Goal: Find specific page/section: Find specific page/section

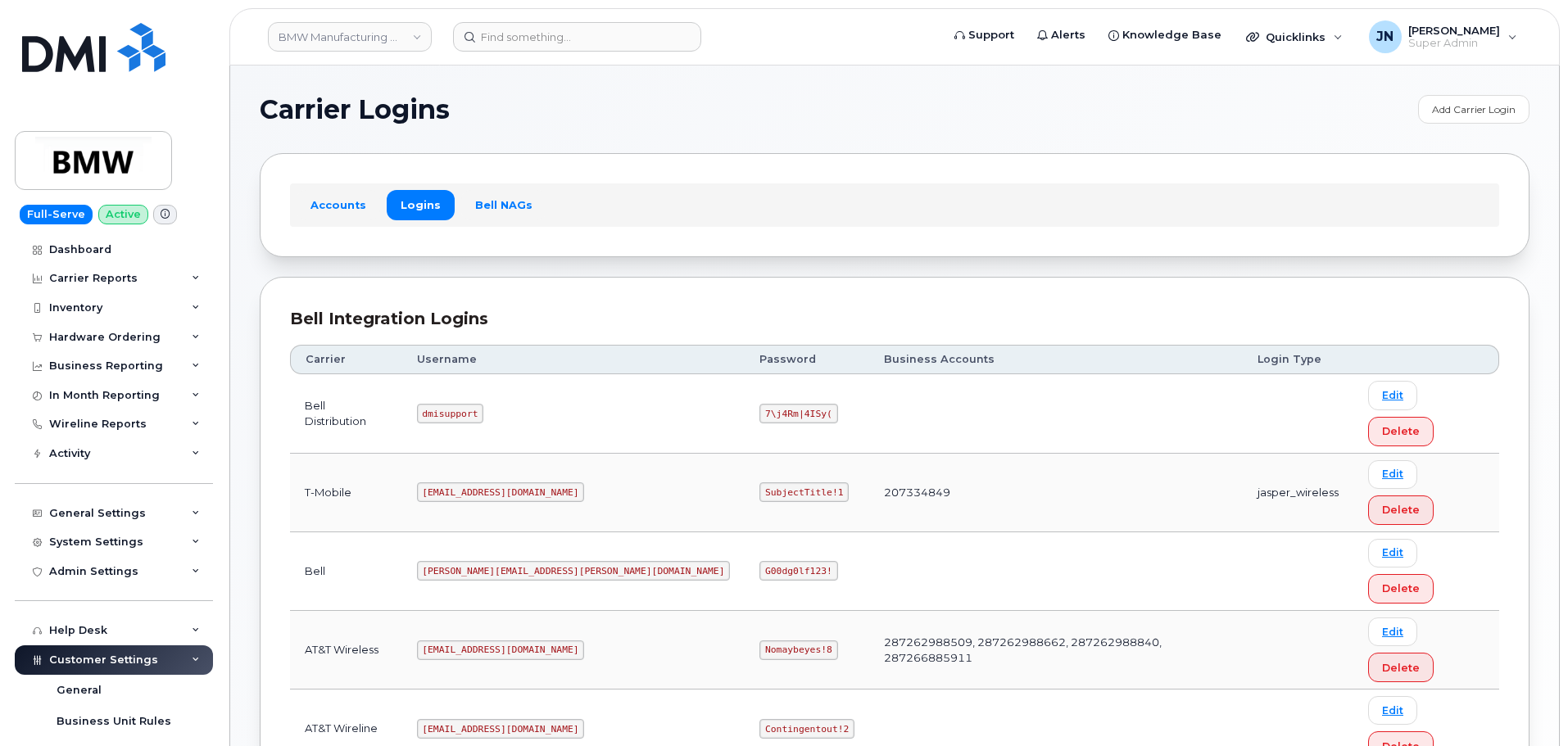
scroll to position [116, 0]
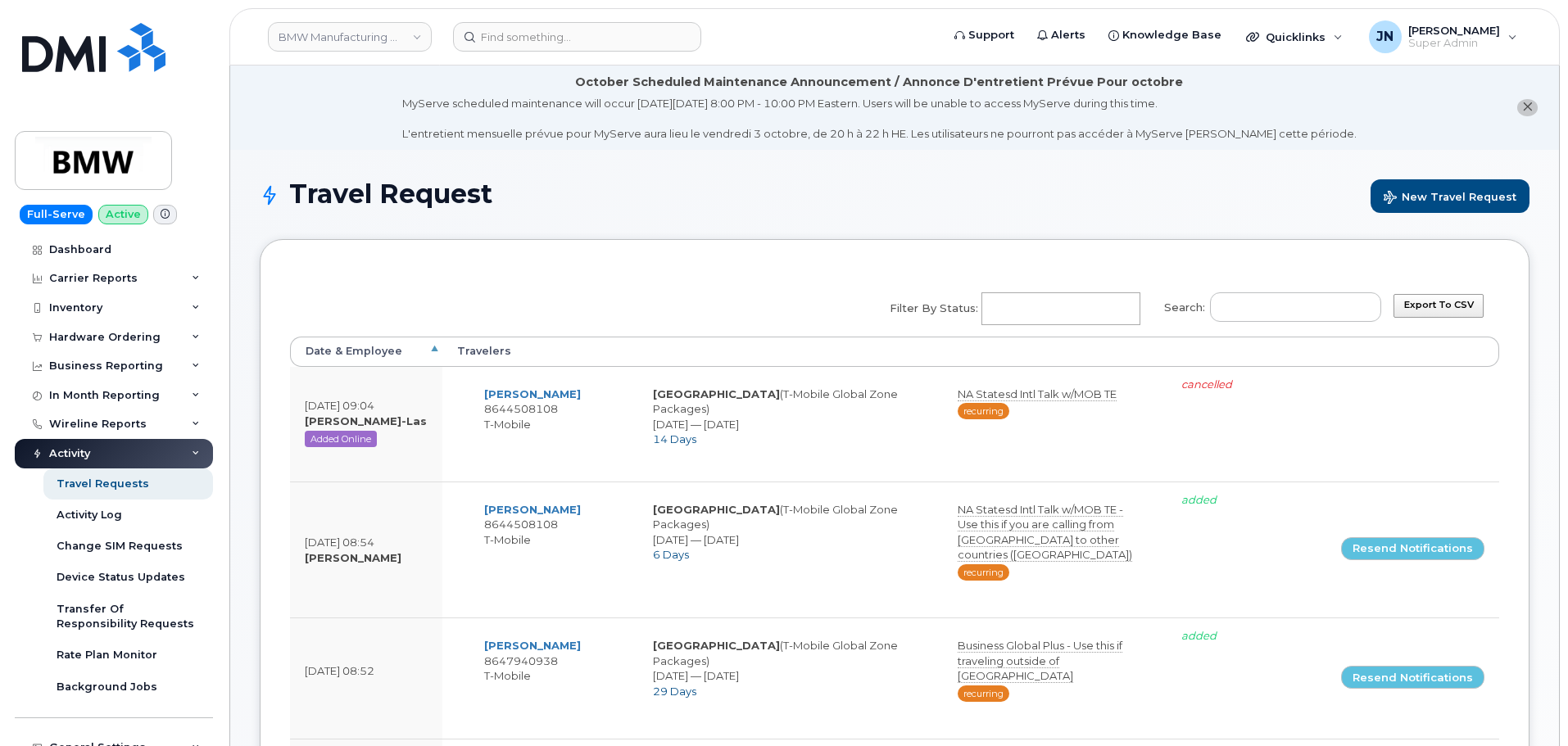
select select
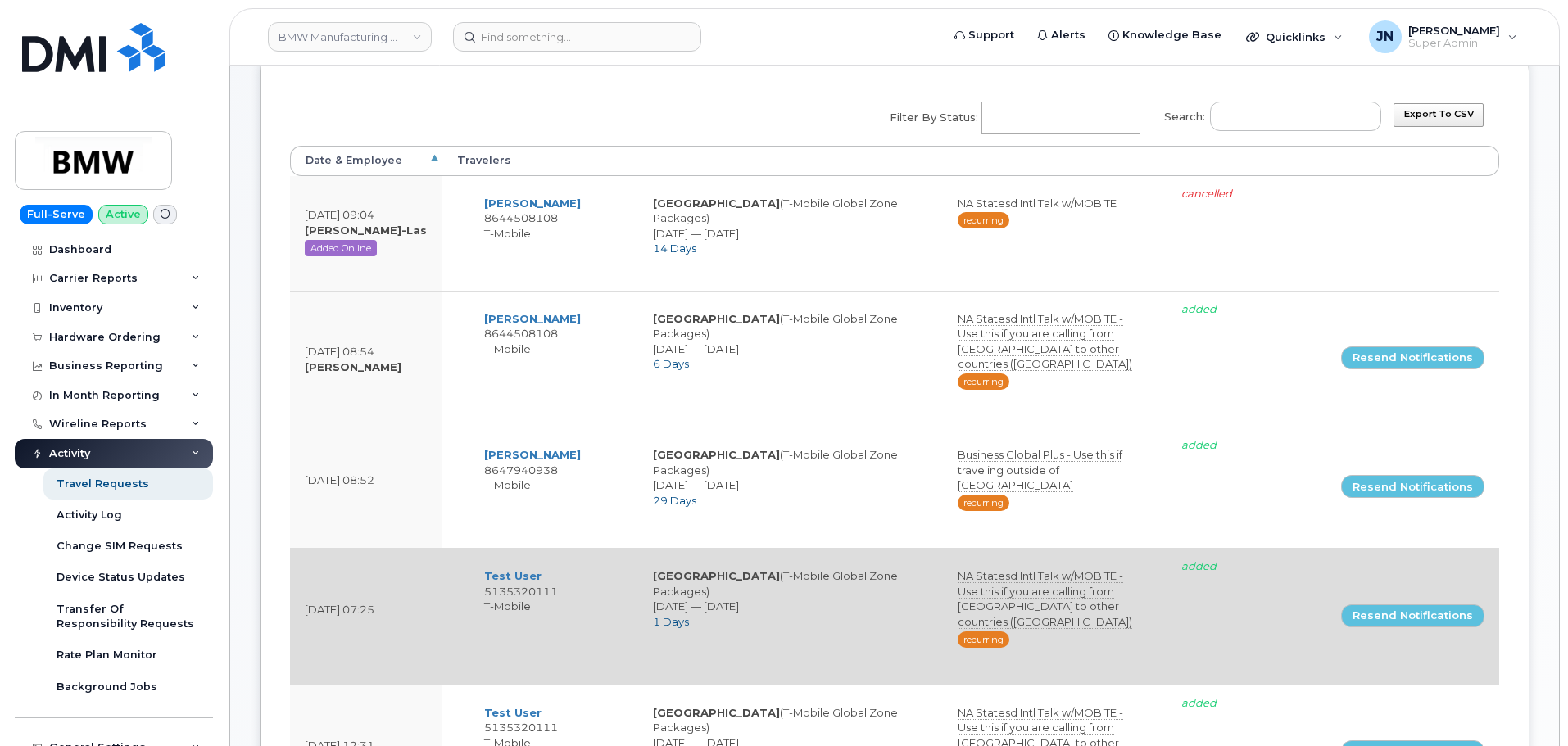
scroll to position [133, 0]
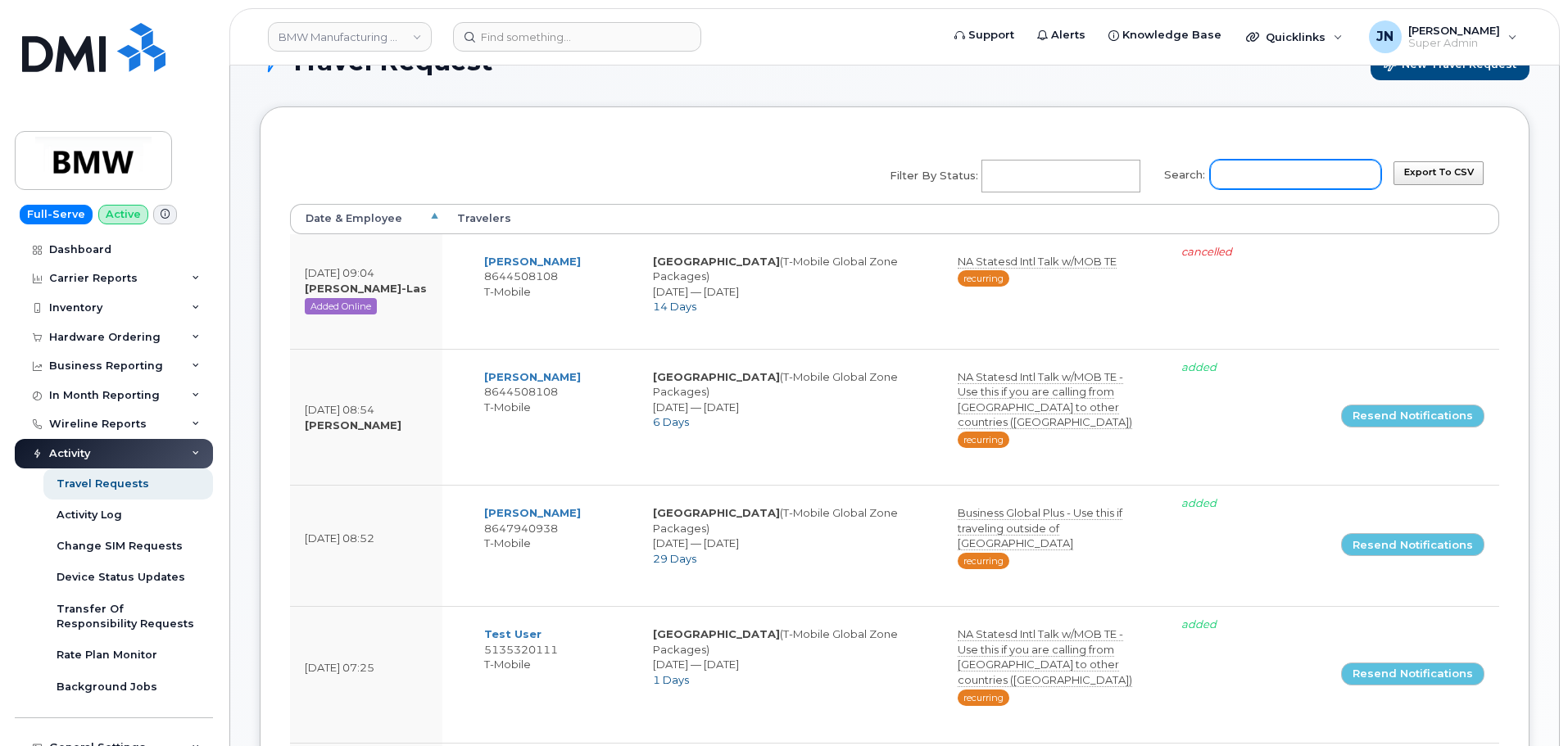
click at [1297, 175] on input "Search:" at bounding box center [1295, 174] width 171 height 30
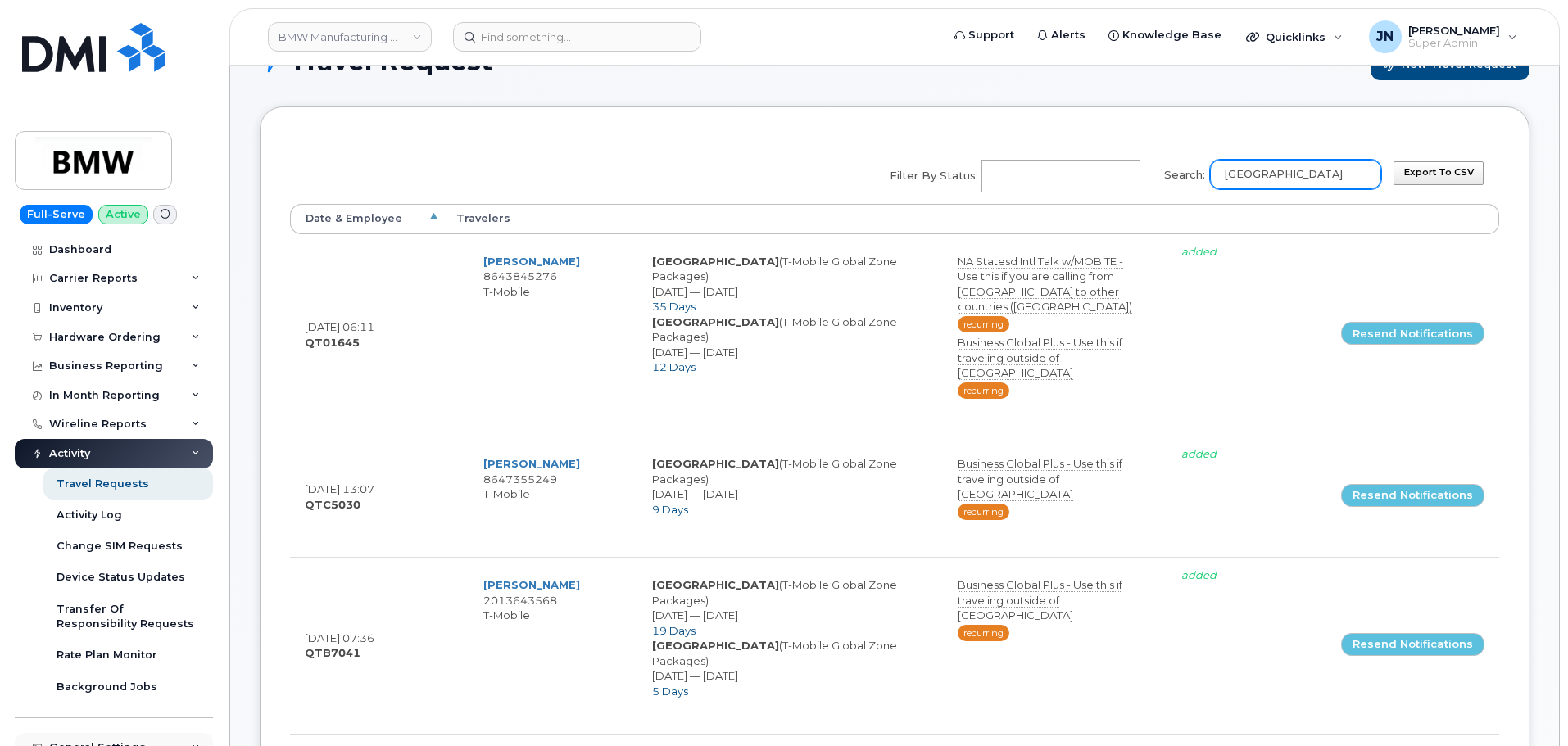
type input "italy"
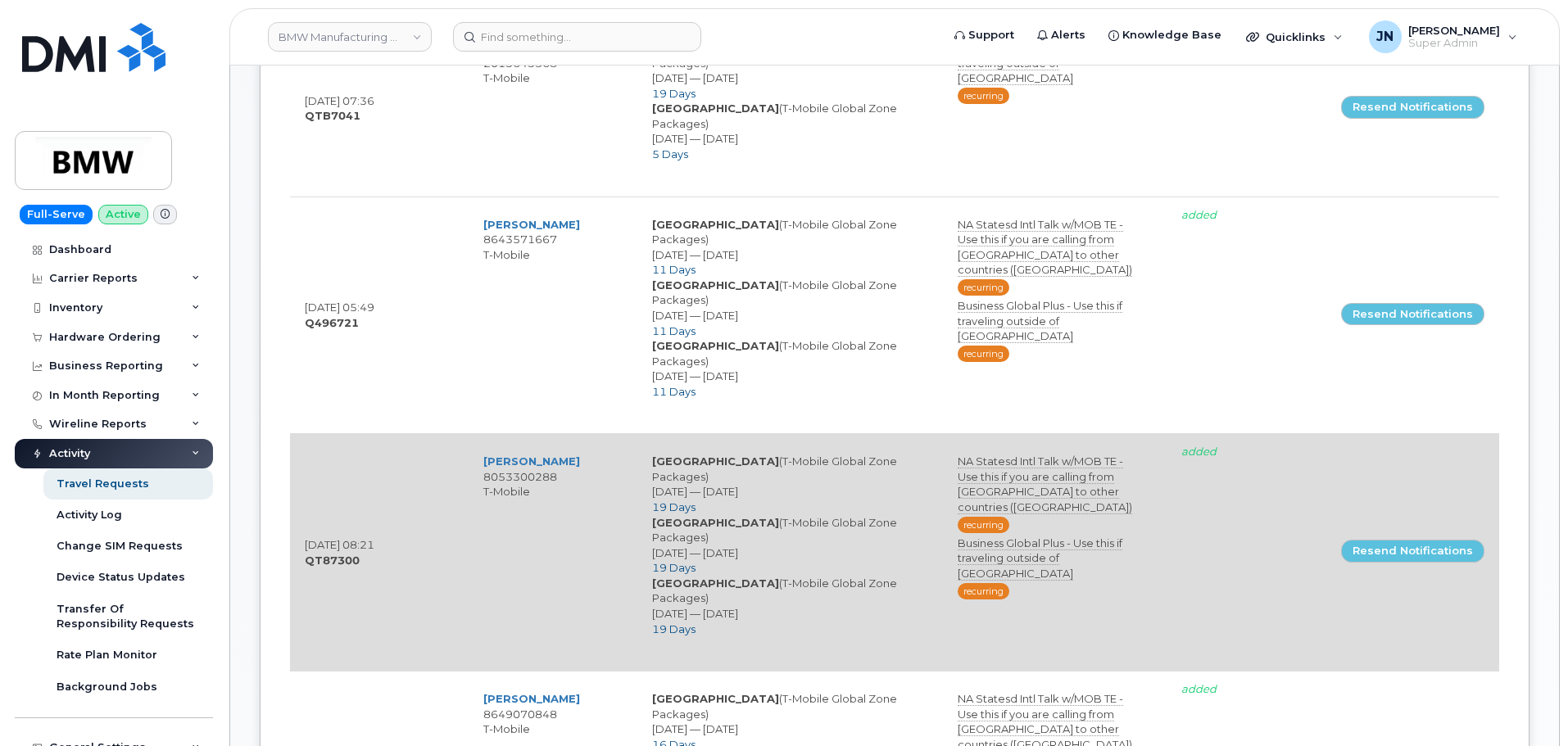
scroll to position [569, 0]
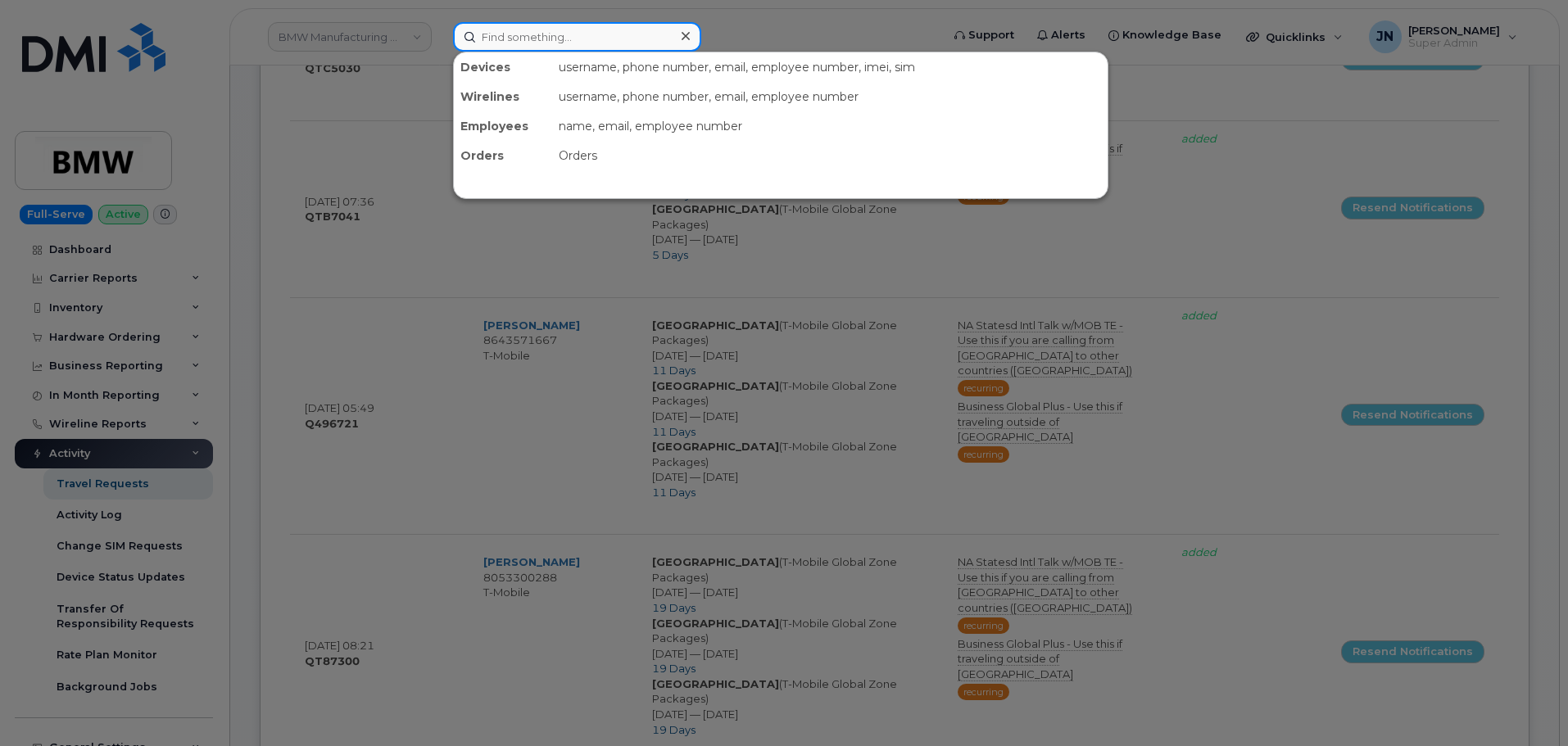
paste input "ZGLOBAL1"
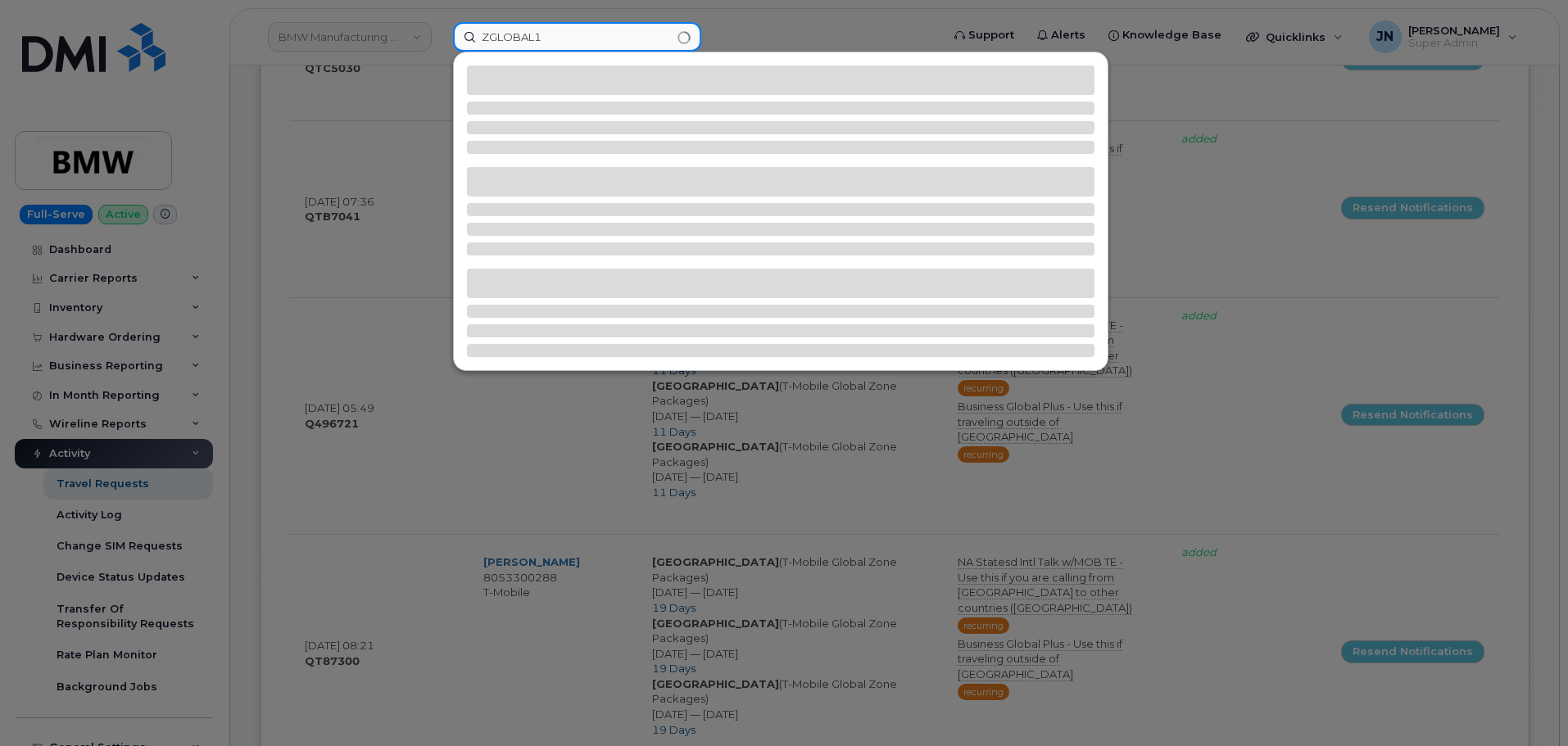
type input "ZGLOBAL1"
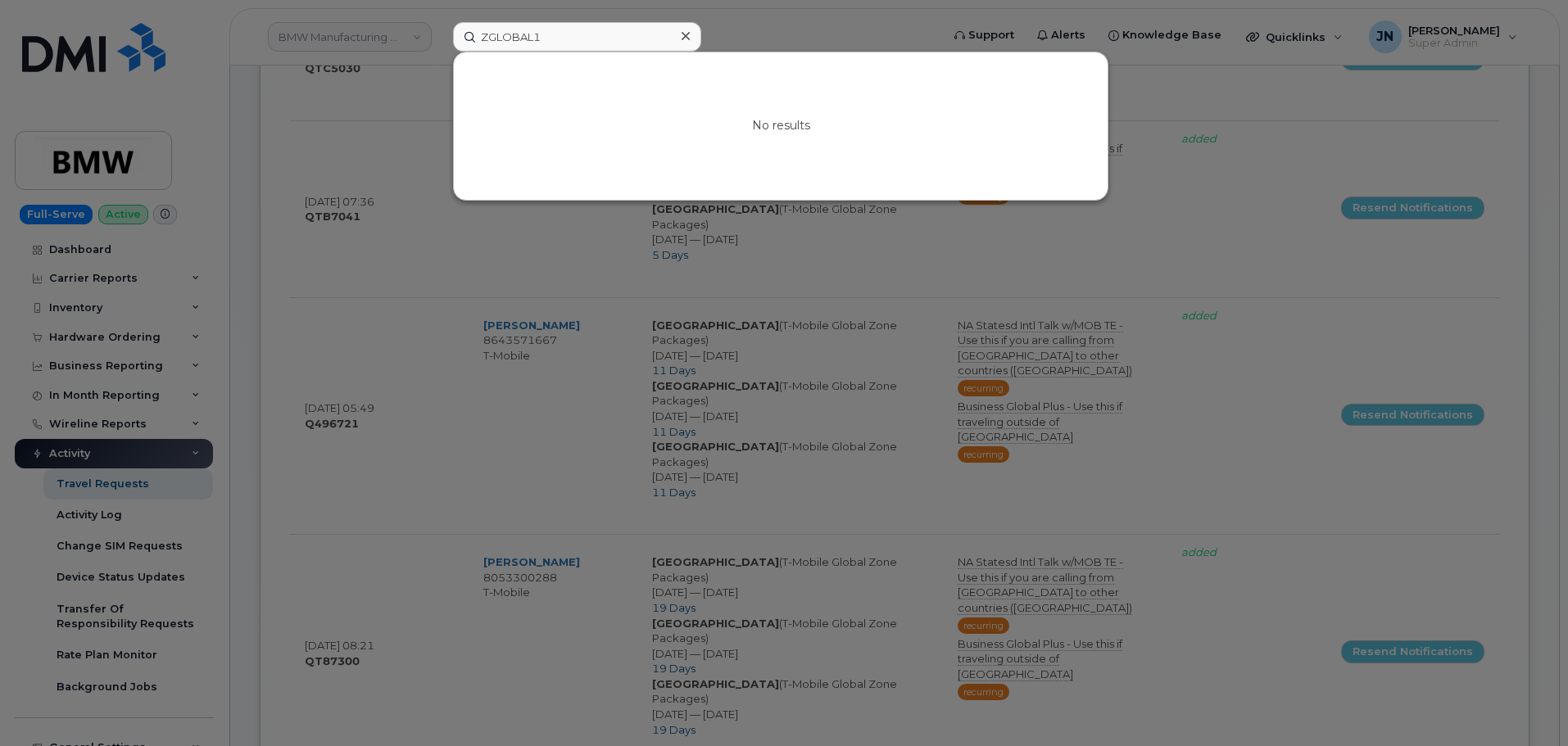
click at [361, 197] on div at bounding box center [784, 373] width 1568 height 746
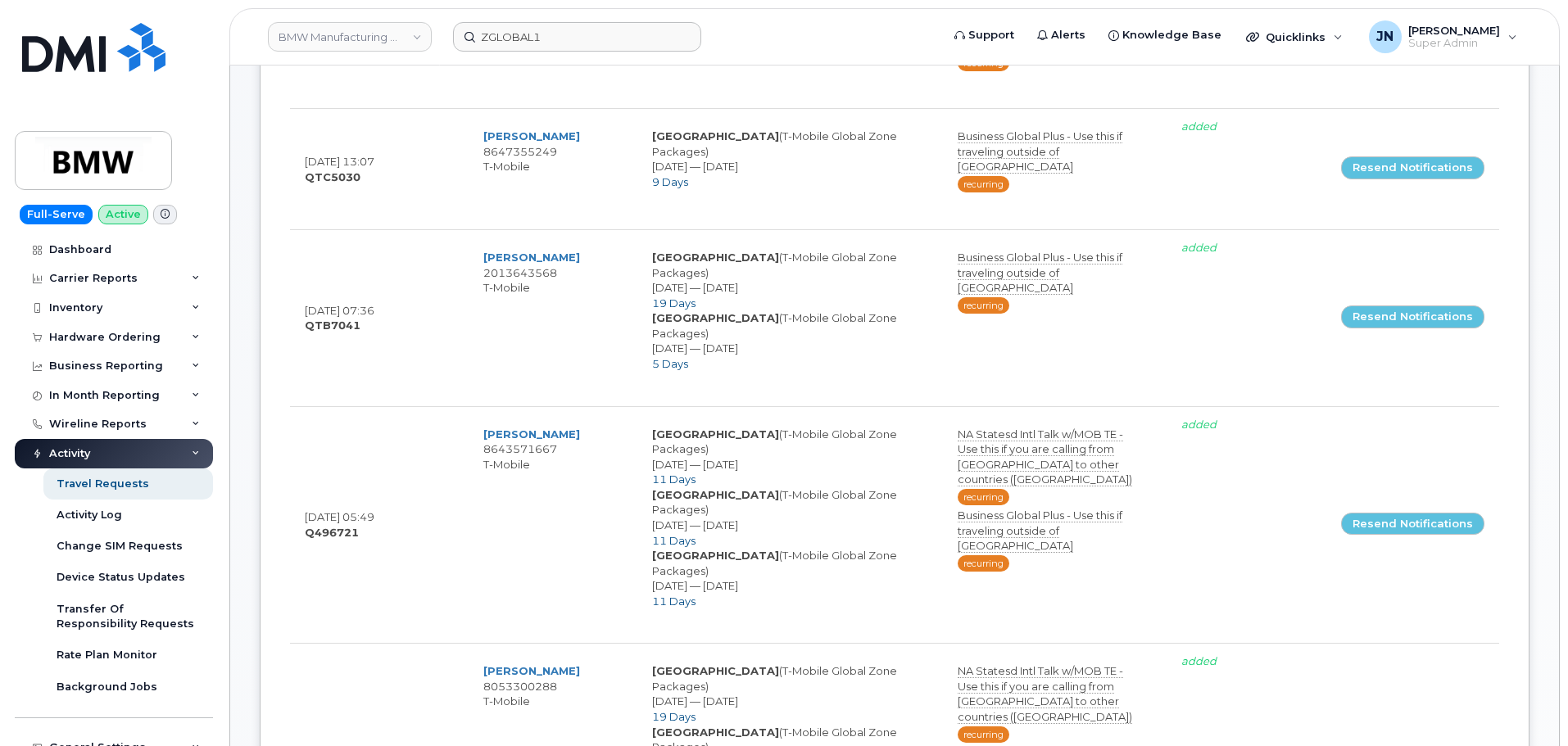
scroll to position [24, 0]
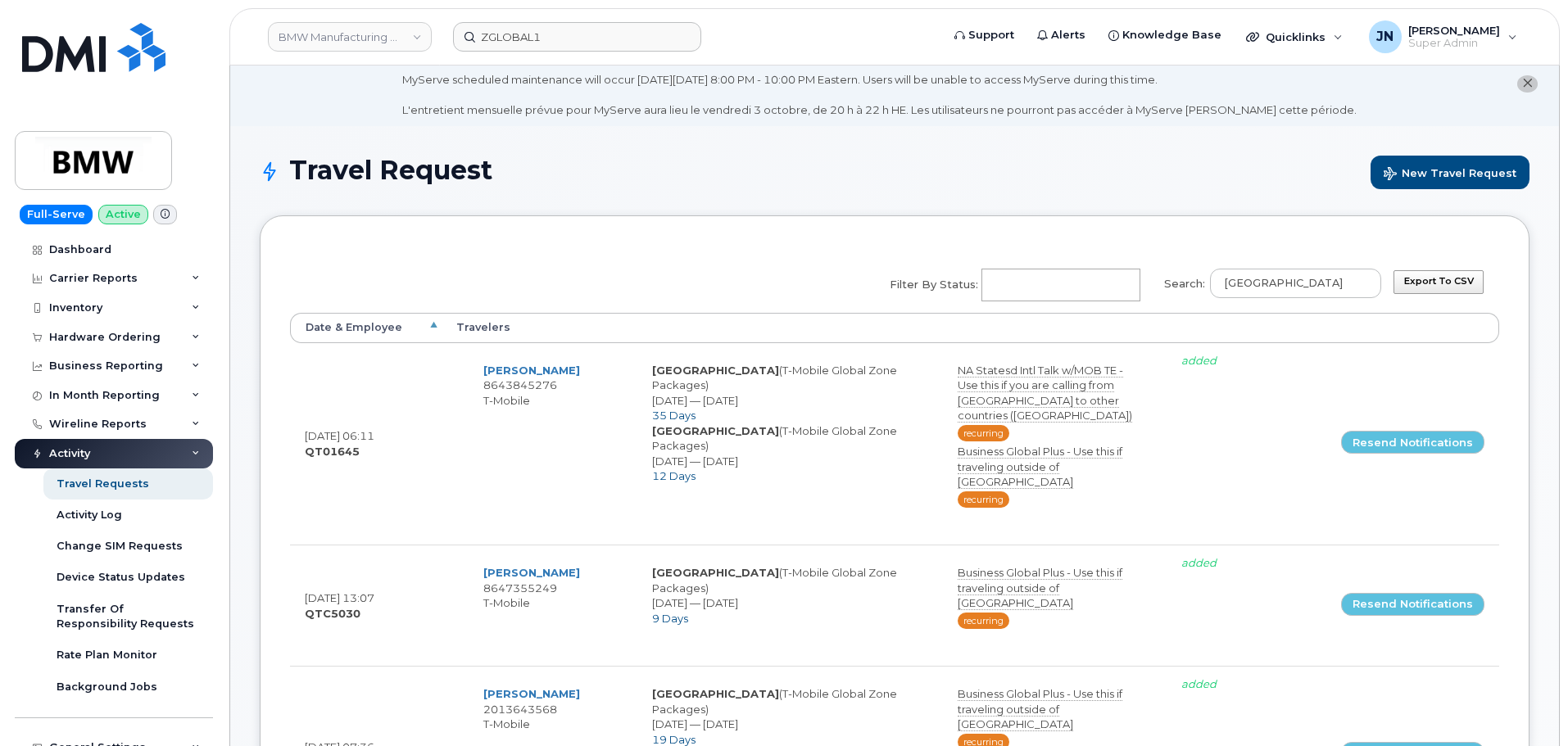
click at [353, 322] on th "Date & Employee" at bounding box center [365, 327] width 151 height 30
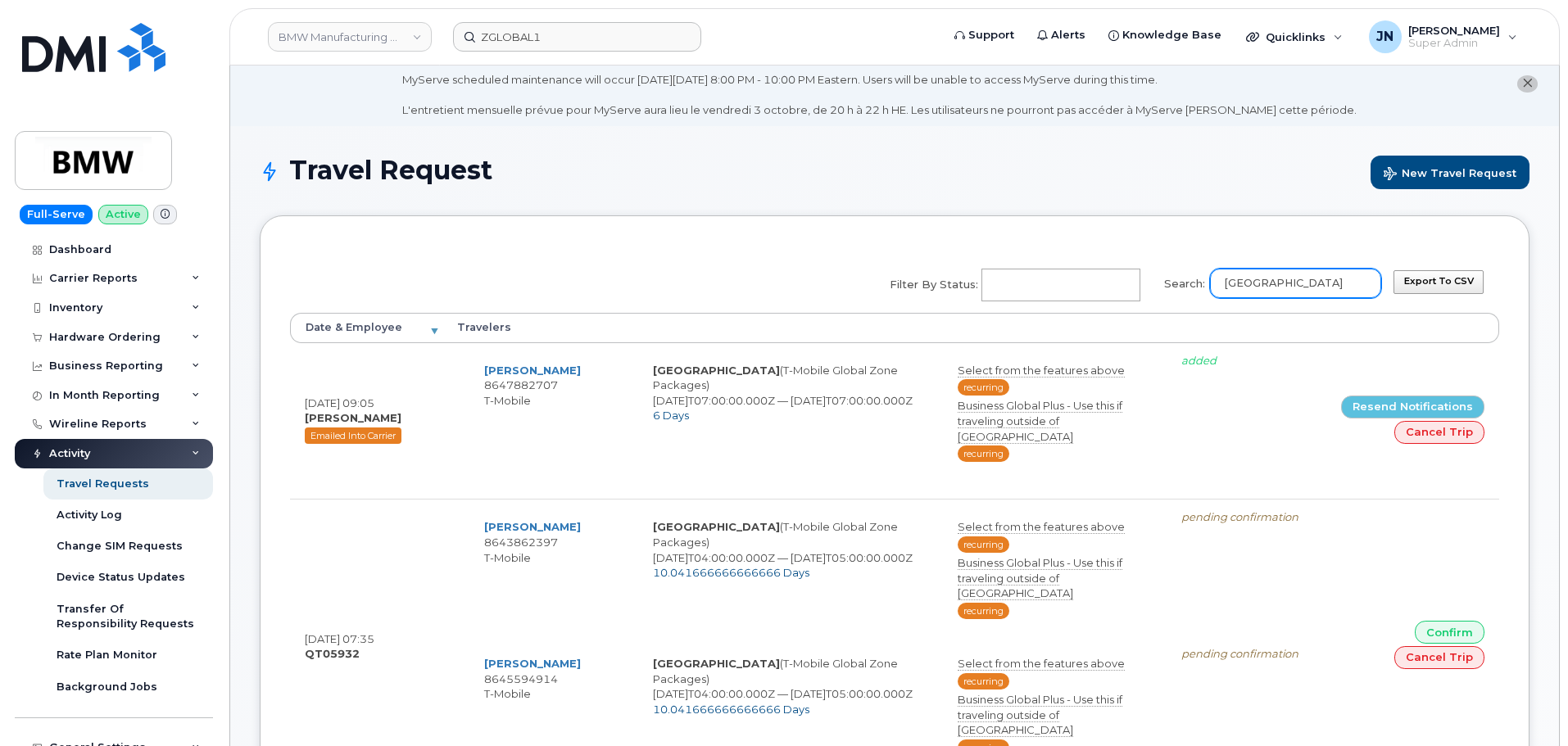
click at [1253, 286] on input "italy" at bounding box center [1295, 284] width 171 height 30
click at [1279, 286] on input "italy" at bounding box center [1295, 284] width 171 height 30
paste input "8647882707"
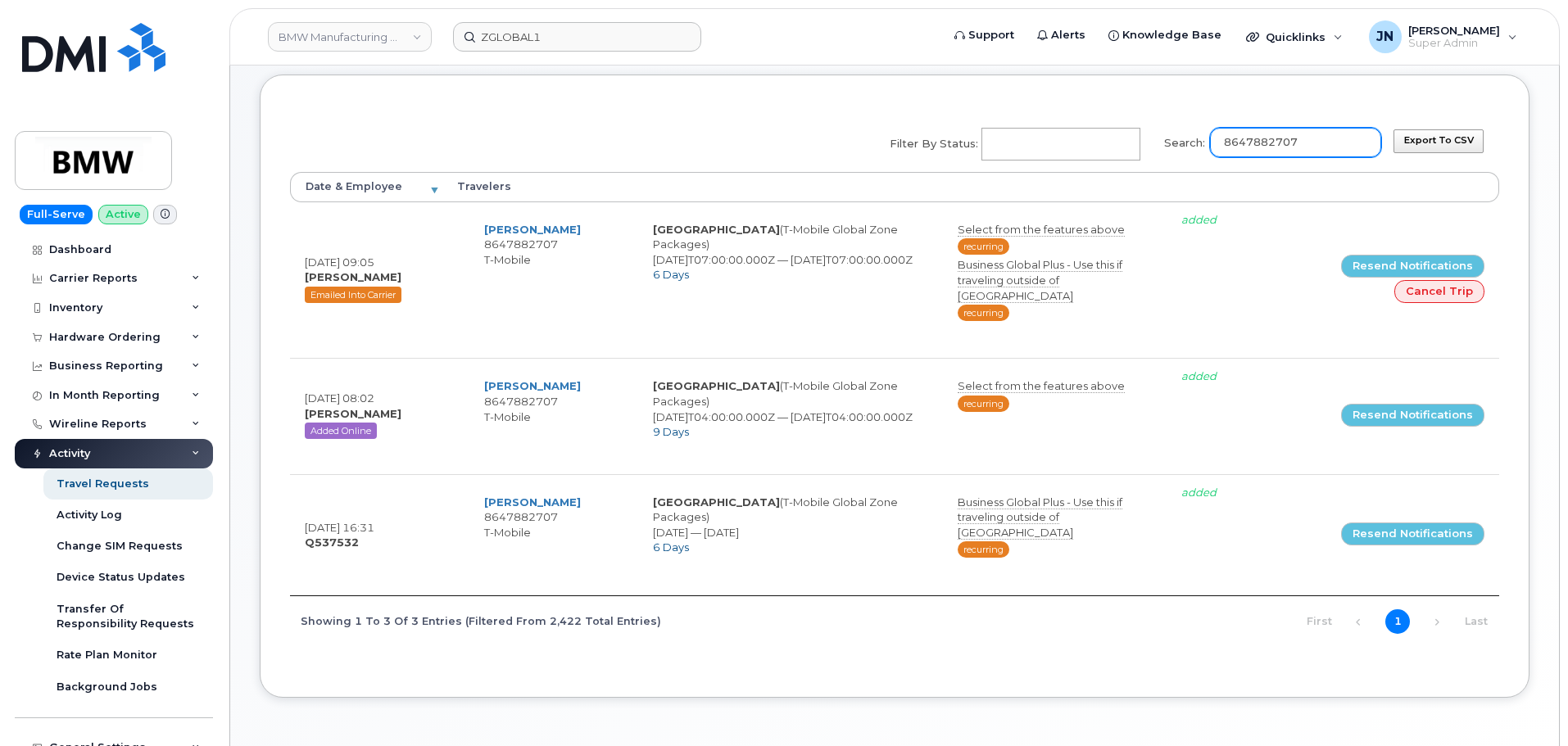
scroll to position [193, 0]
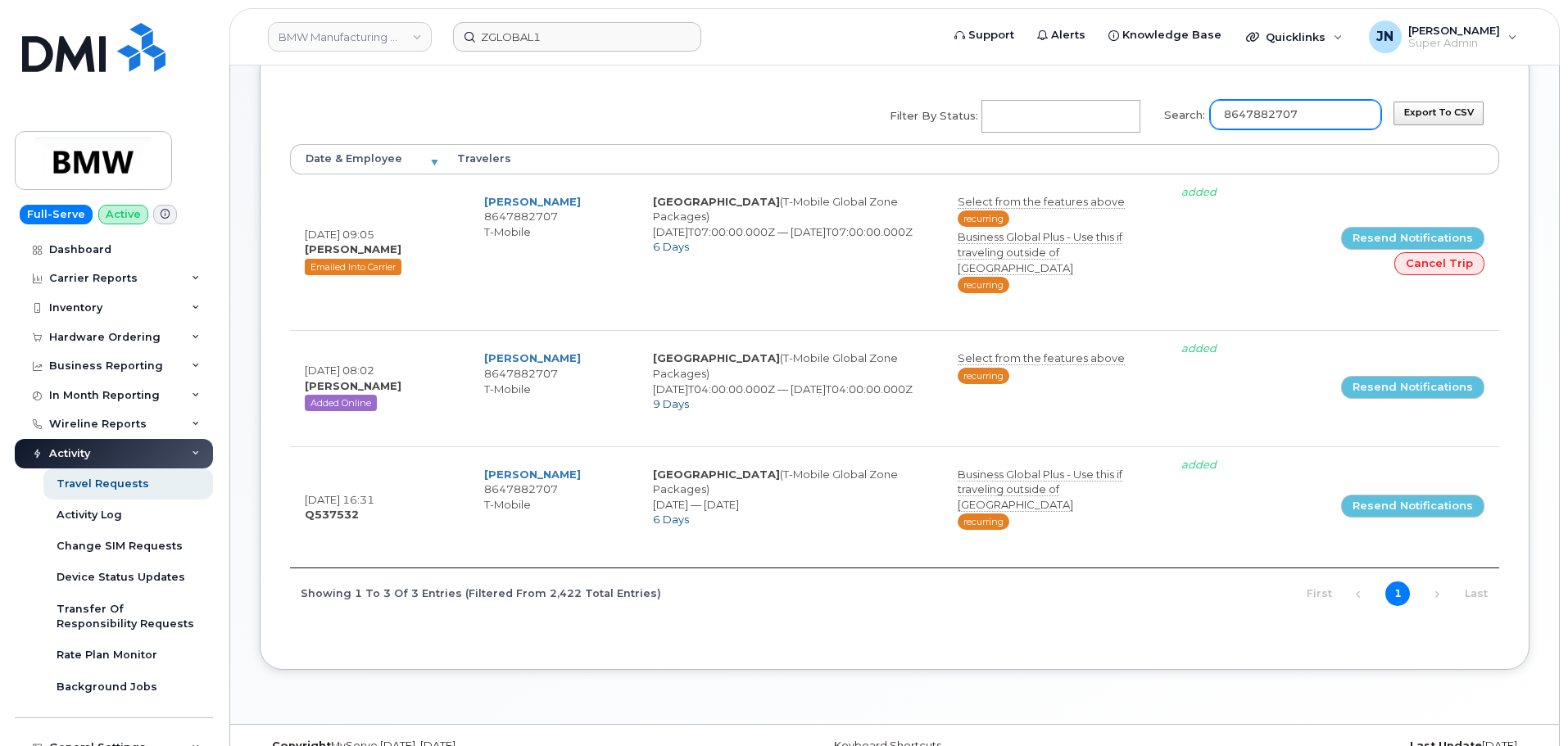
click at [1263, 118] on input "8647882707" at bounding box center [1295, 115] width 171 height 30
click at [1264, 118] on input "8647882707" at bounding box center [1295, 115] width 171 height 30
paste input "search"
click at [1331, 115] on input "8647882707" at bounding box center [1295, 115] width 171 height 30
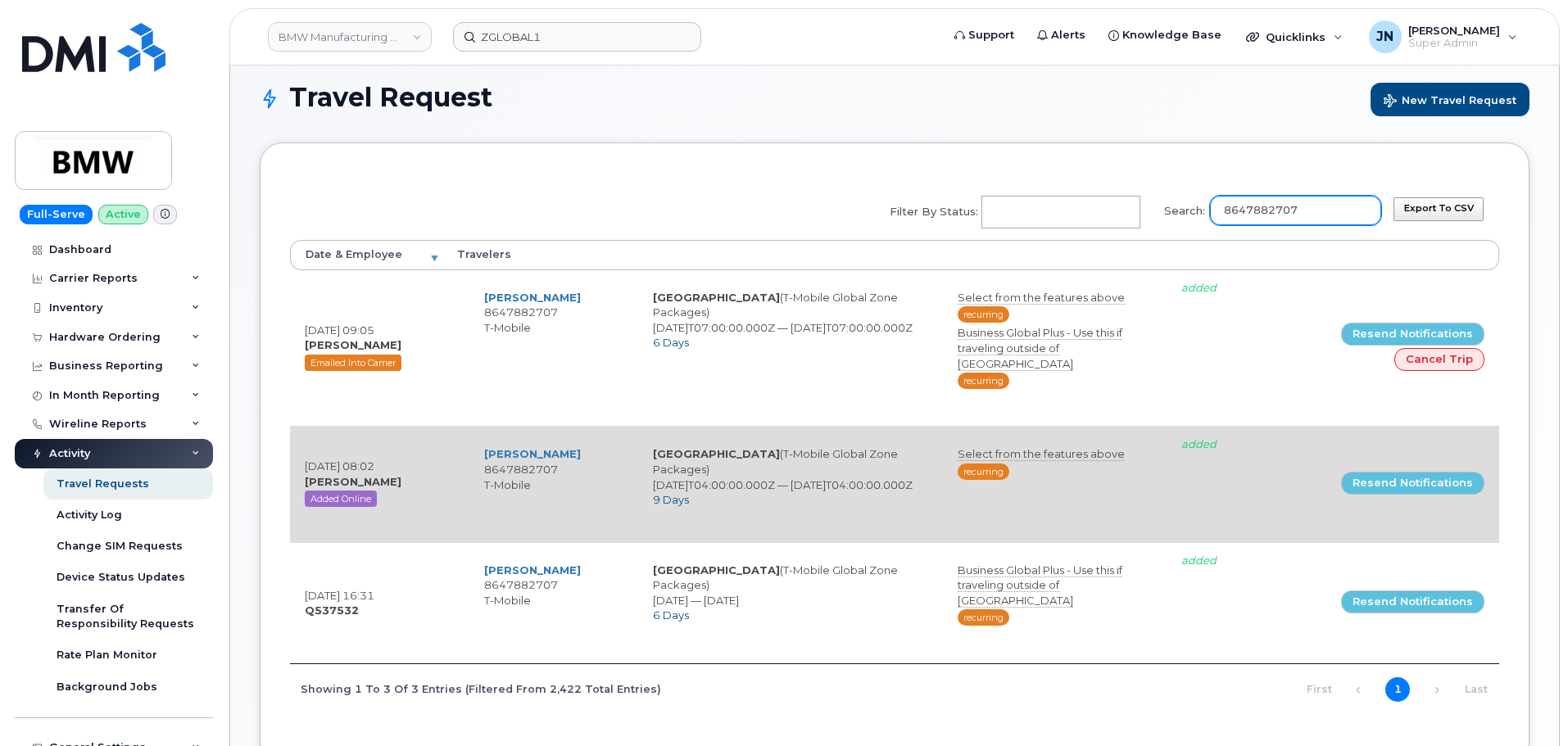
scroll to position [0, 0]
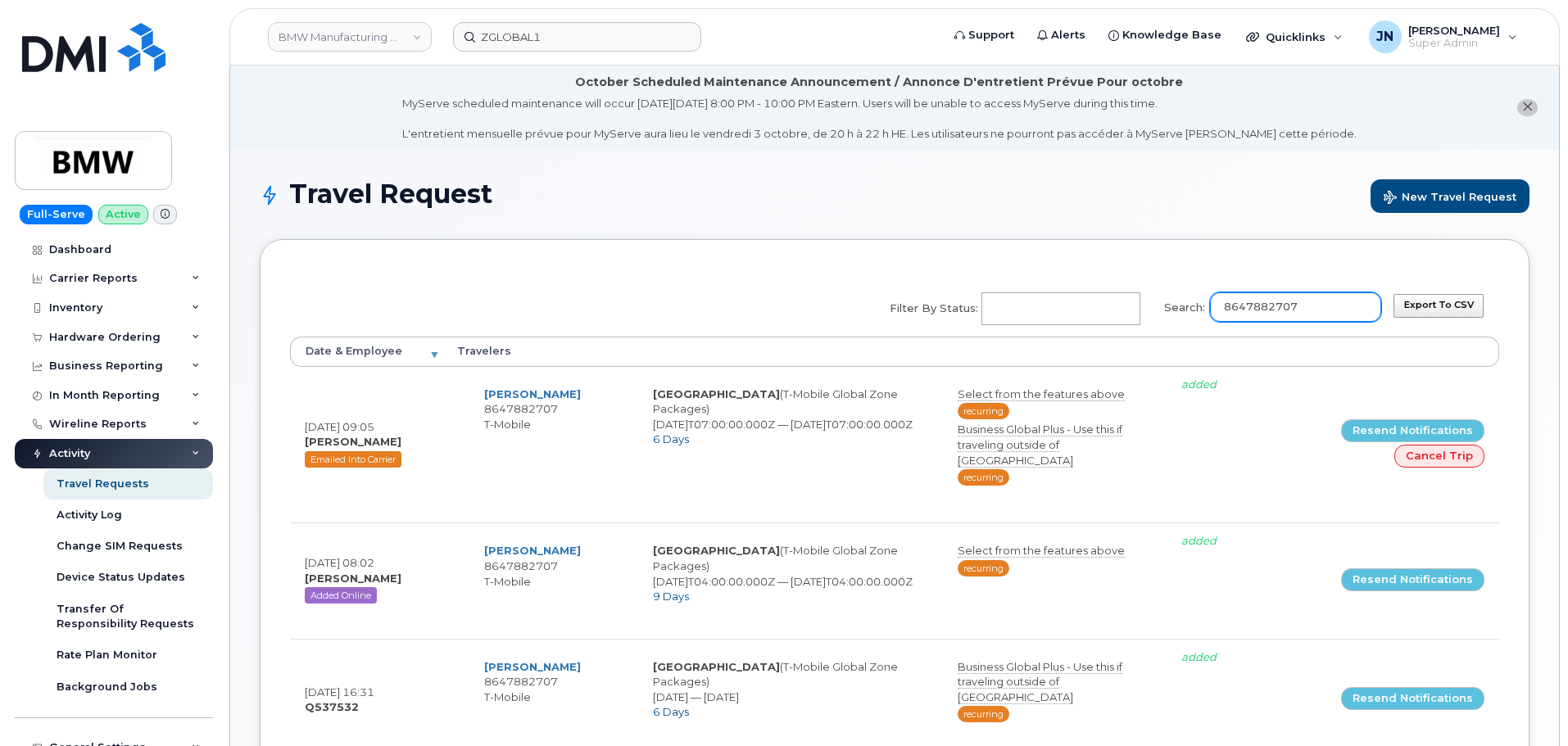
type input "8647882707"
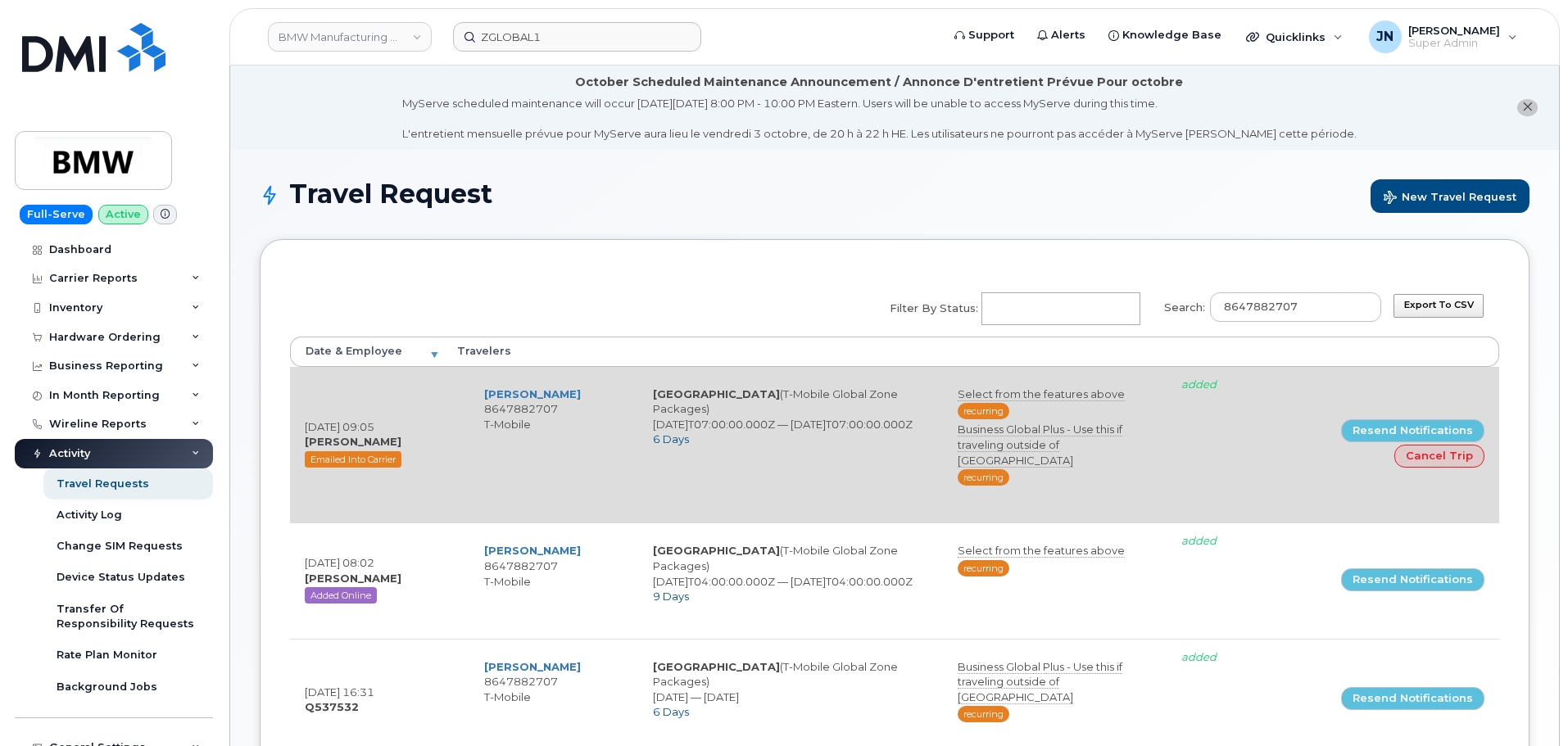
click at [617, 479] on td "Dena Epstein 8647882707 T-Mobile" at bounding box center [553, 437] width 169 height 122
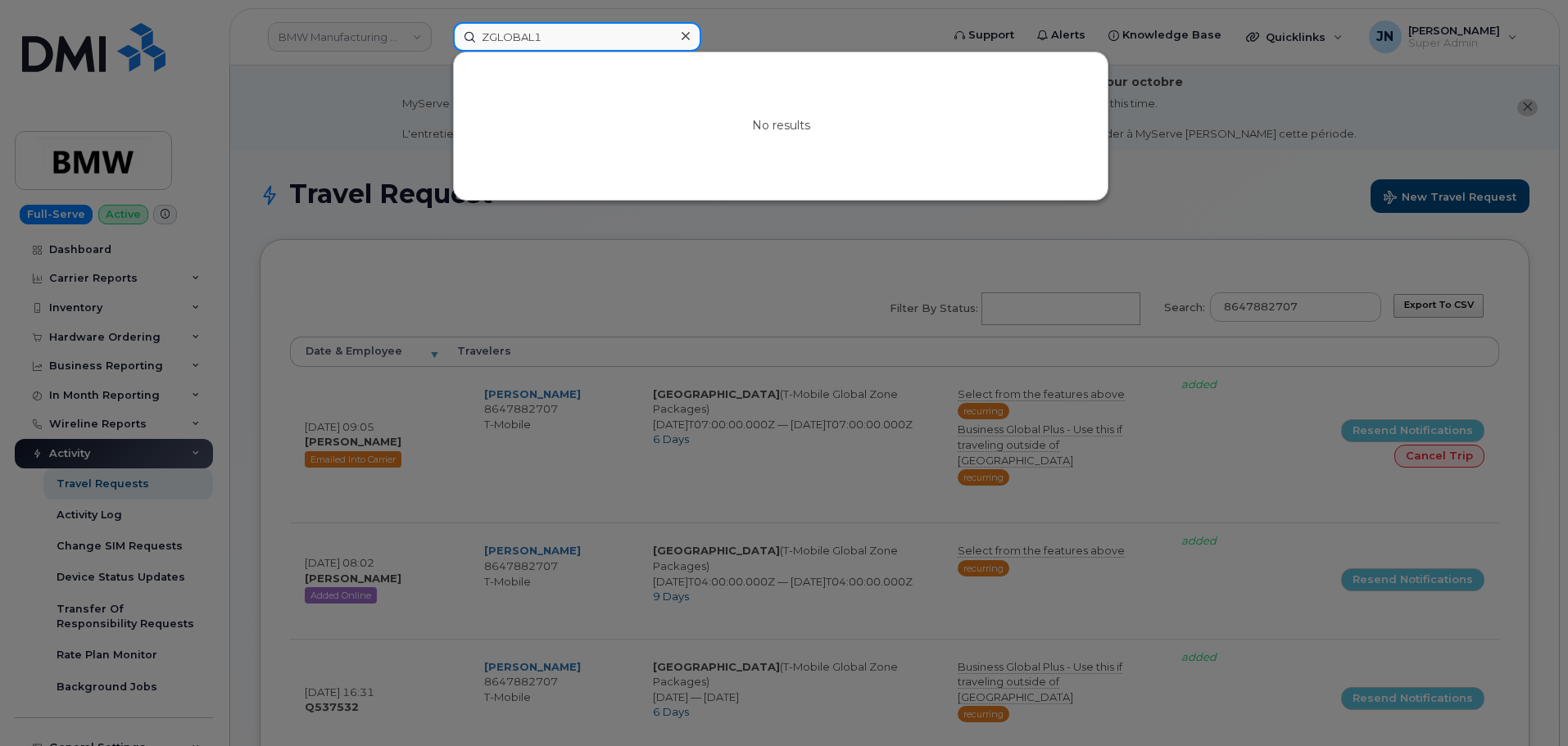
click at [559, 33] on input "ZGLOBAL1" at bounding box center [577, 37] width 248 height 30
paste input "8647882707"
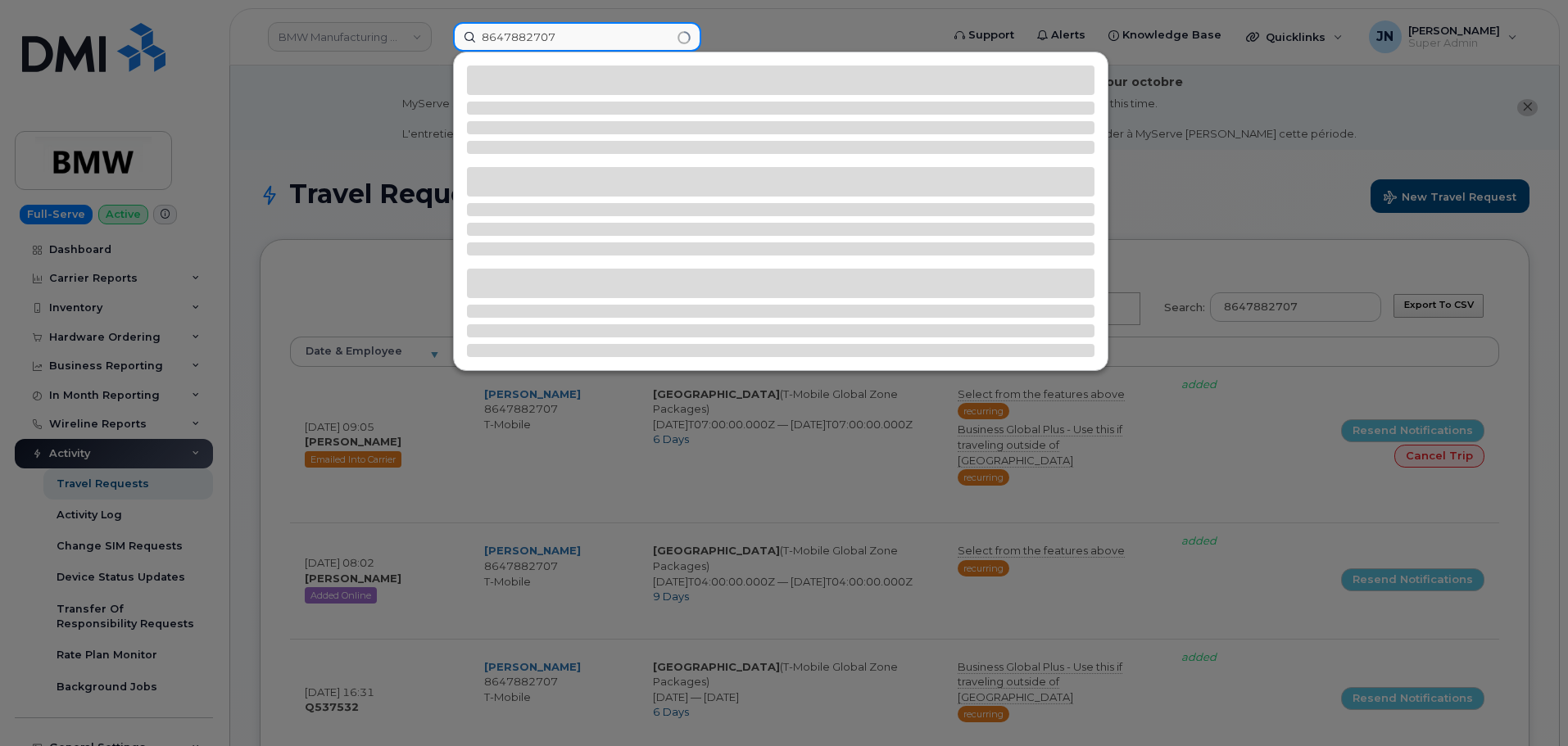
type input "8647882707"
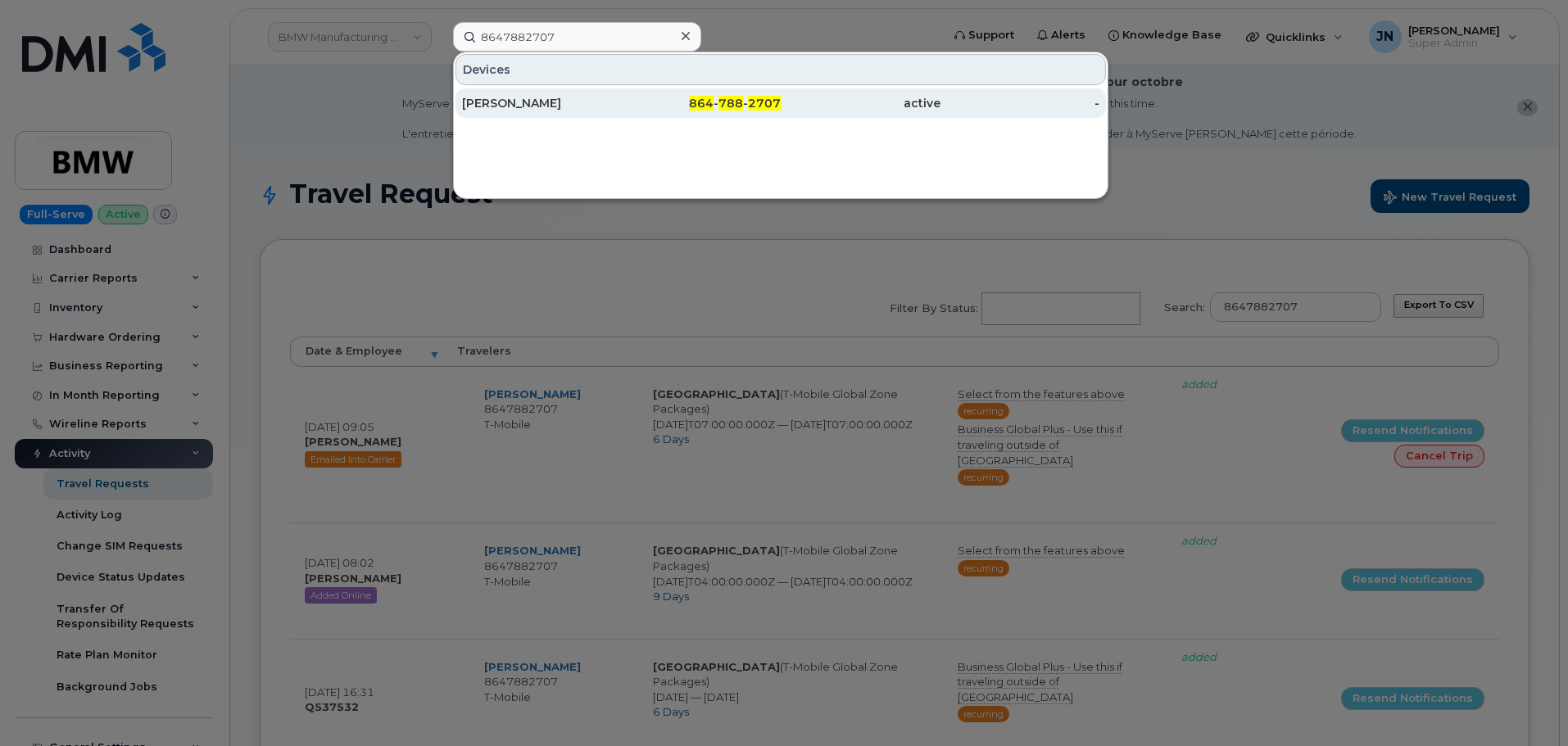
click at [563, 107] on div "Dena Epstein" at bounding box center [541, 103] width 159 height 17
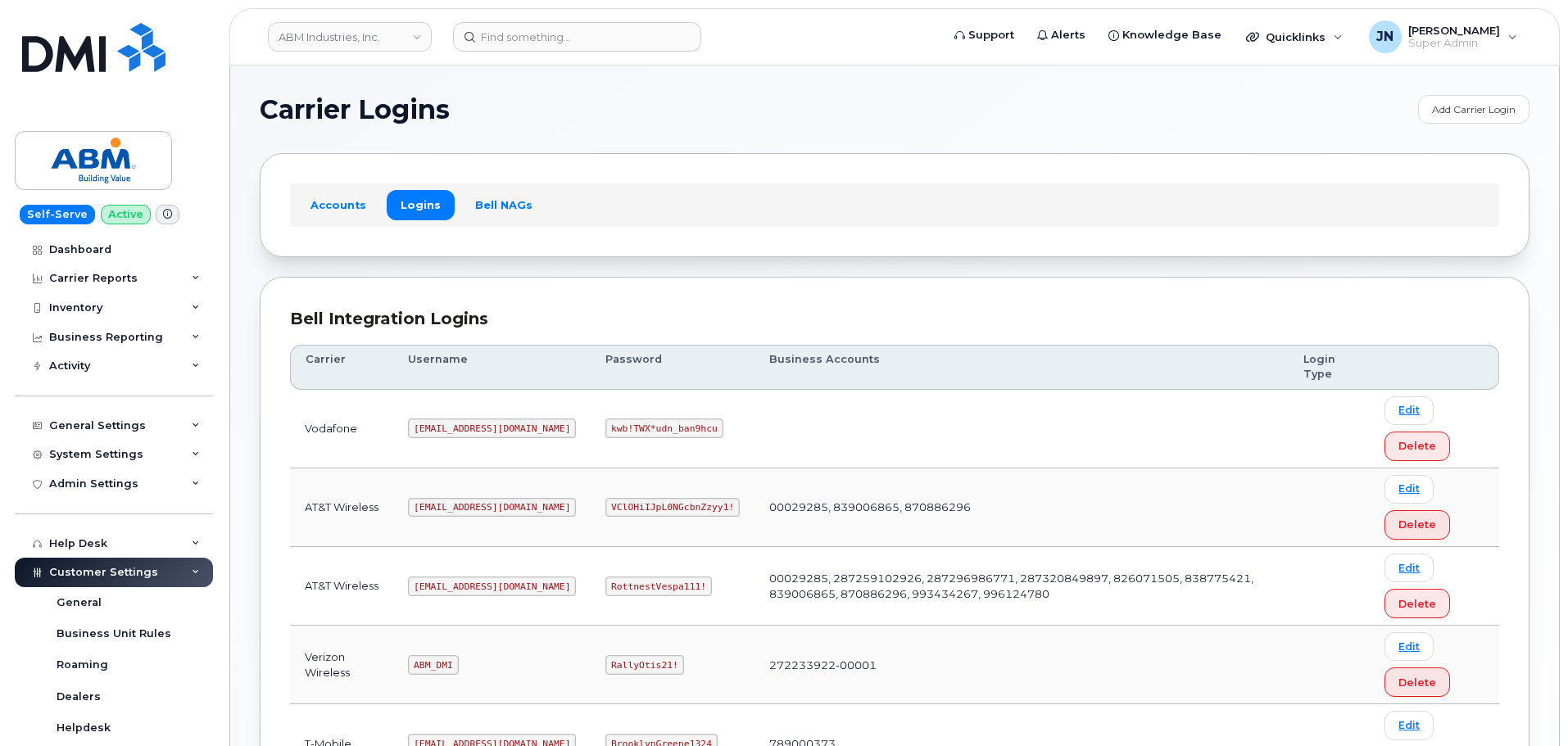
scroll to position [256, 0]
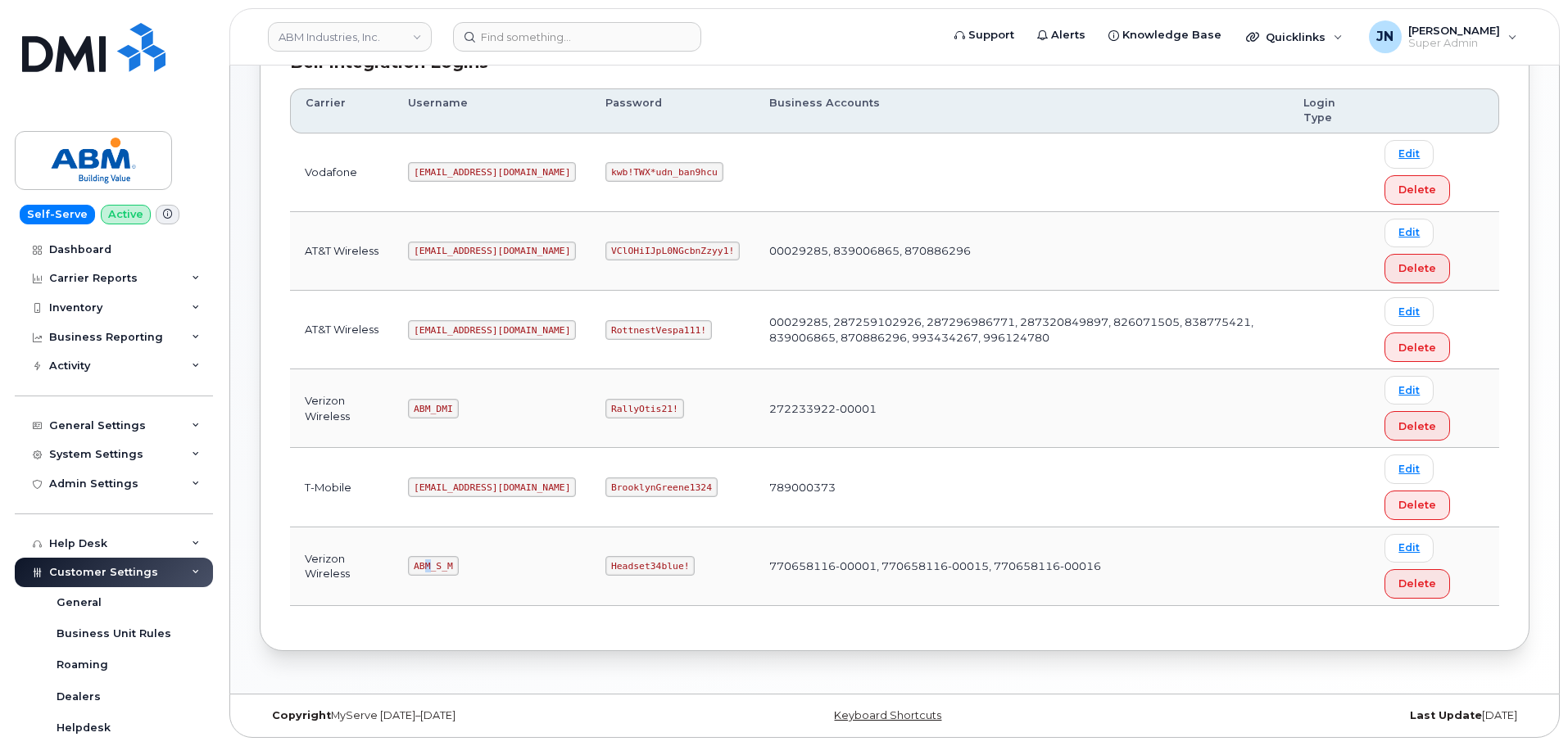
click at [429, 569] on code "ABM_S_M" at bounding box center [432, 566] width 50 height 20
click at [605, 569] on code "Headset34blue!" at bounding box center [650, 566] width 89 height 20
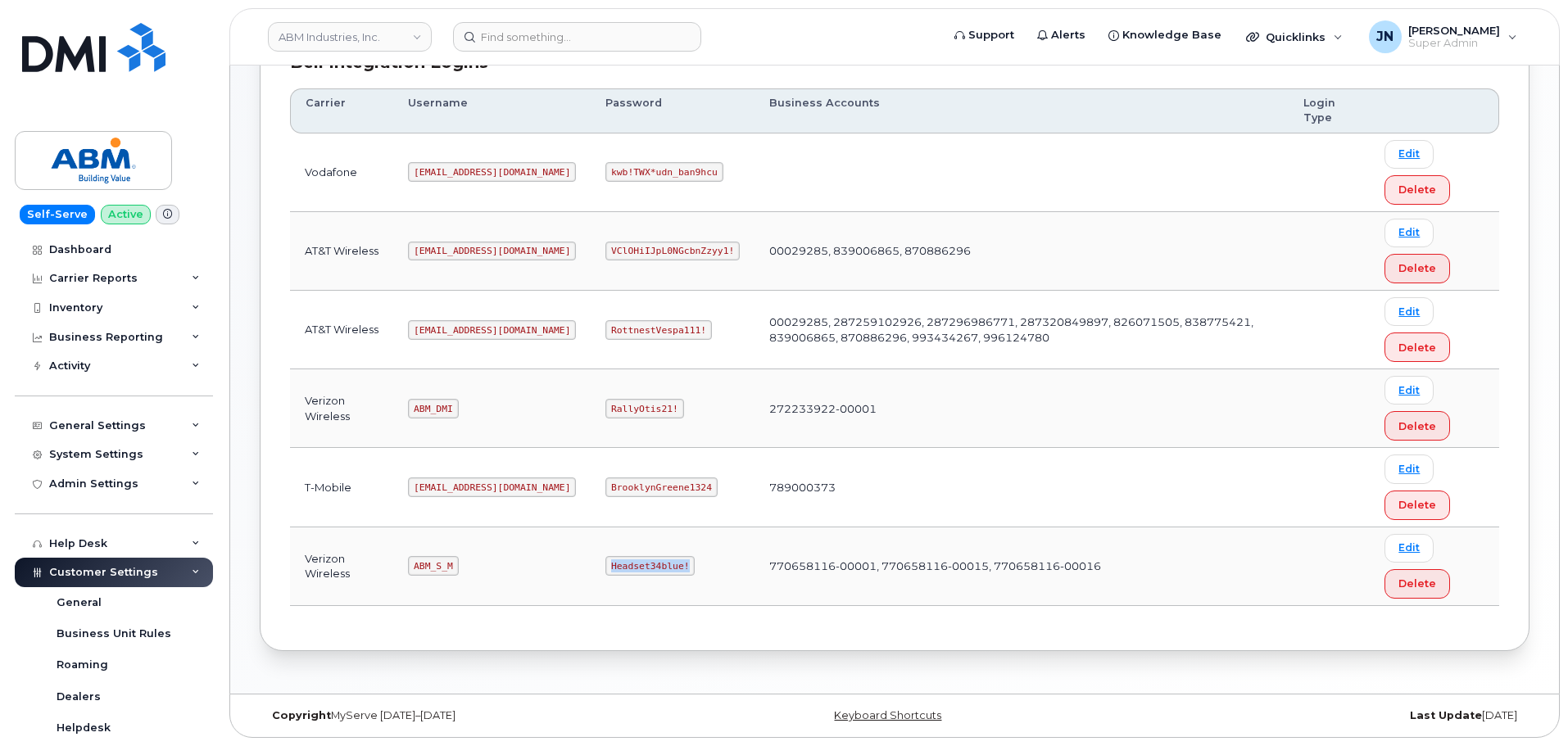
click at [605, 569] on code "Headset34blue!" at bounding box center [650, 566] width 89 height 20
copy code "Headset34blue!"
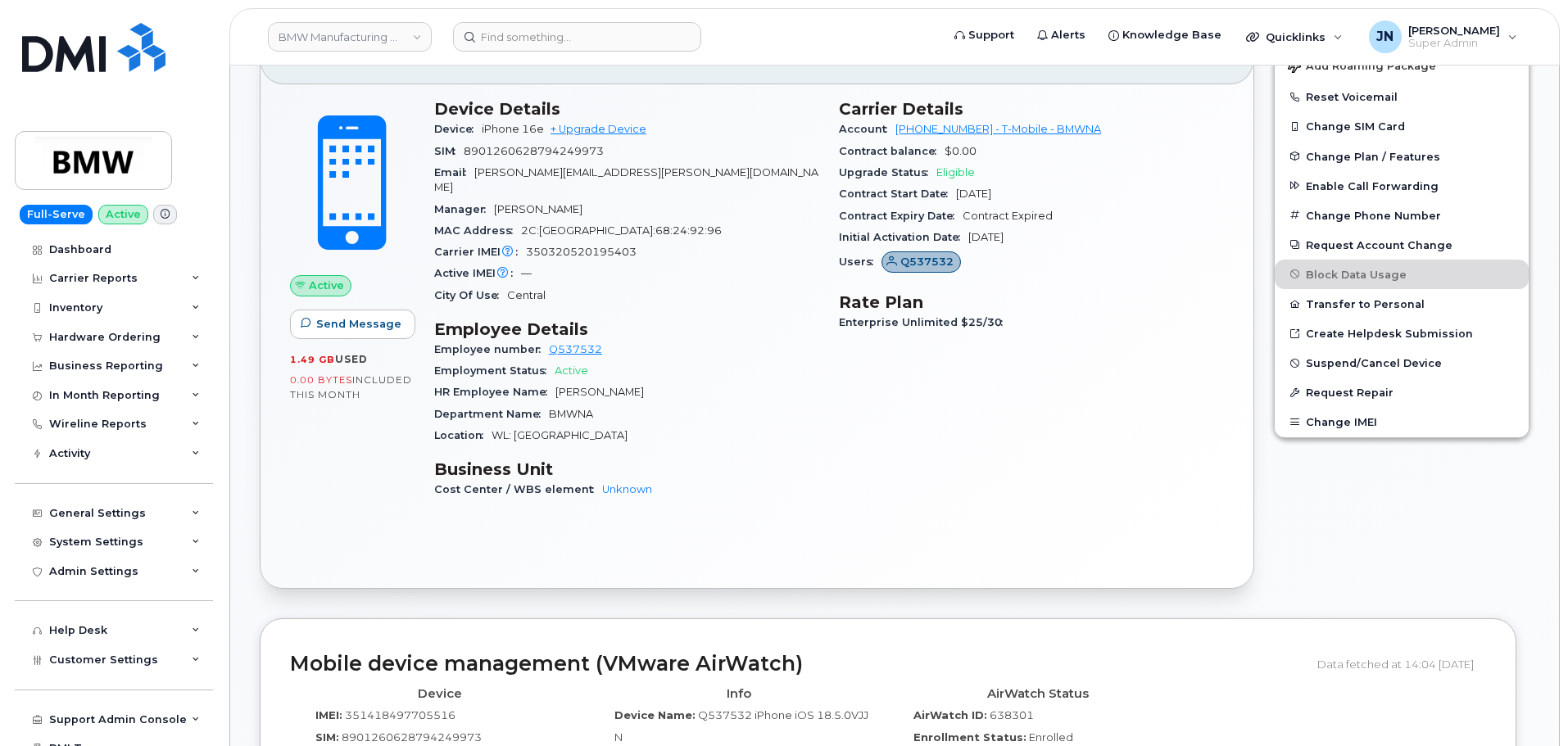
scroll to position [655, 0]
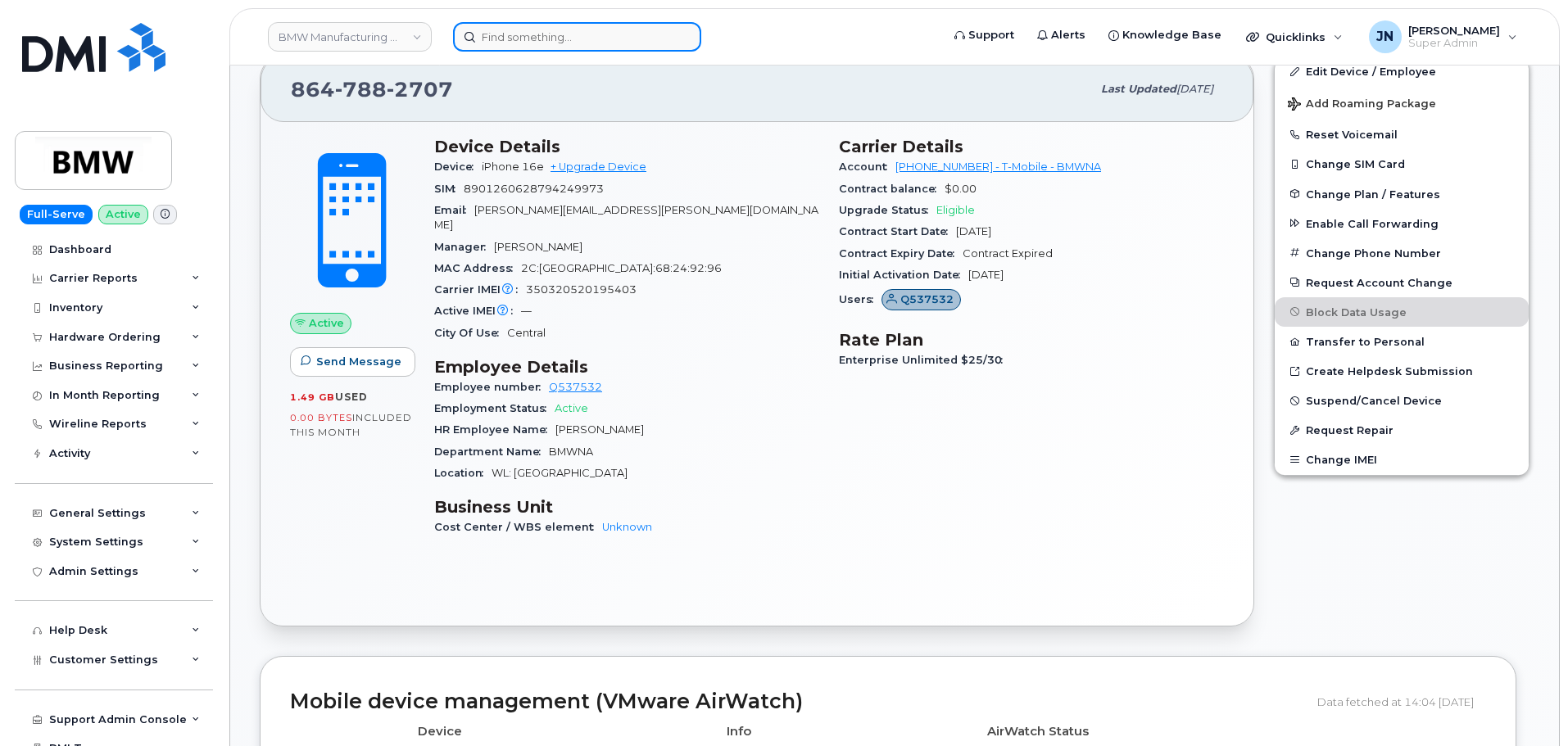
click at [579, 35] on input at bounding box center [577, 37] width 248 height 30
paste input "8647882707"
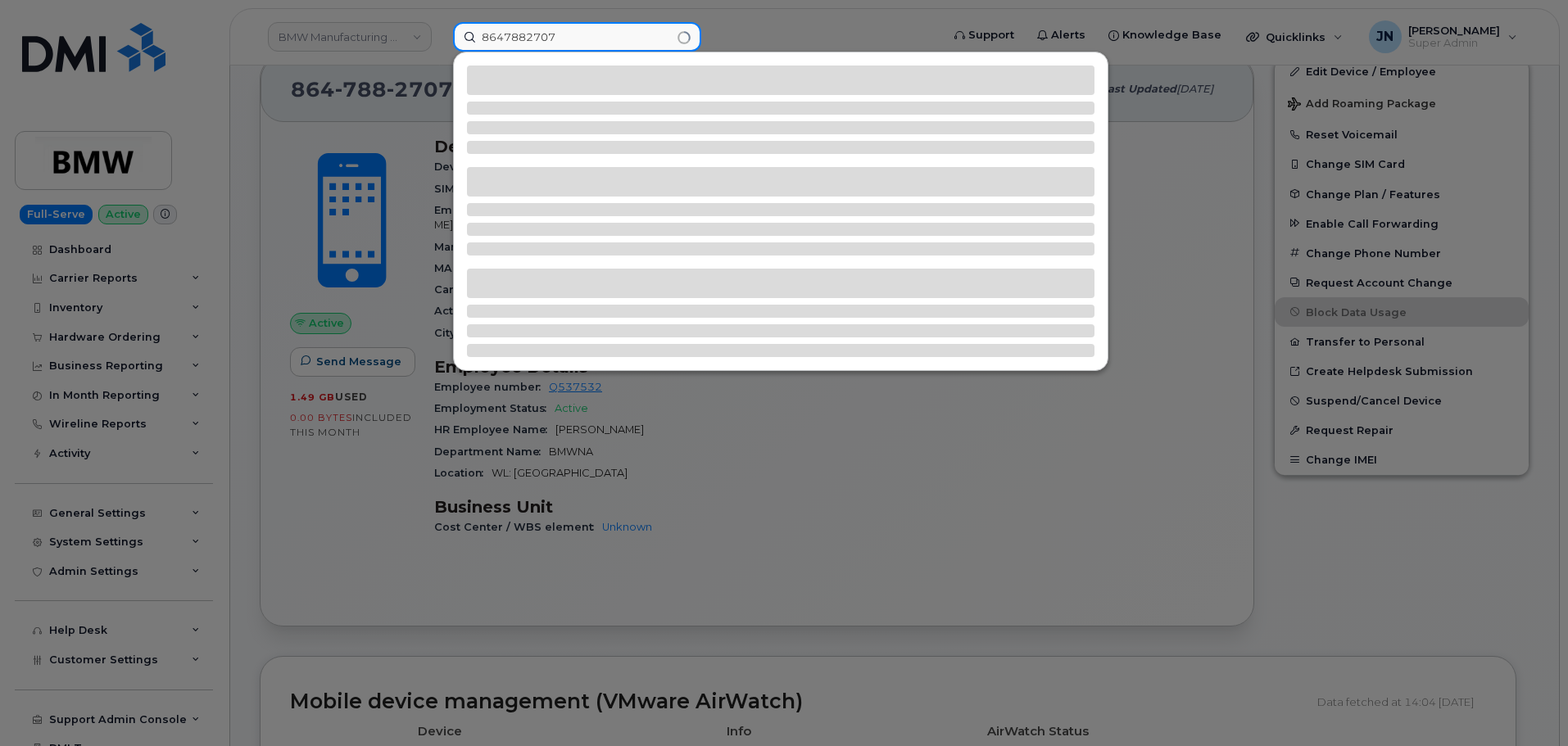
type input "8647882707"
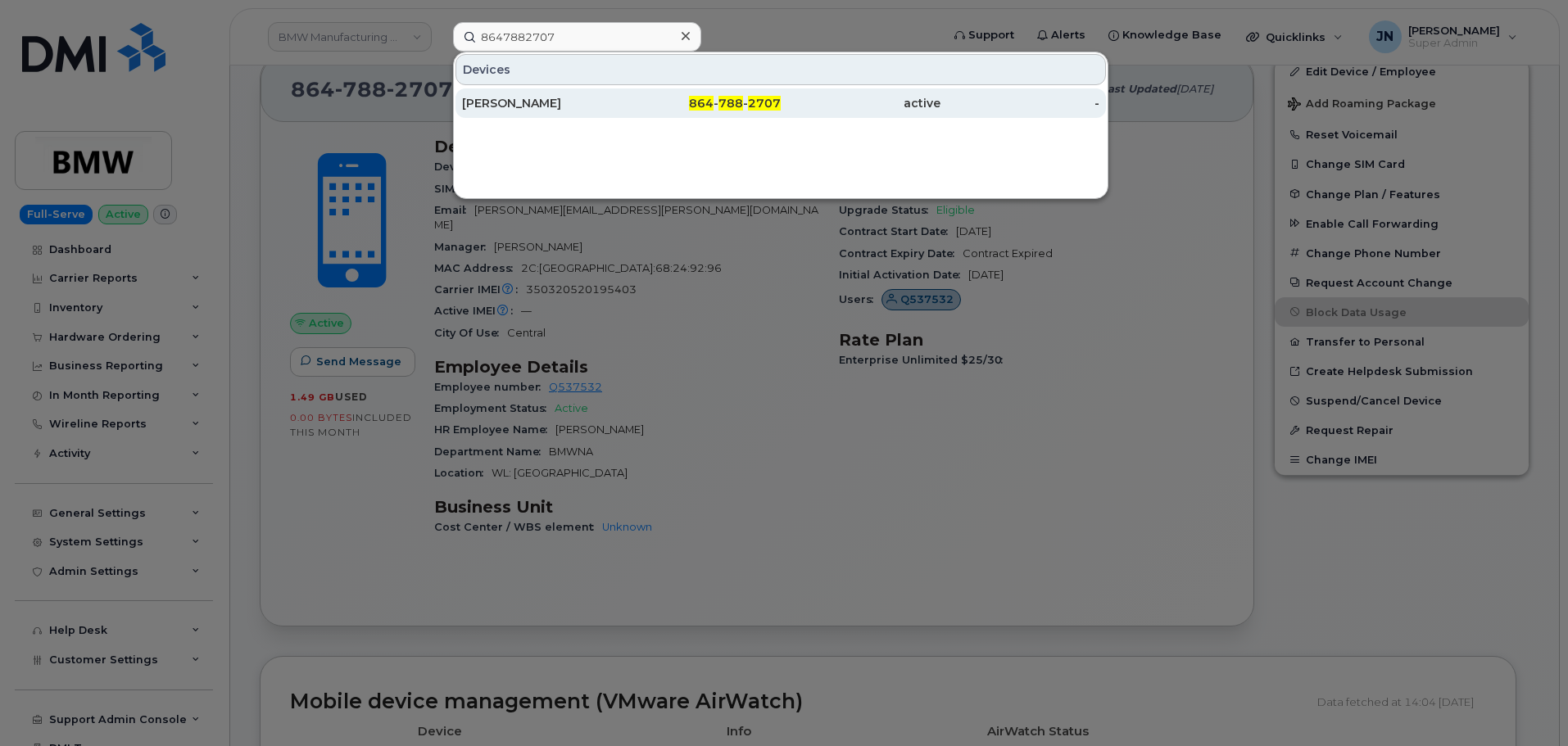
drag, startPoint x: 712, startPoint y: 108, endPoint x: 789, endPoint y: 96, distance: 77.9
click at [712, 108] on span "864" at bounding box center [700, 103] width 25 height 15
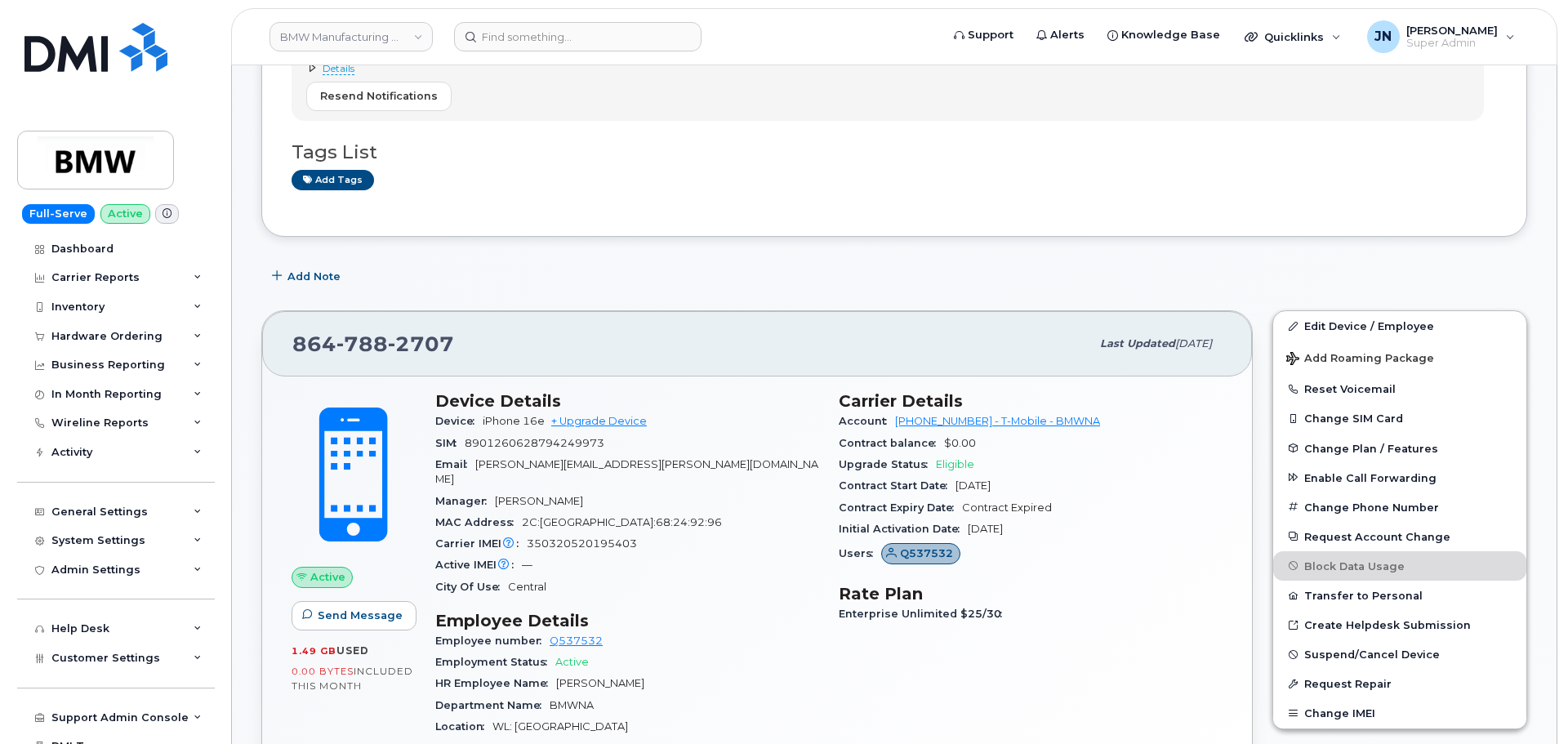
scroll to position [435, 0]
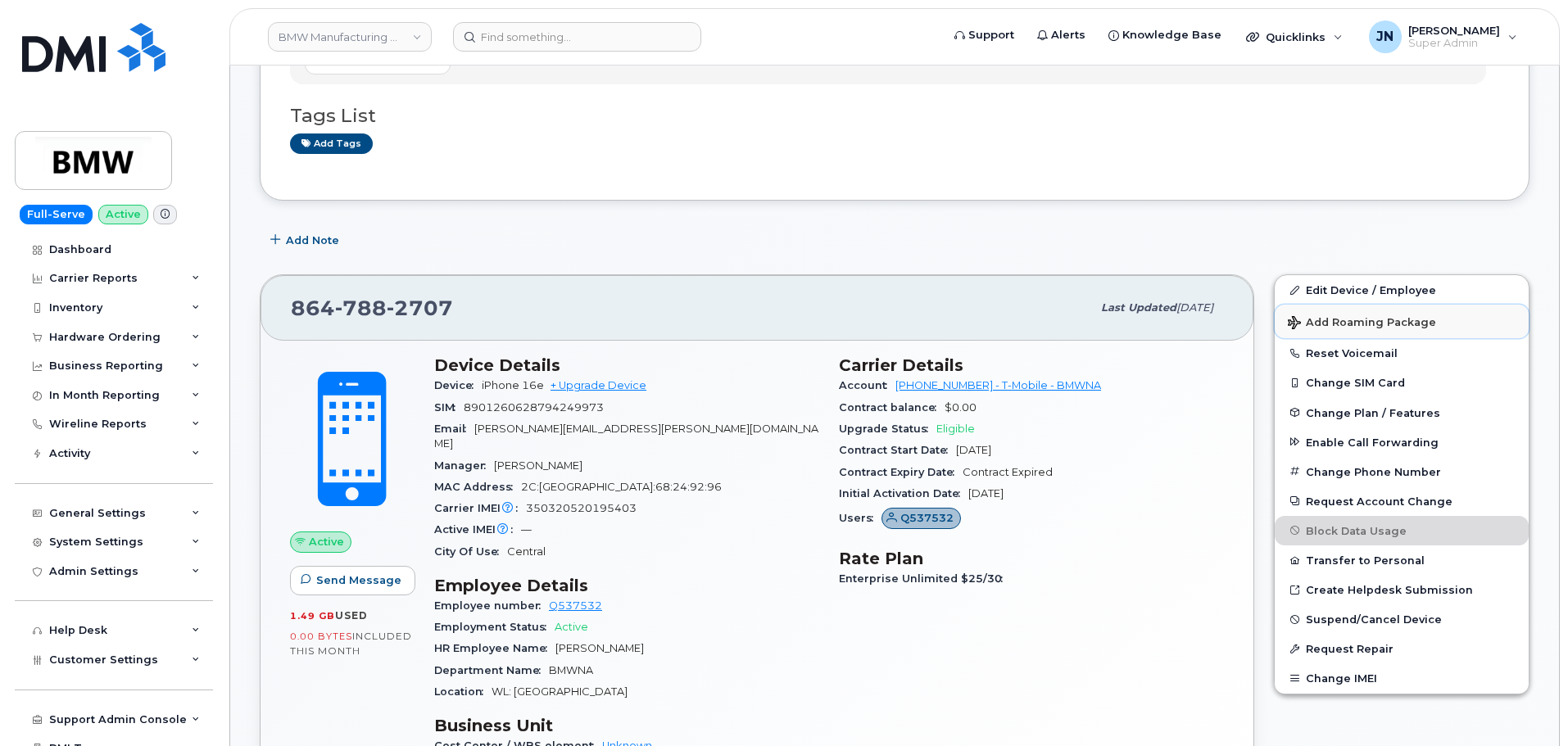
click at [1393, 324] on span "Add Roaming Package" at bounding box center [1362, 325] width 148 height 16
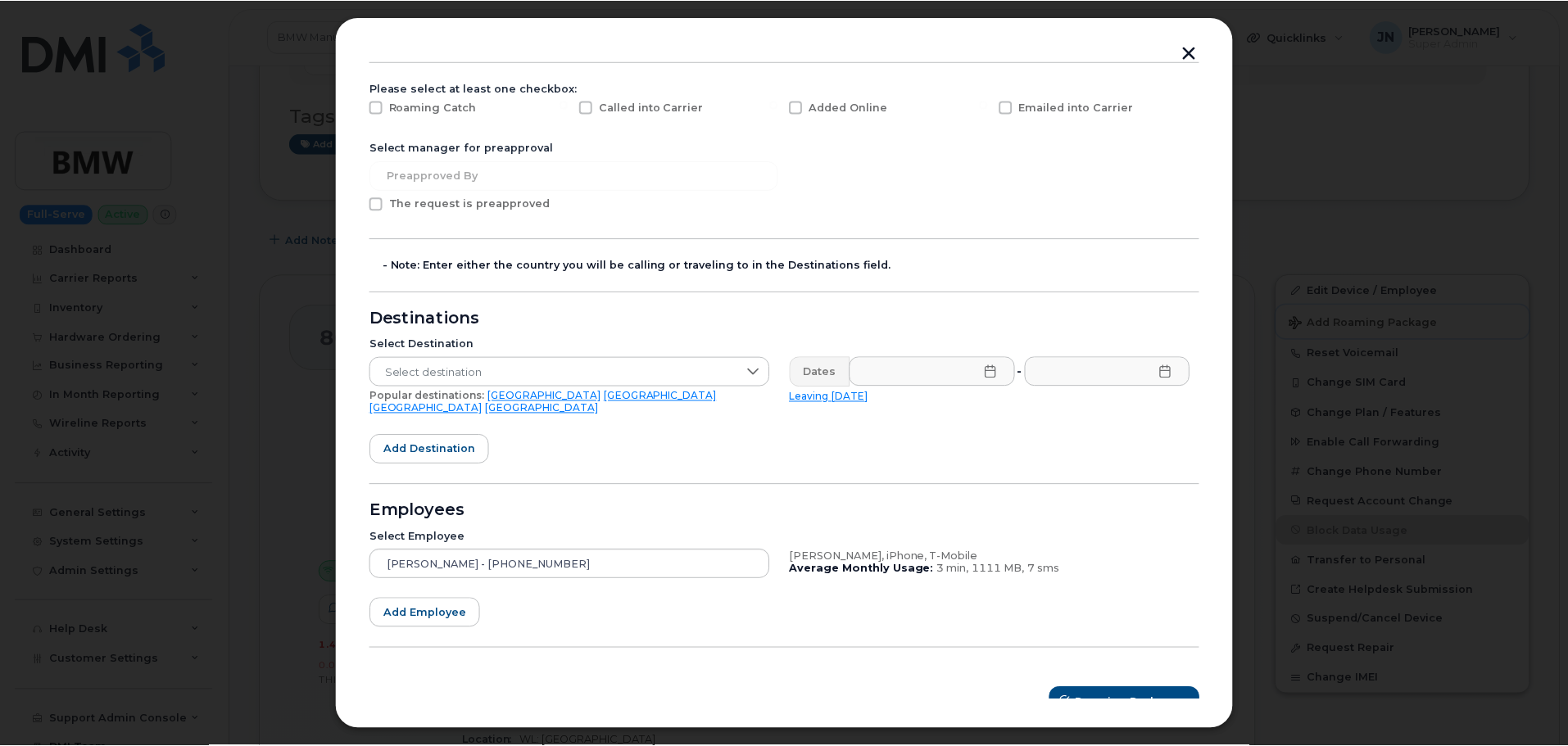
scroll to position [154, 0]
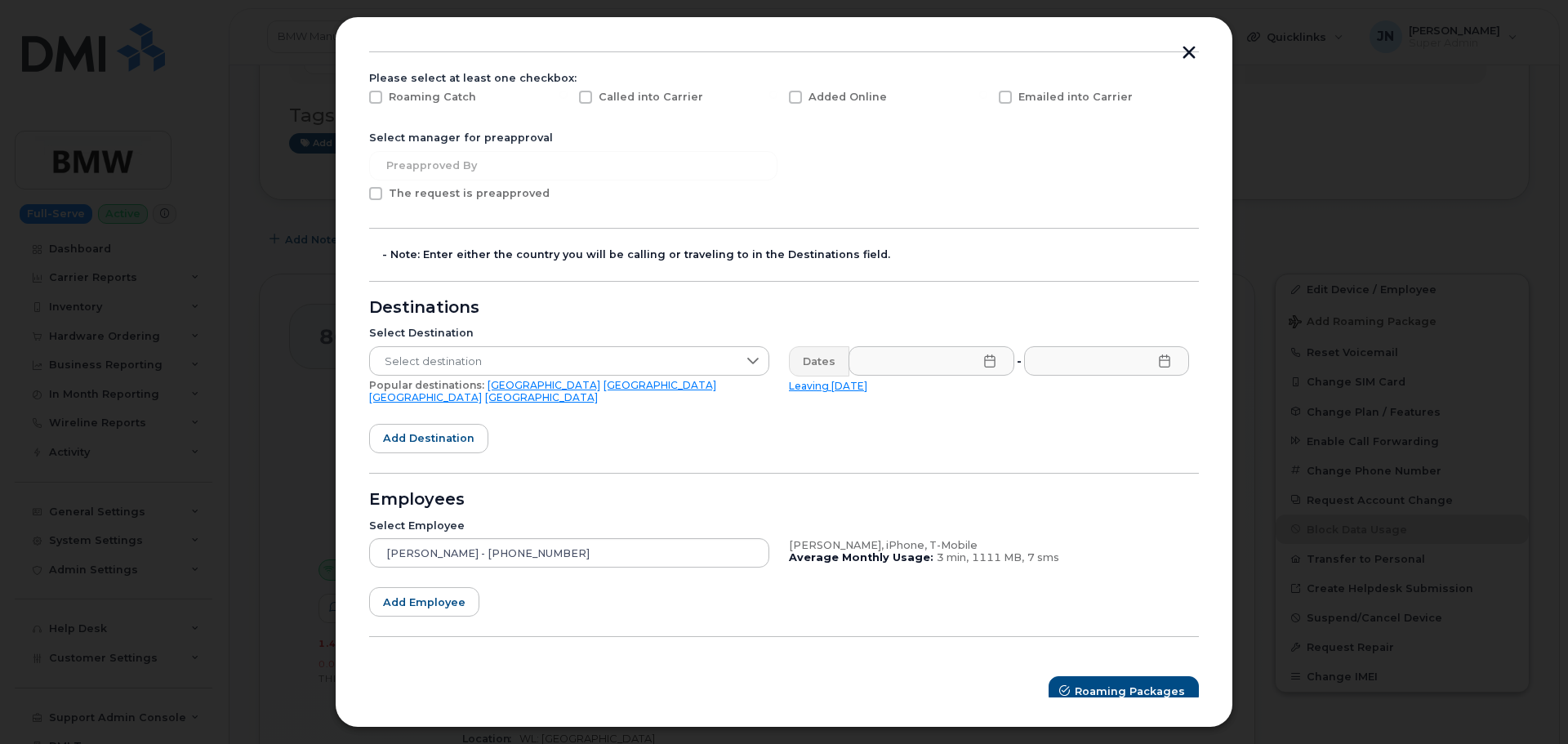
click at [1184, 48] on button "button" at bounding box center [1188, 53] width 25 height 17
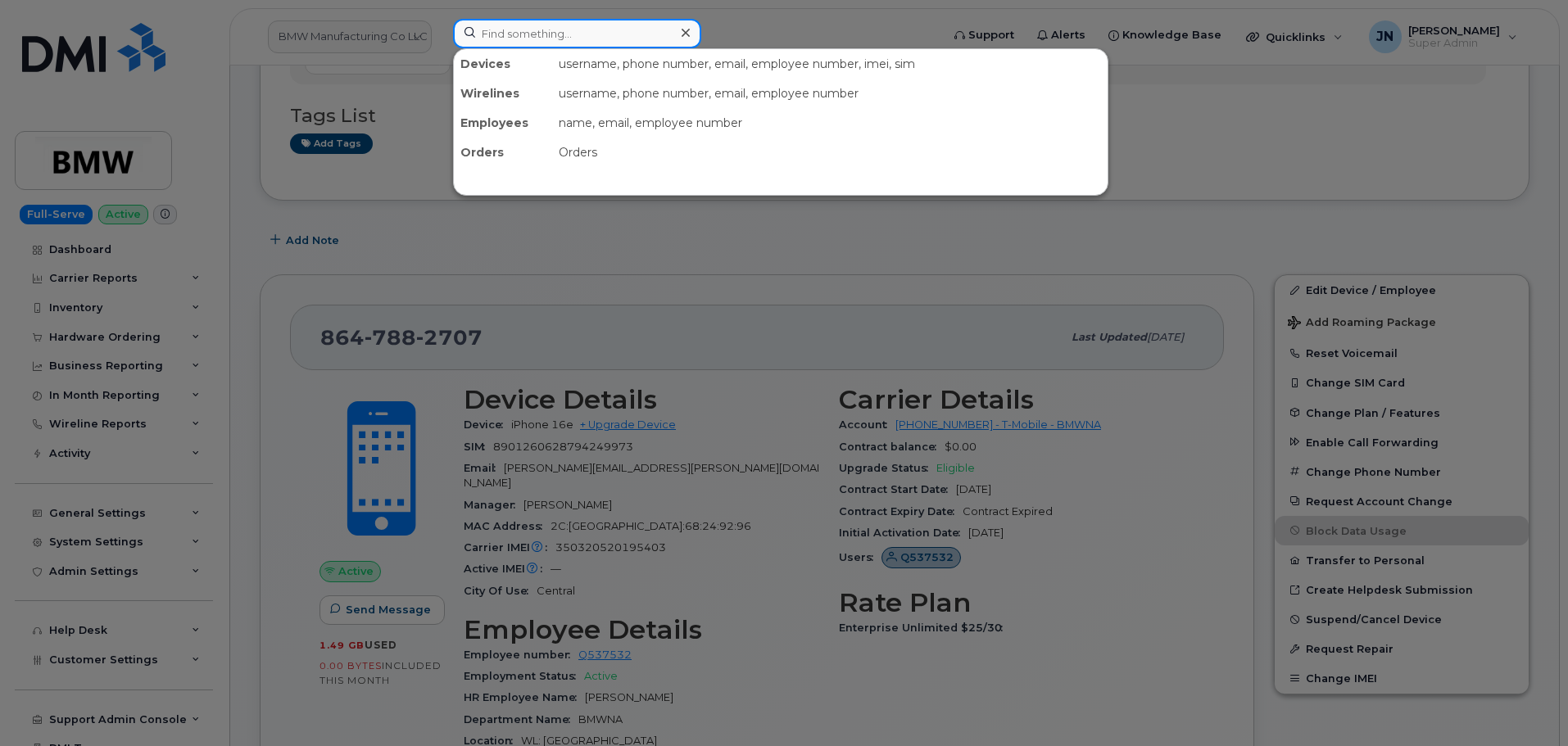
paste input "8642753379"
click at [538, 41] on input "8642753379" at bounding box center [577, 34] width 248 height 30
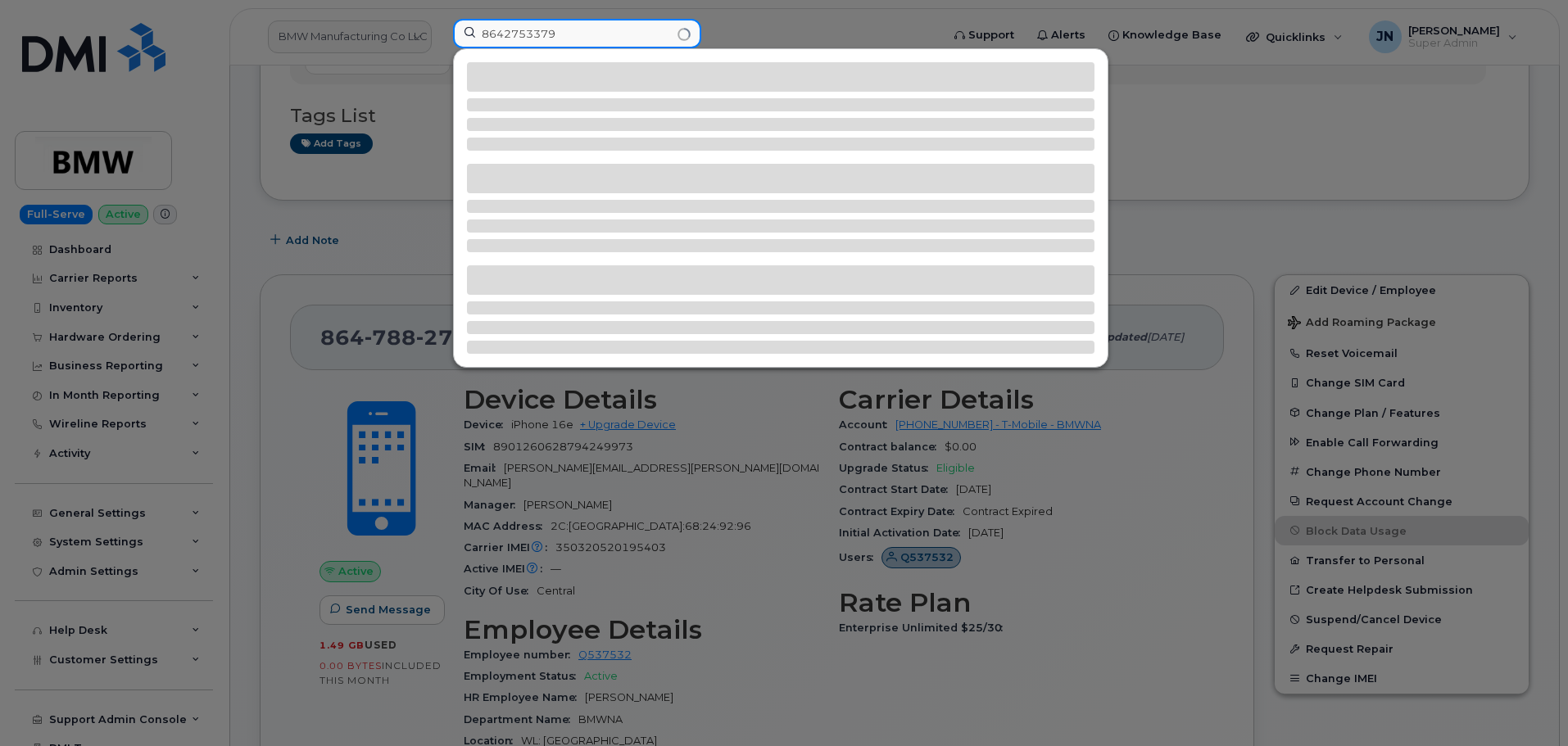
type input "8642753379"
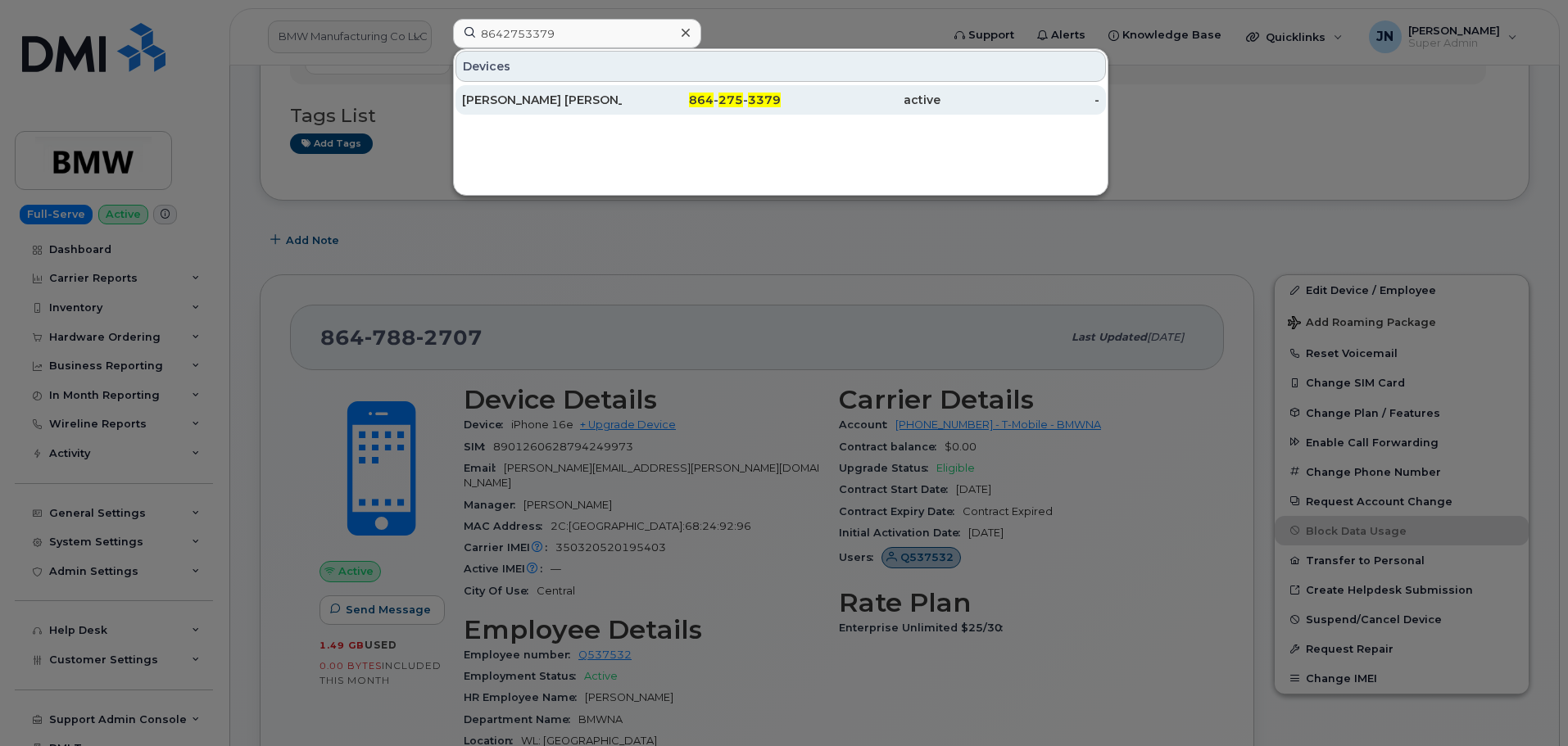
click at [581, 99] on div "Wagner Souza" at bounding box center [541, 100] width 159 height 17
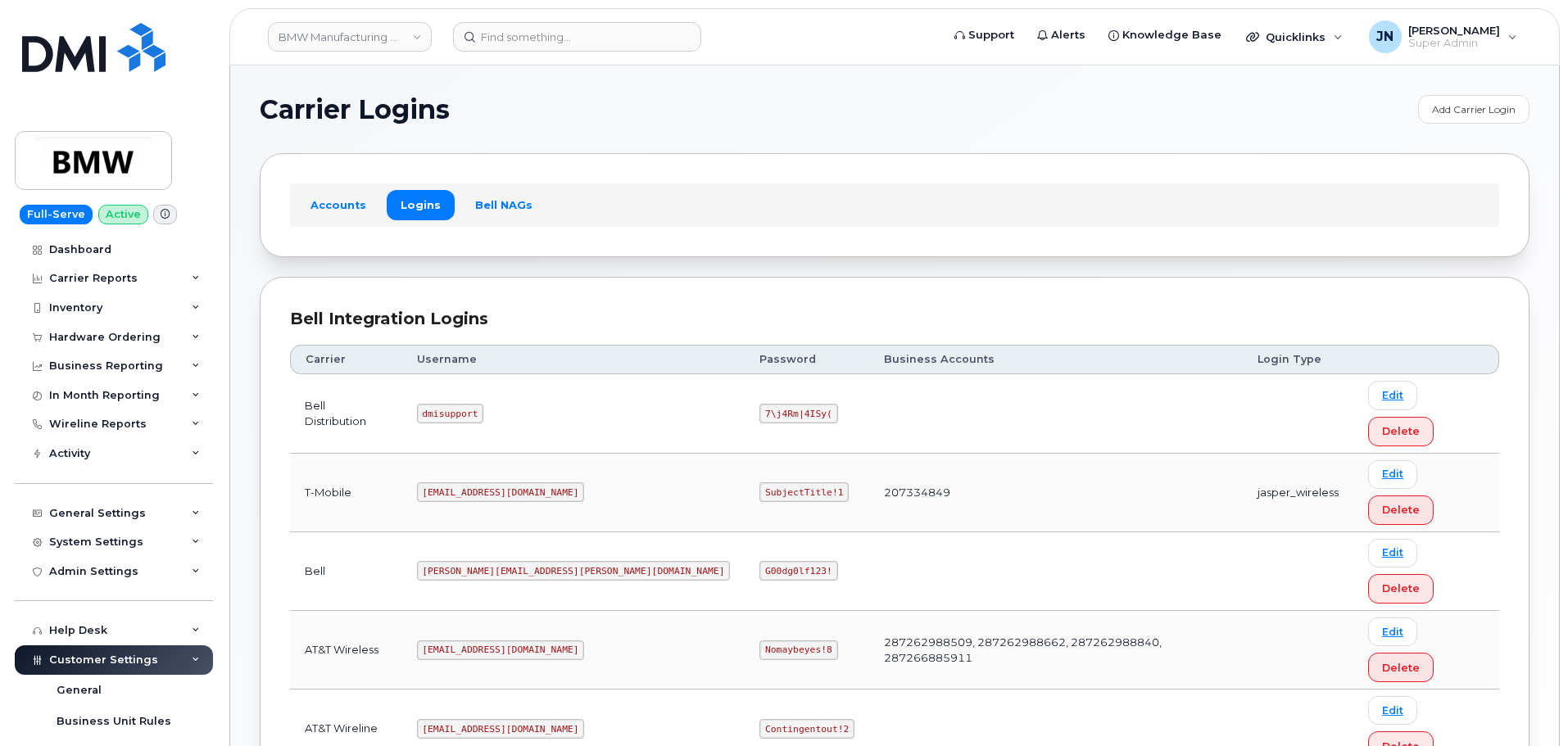
scroll to position [116, 0]
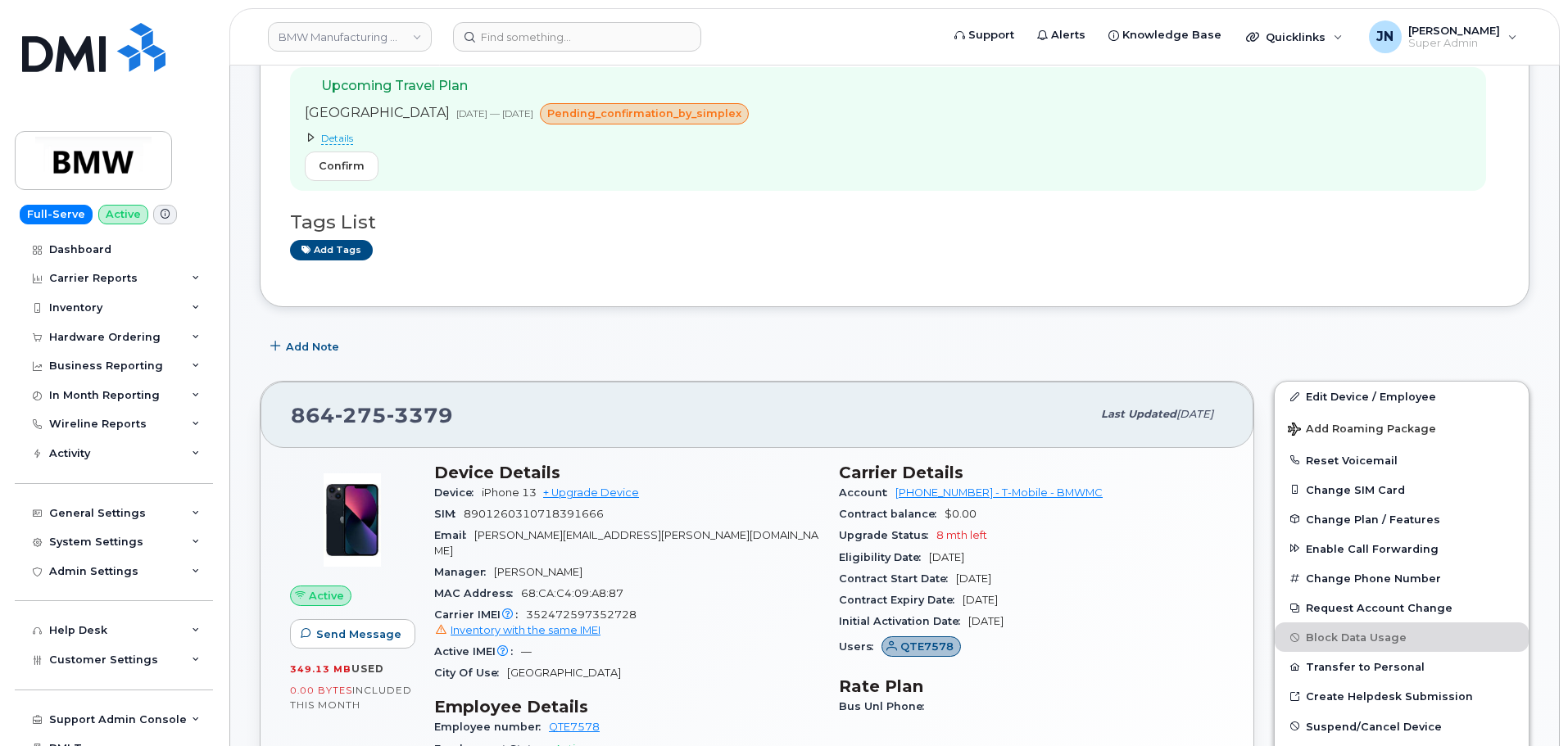
scroll to position [109, 0]
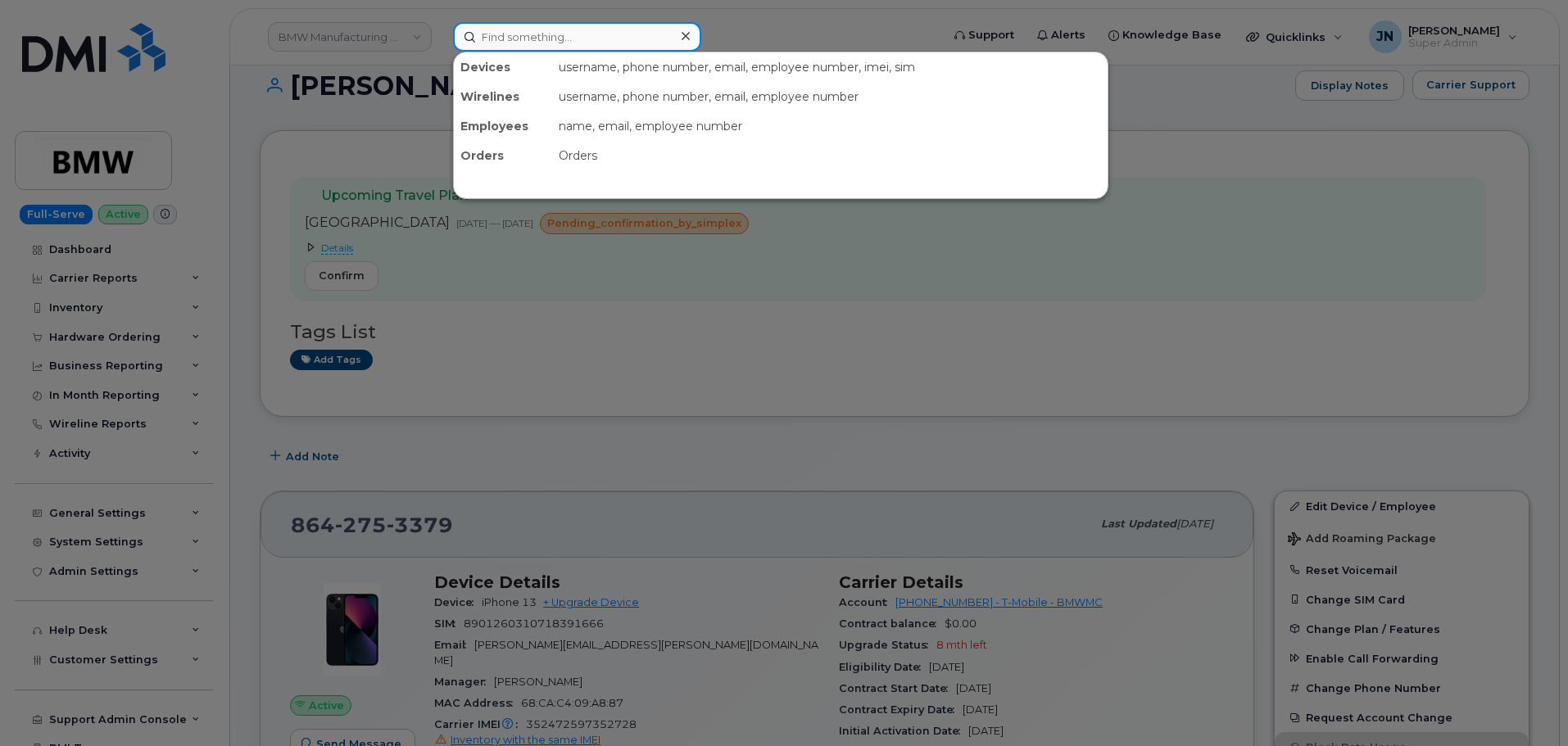
paste input "8647882707"
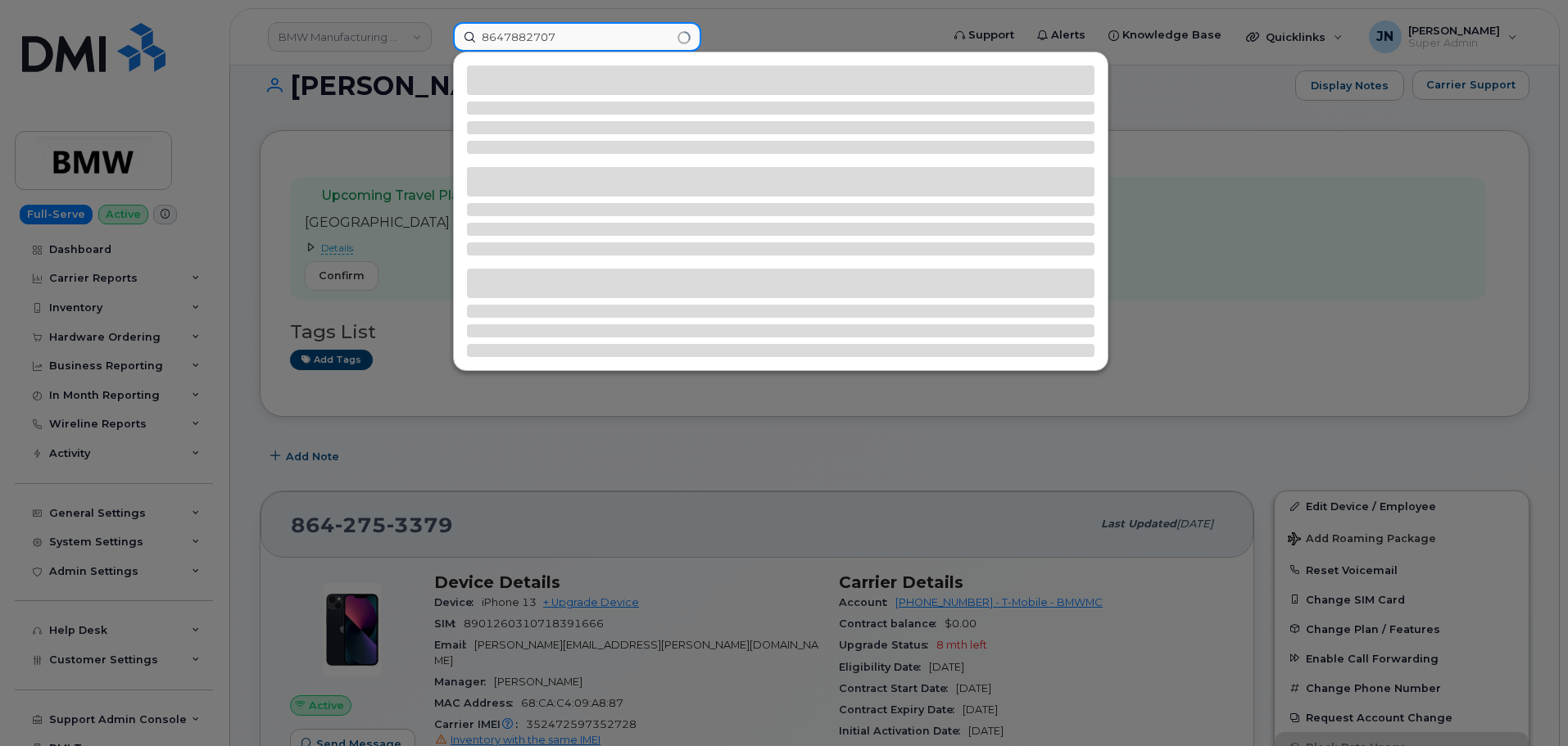
type input "8647882707"
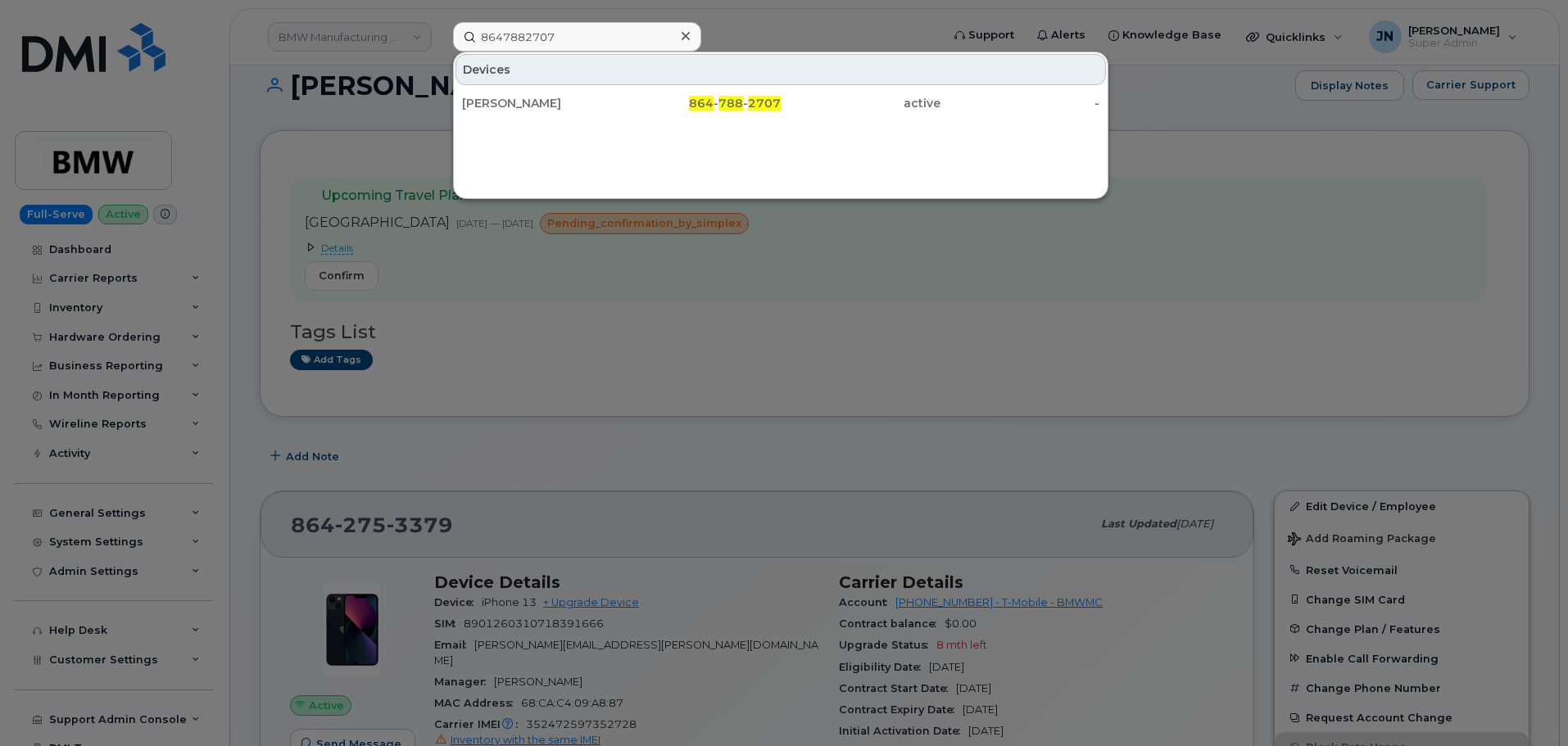
drag, startPoint x: 717, startPoint y: 111, endPoint x: 741, endPoint y: 123, distance: 26.8
click at [717, 111] on div "864 - 788 - 2707" at bounding box center [700, 103] width 159 height 17
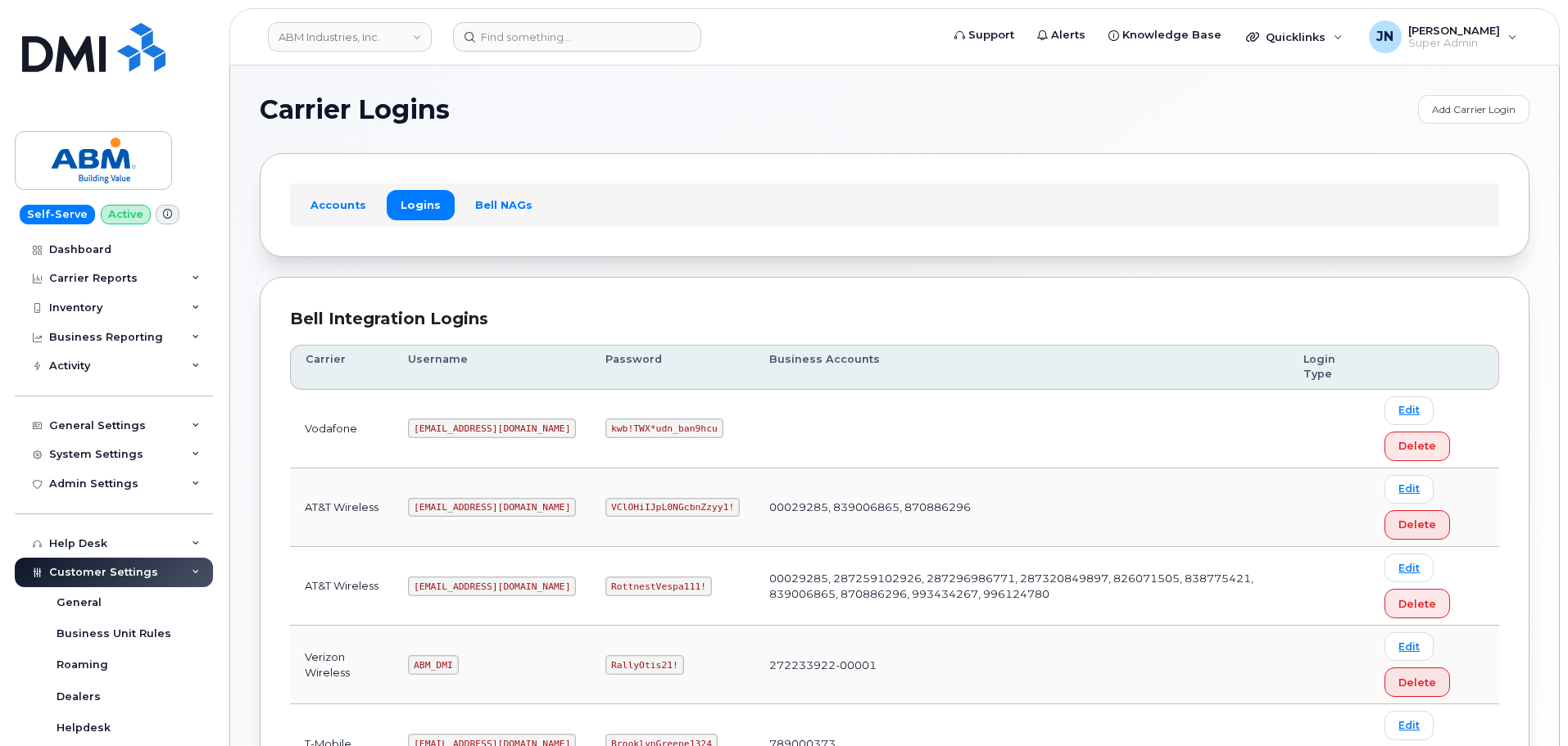
scroll to position [256, 0]
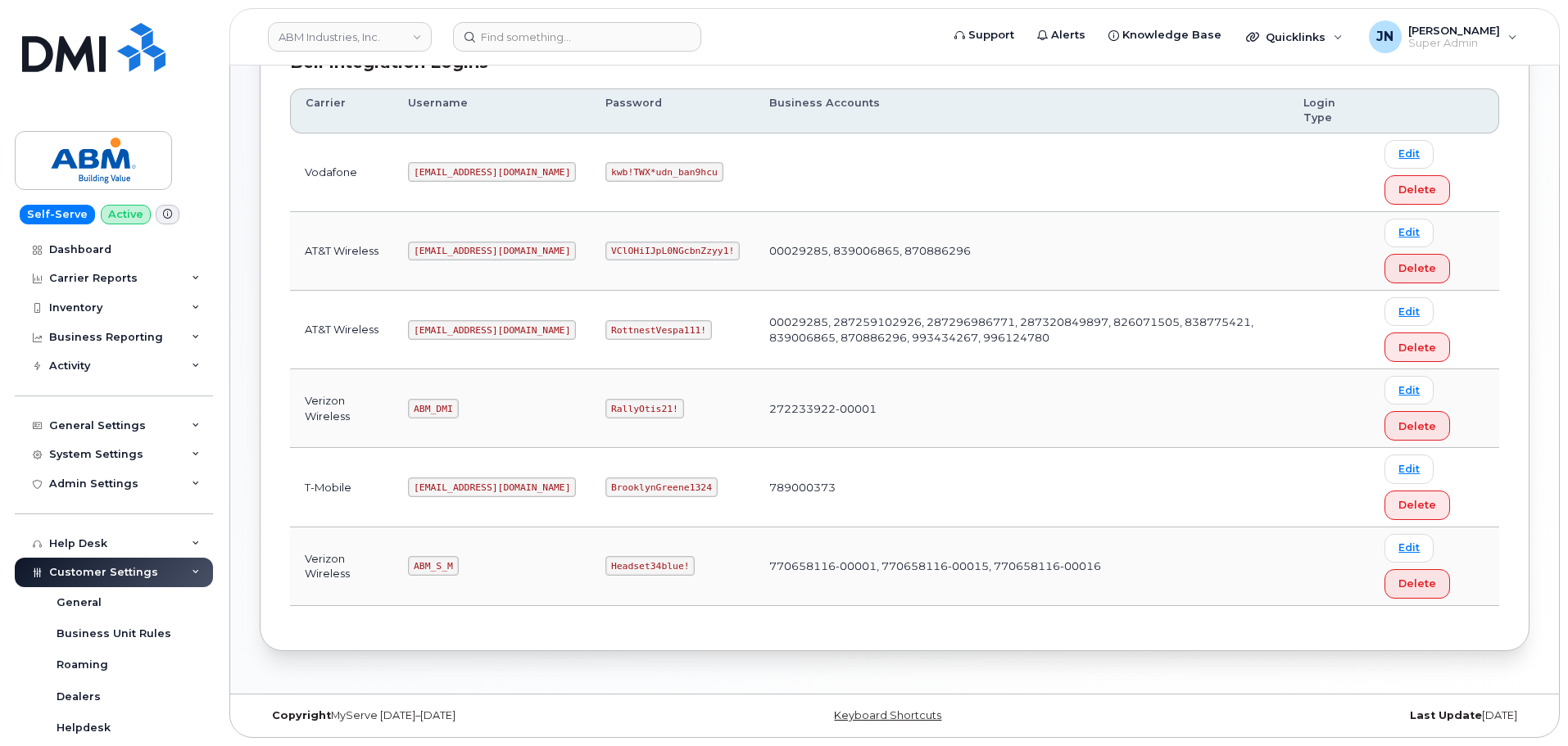
click at [444, 326] on code "[EMAIL_ADDRESS][DOMAIN_NAME]" at bounding box center [492, 330] width 168 height 20
copy code "[EMAIL_ADDRESS][DOMAIN_NAME]"
click at [605, 330] on code "RottnestVespa111!" at bounding box center [659, 330] width 107 height 20
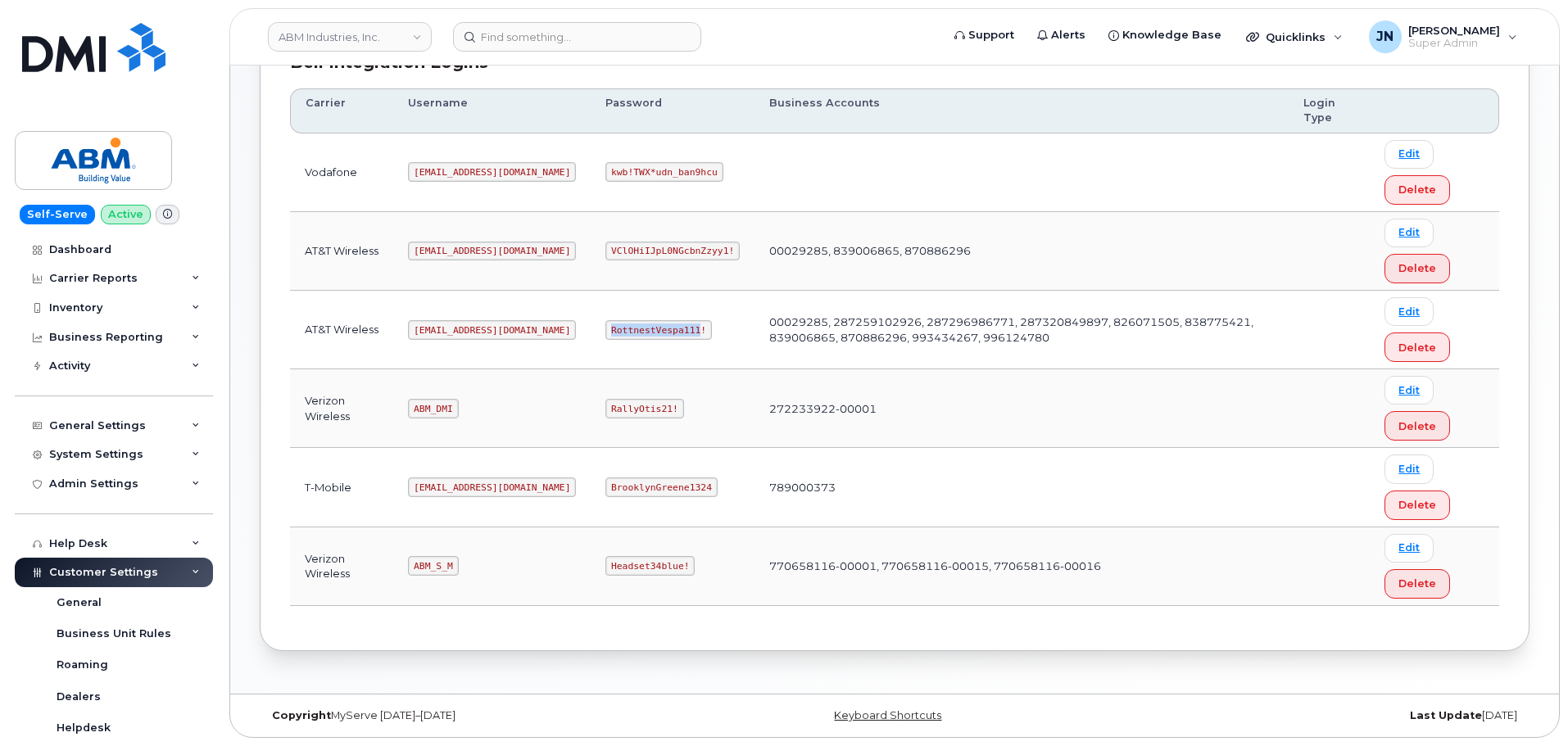
click at [605, 330] on code "RottnestVespa111!" at bounding box center [659, 330] width 107 height 20
copy code "RottnestVespa111!"
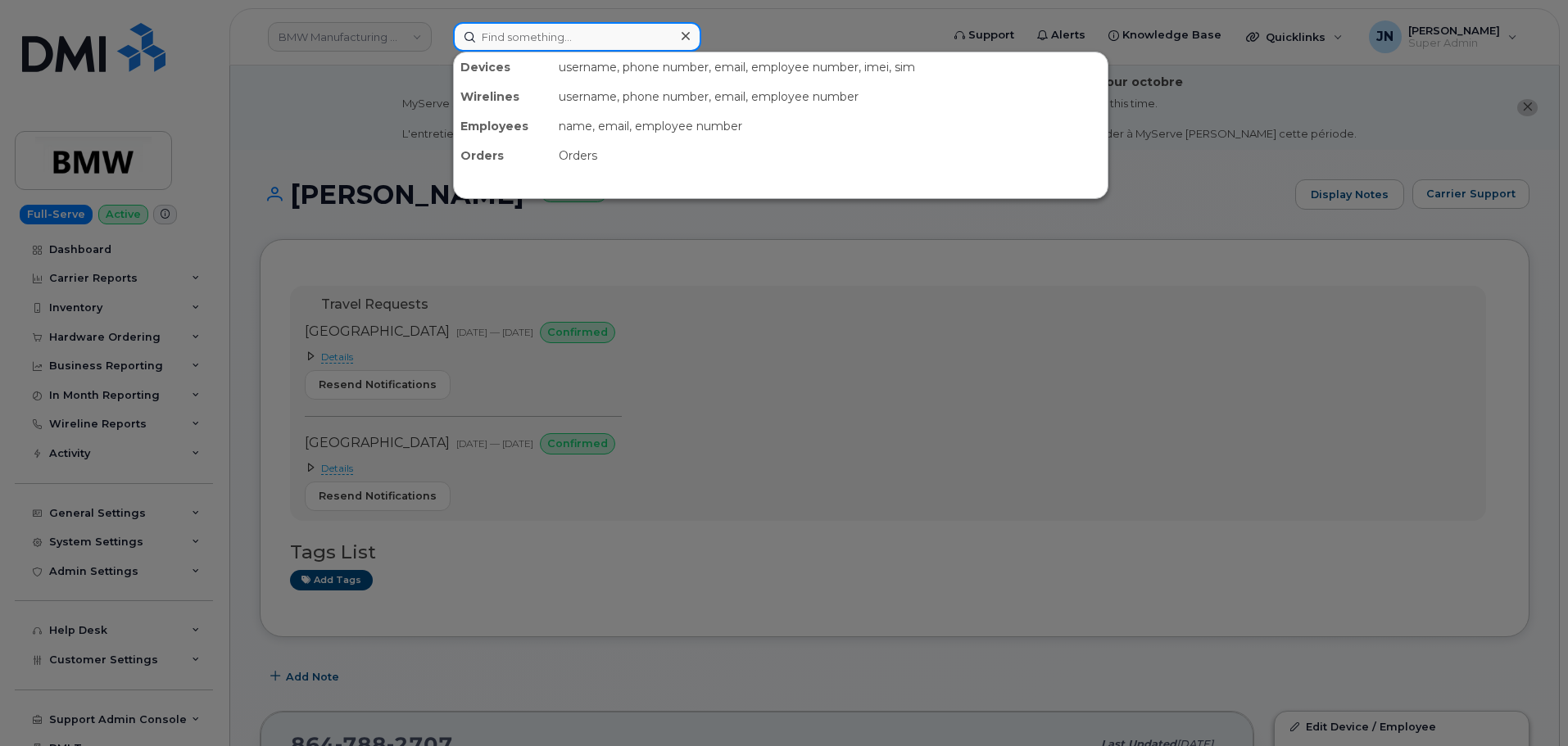
paste input "8649917951"
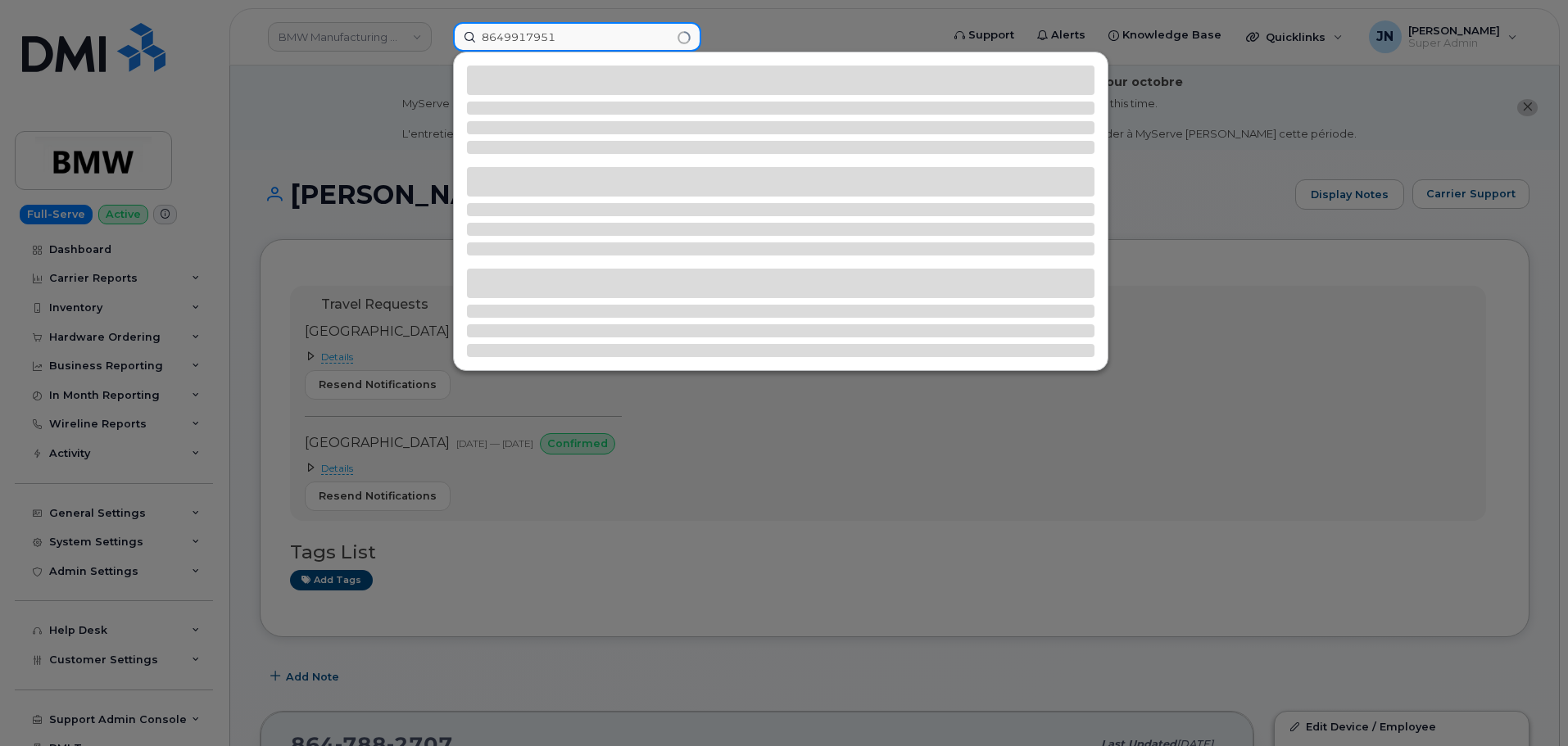
type input "8649917951"
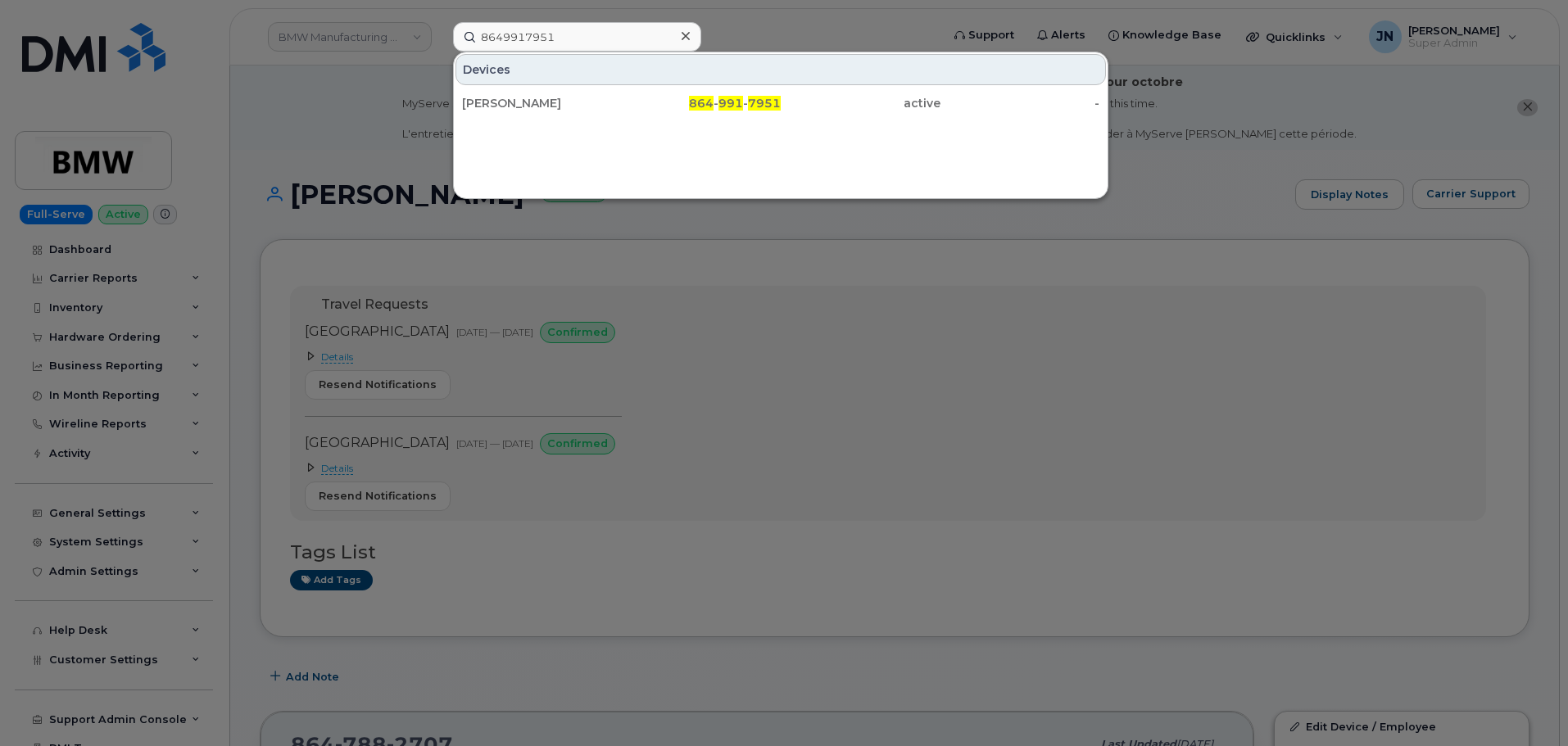
drag, startPoint x: 568, startPoint y: 107, endPoint x: 639, endPoint y: 141, distance: 78.7
click at [568, 107] on div "Yoel Sanchez Morales" at bounding box center [541, 103] width 159 height 17
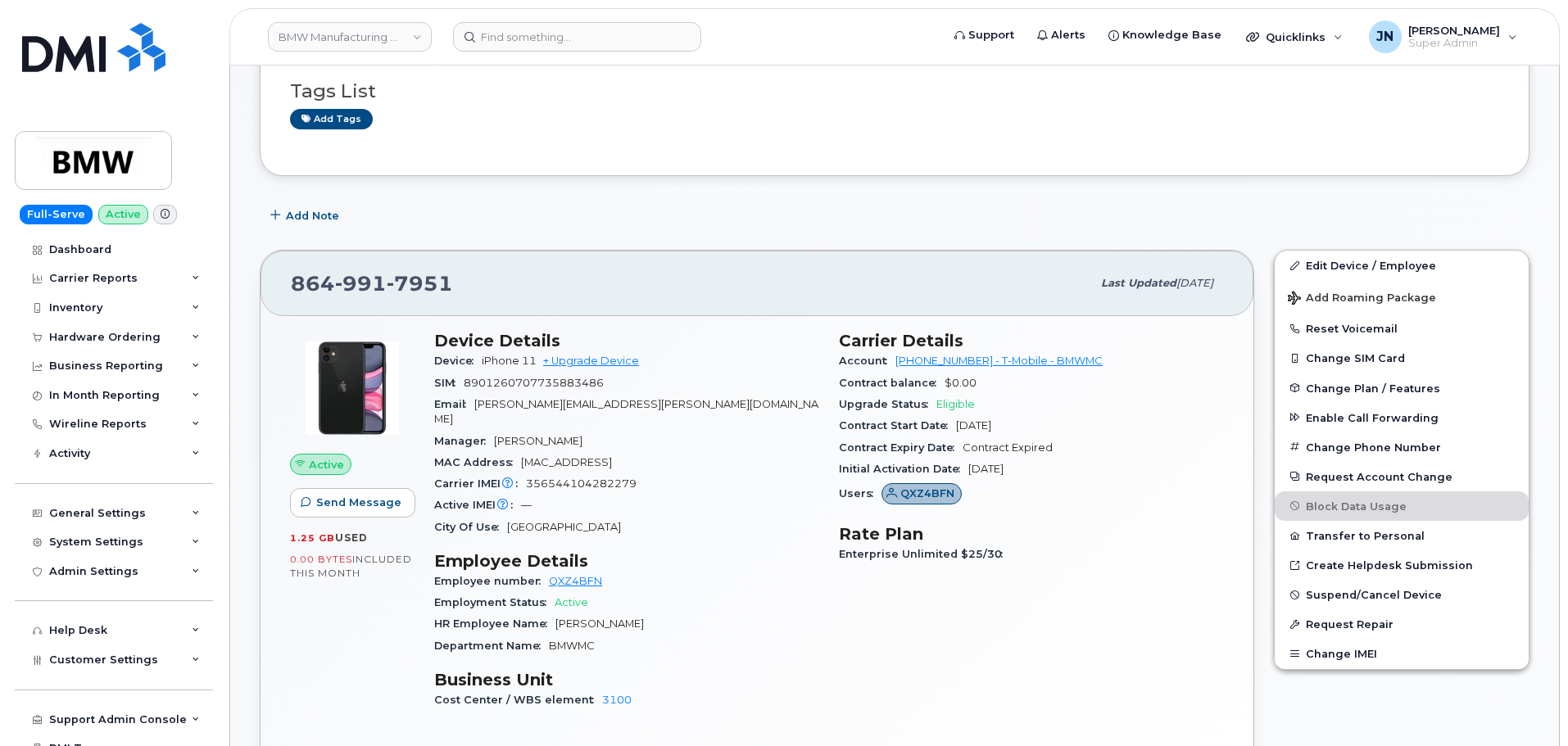
scroll to position [546, 0]
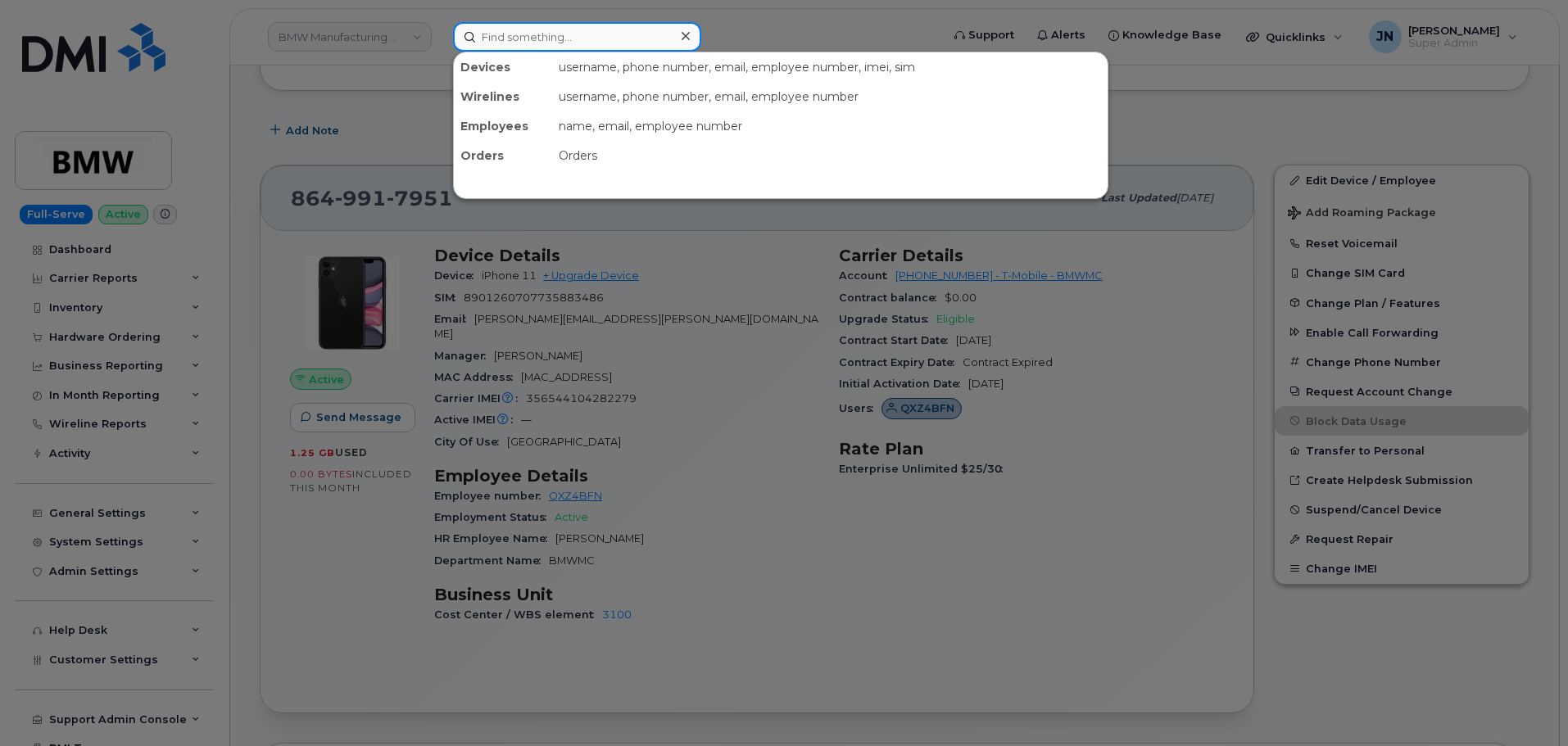
click at [511, 36] on input at bounding box center [577, 37] width 248 height 30
paste input "8642753379"
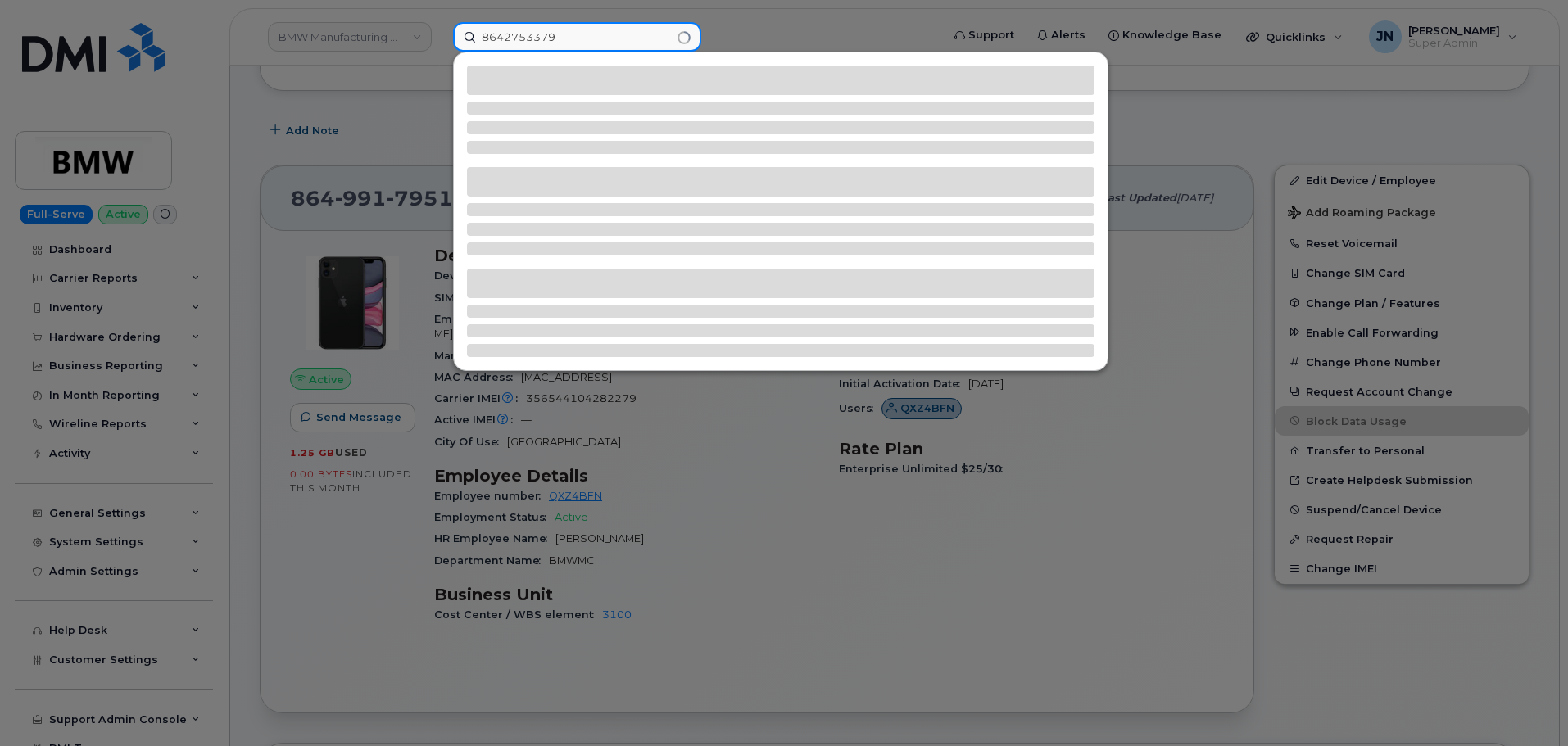
type input "8642753379"
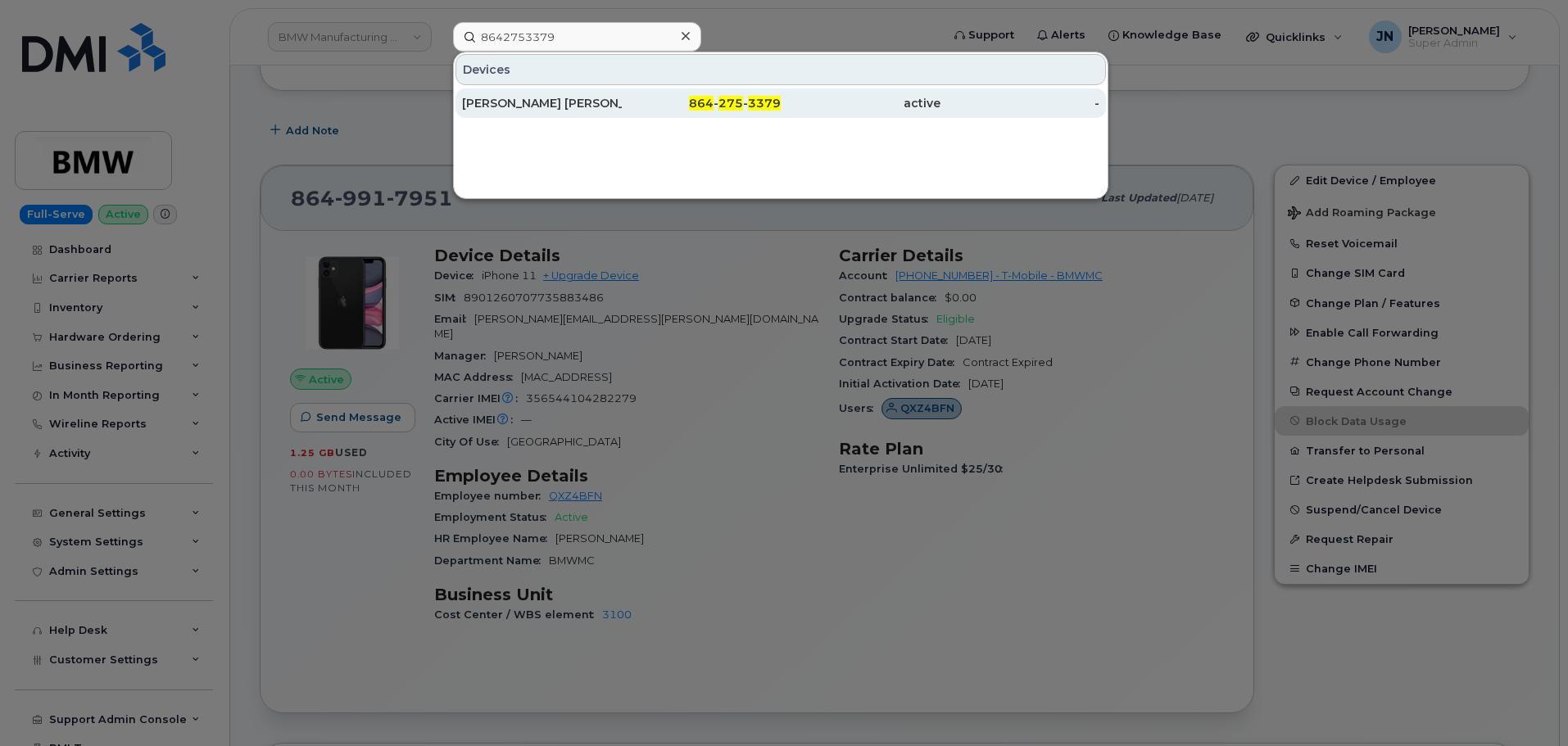
click at [543, 104] on div "[PERSON_NAME] [PERSON_NAME]" at bounding box center [541, 103] width 159 height 17
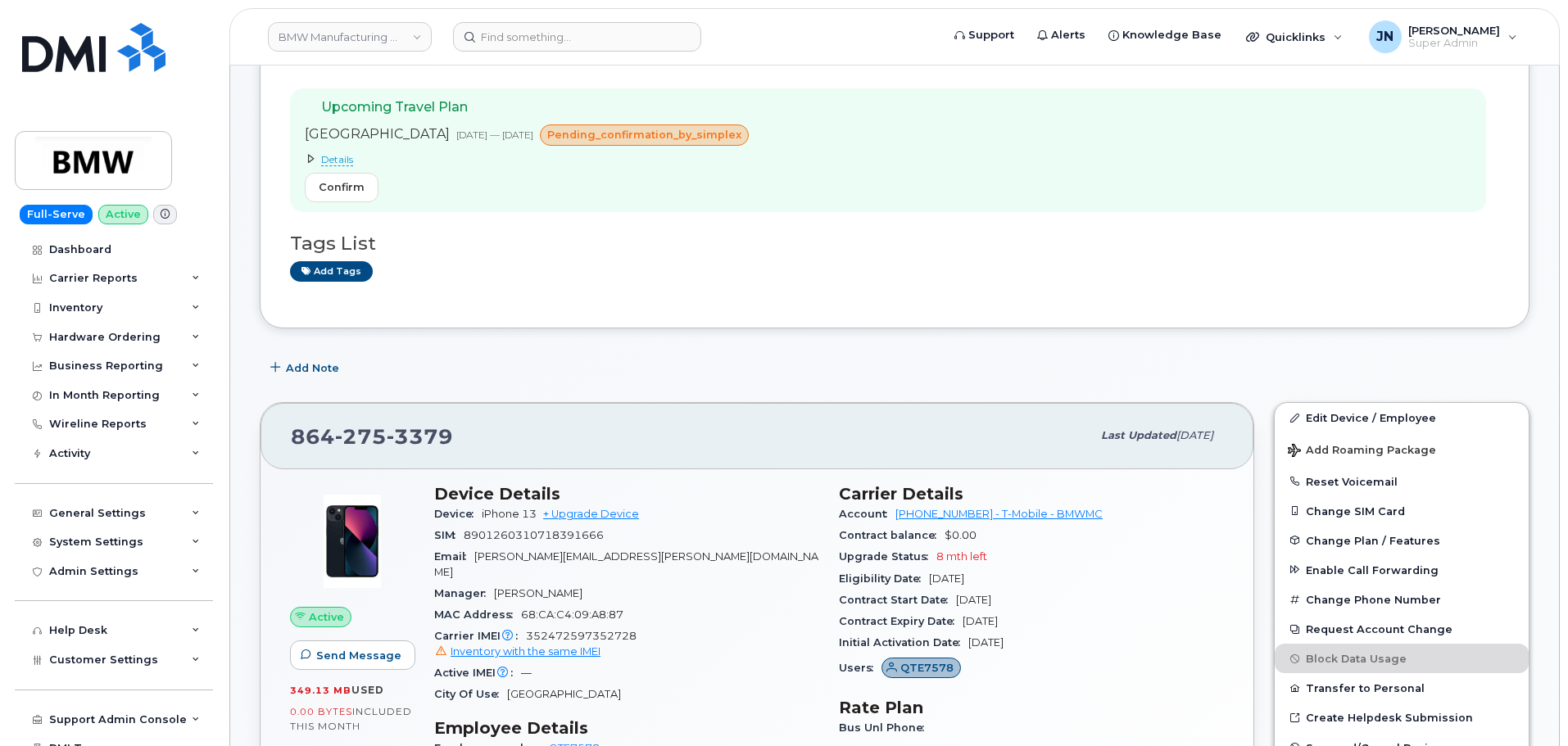
scroll to position [109, 0]
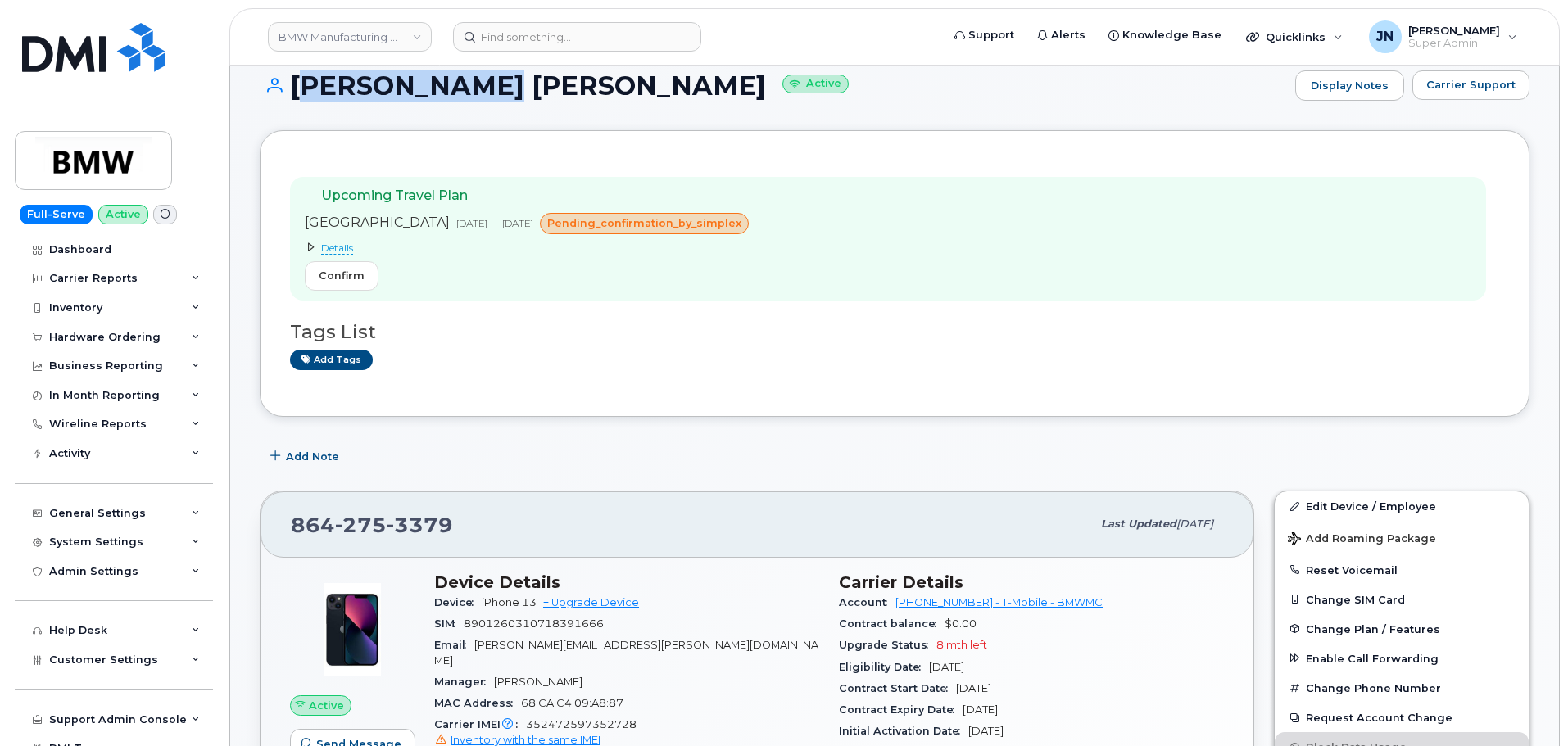
copy h1 "[PERSON_NAME] [PERSON_NAME]"
drag, startPoint x: 299, startPoint y: 87, endPoint x: 486, endPoint y: 90, distance: 187.0
click at [486, 90] on h1 "[PERSON_NAME] [PERSON_NAME] Active" at bounding box center [773, 85] width 1027 height 29
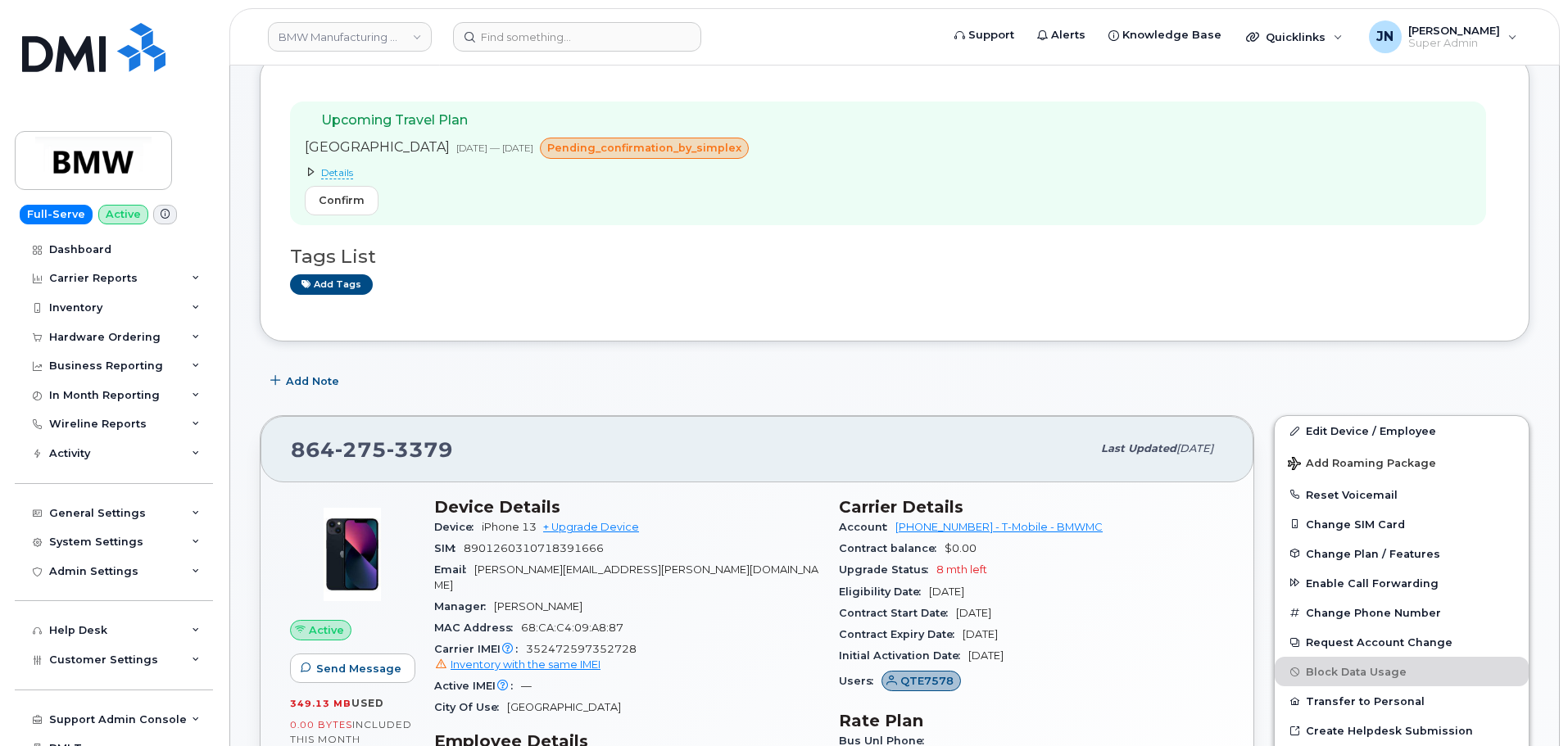
scroll to position [219, 0]
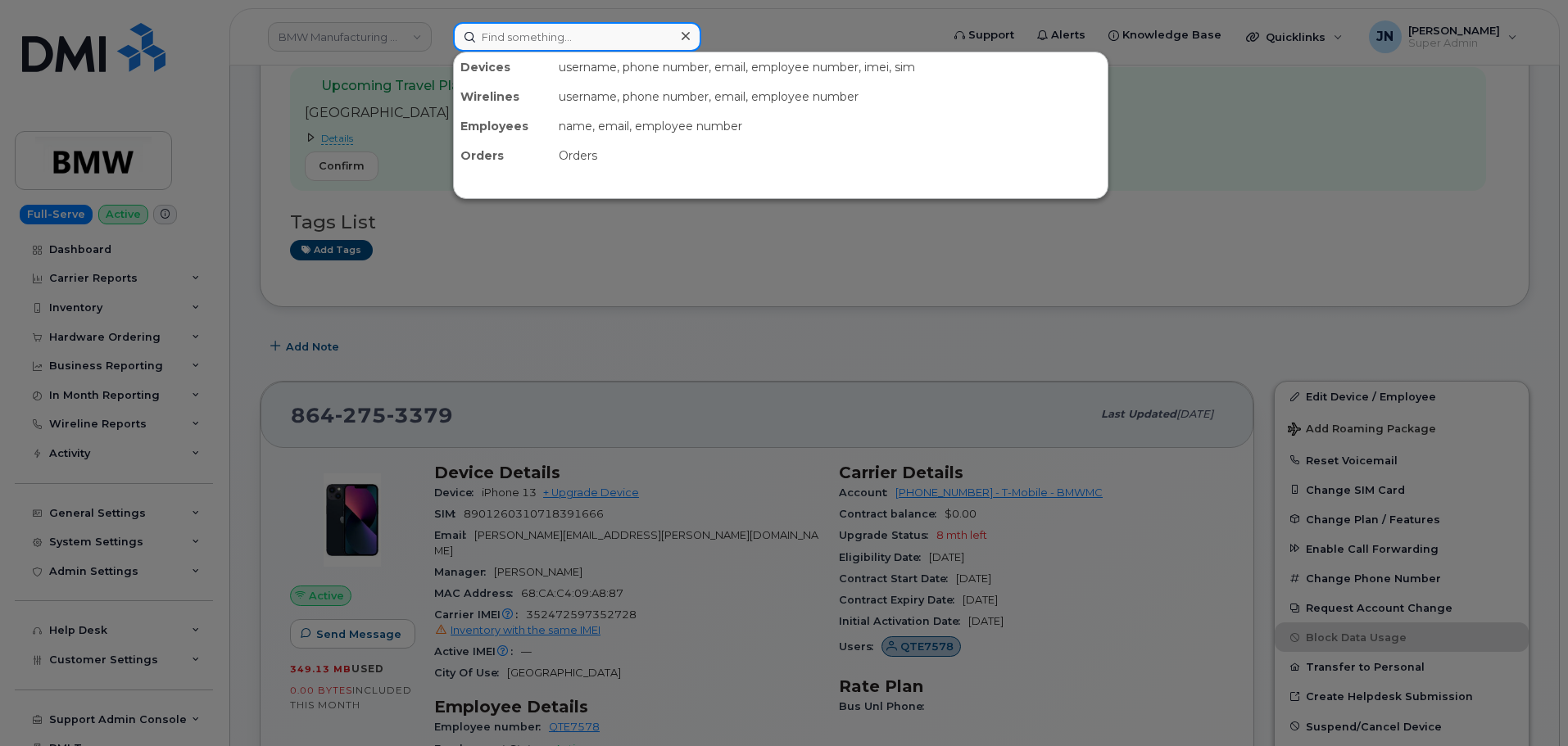
click at [615, 36] on input at bounding box center [577, 37] width 248 height 30
paste input "8649917951"
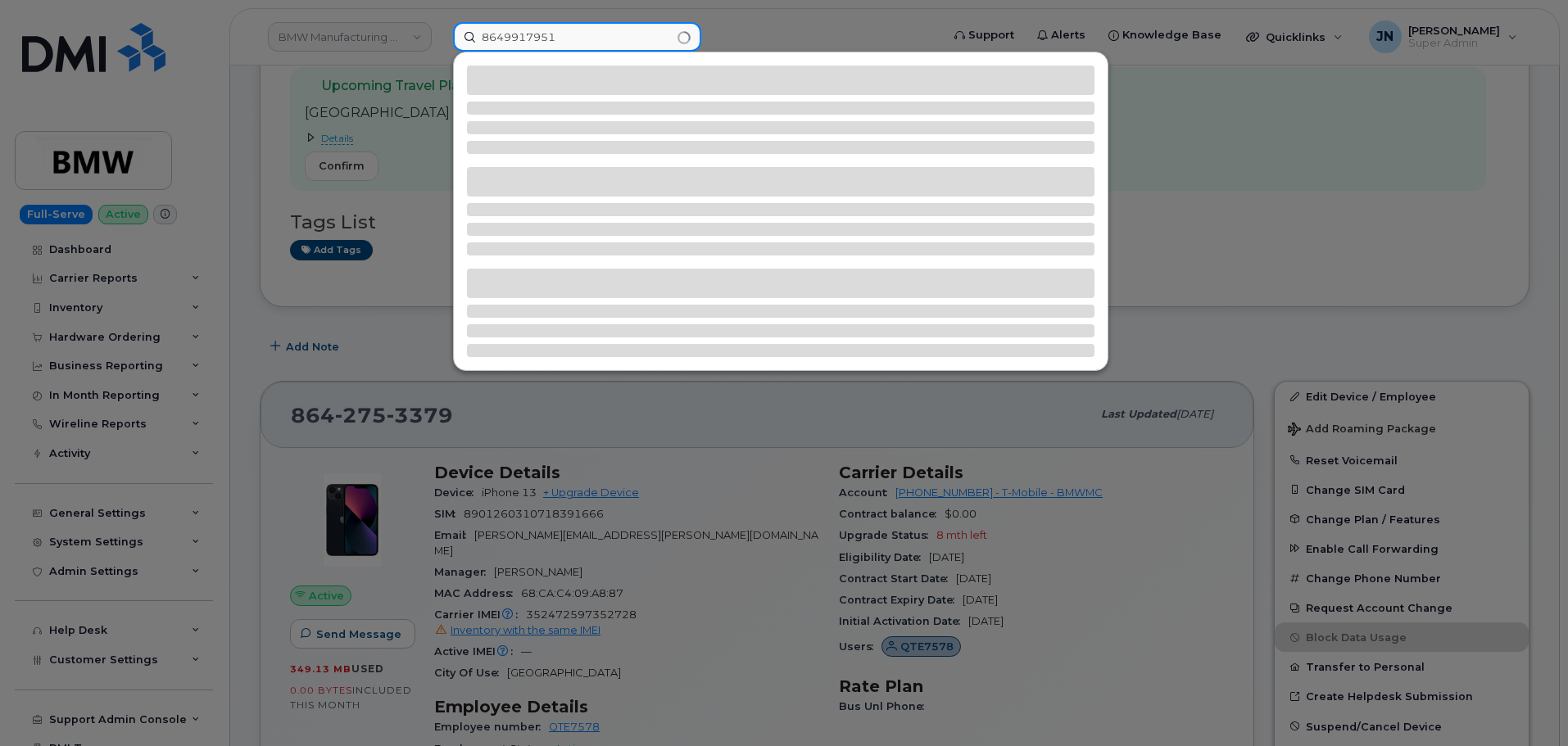
type input "8649917951"
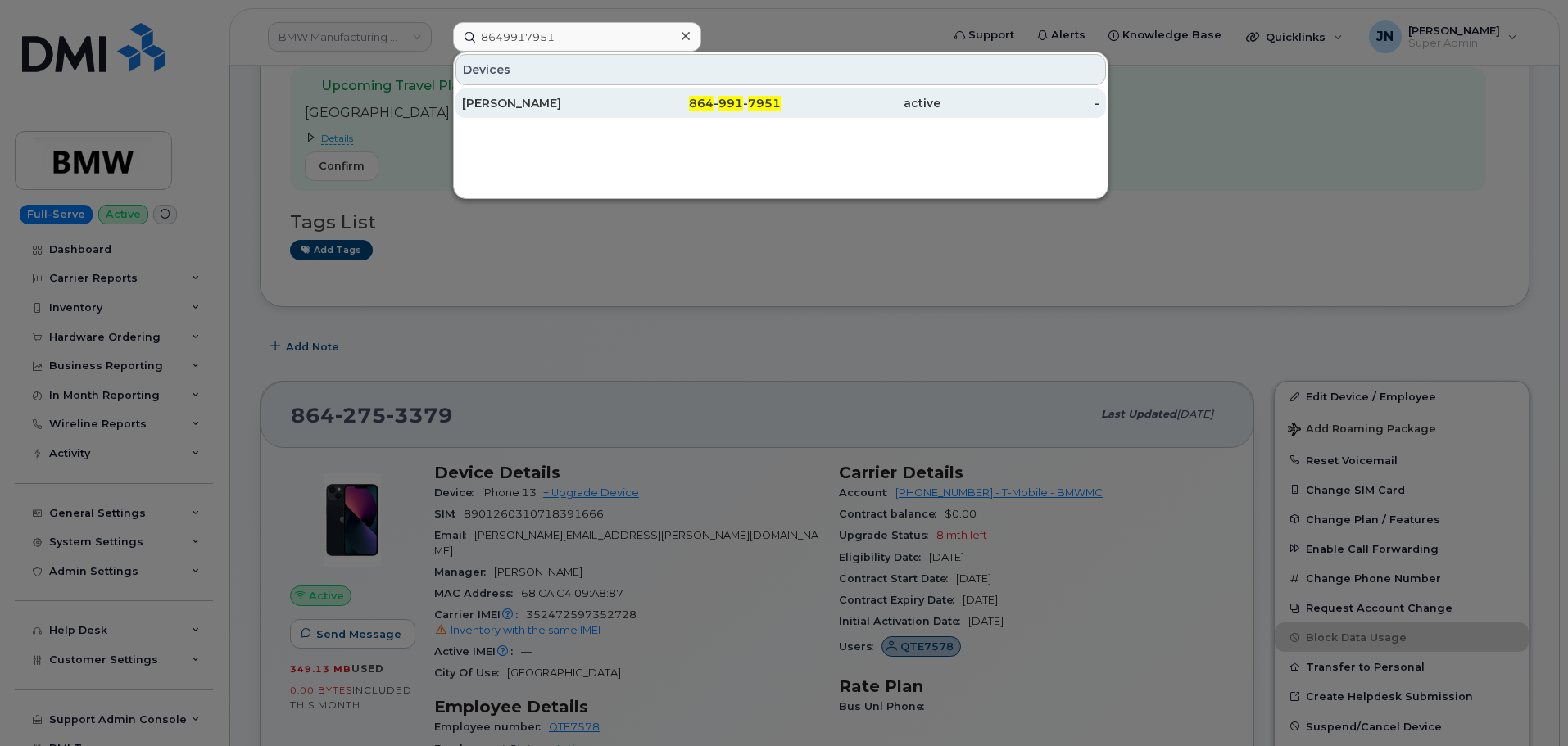
drag, startPoint x: 760, startPoint y: 95, endPoint x: 773, endPoint y: 96, distance: 13.0
click at [760, 95] on div "864 - 991 - 7951" at bounding box center [700, 103] width 159 height 30
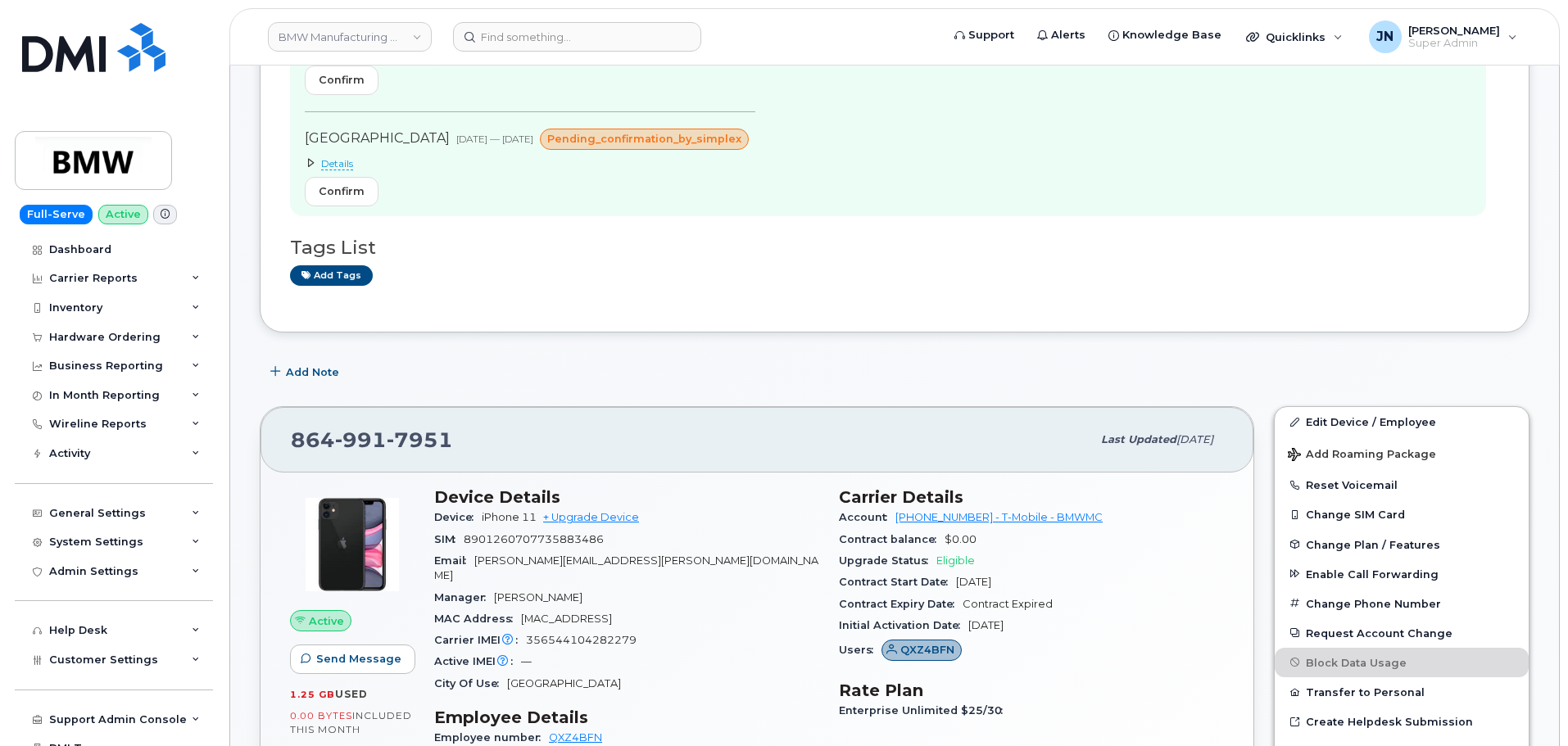
scroll to position [327, 0]
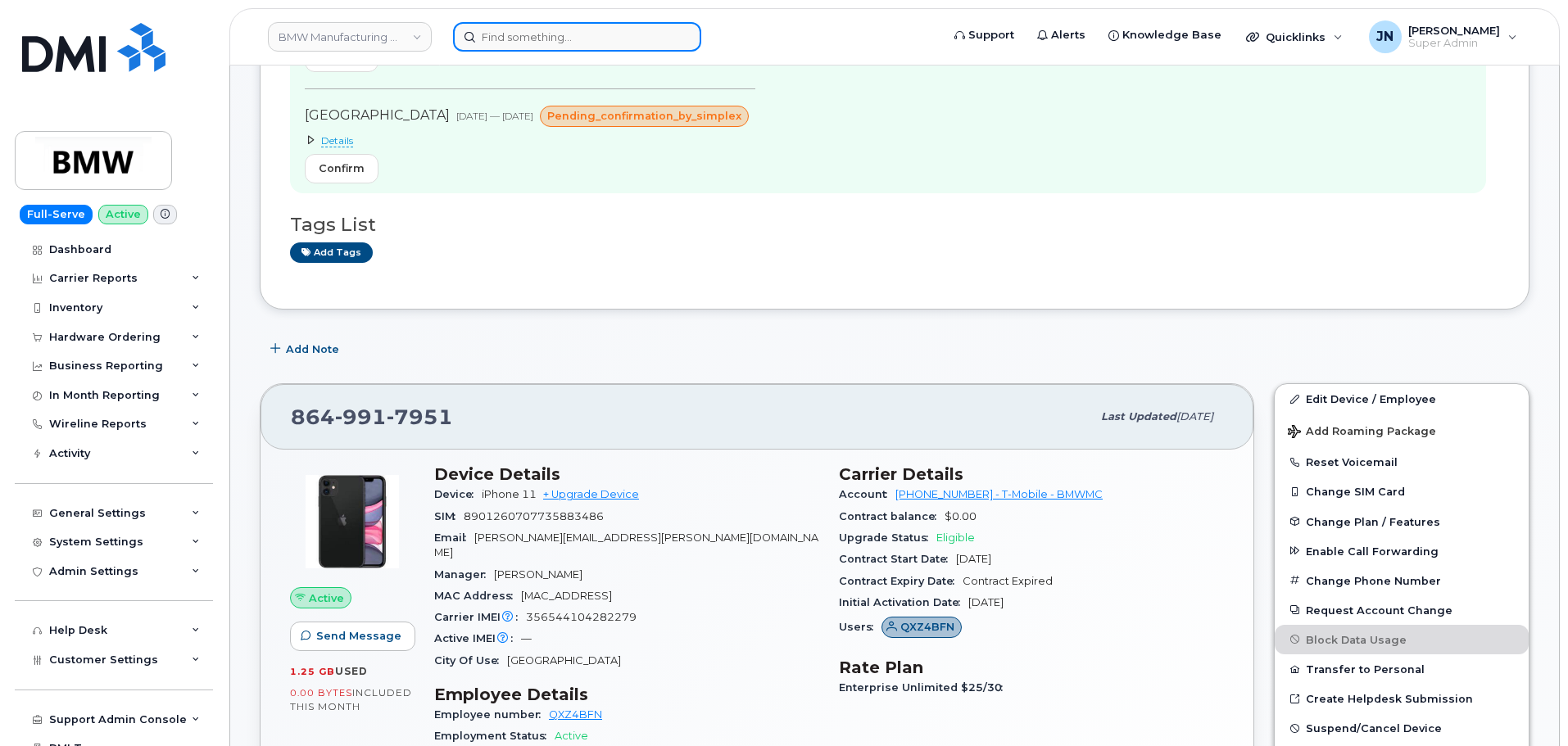
click at [565, 37] on input at bounding box center [577, 37] width 248 height 30
paste input "8647882707"
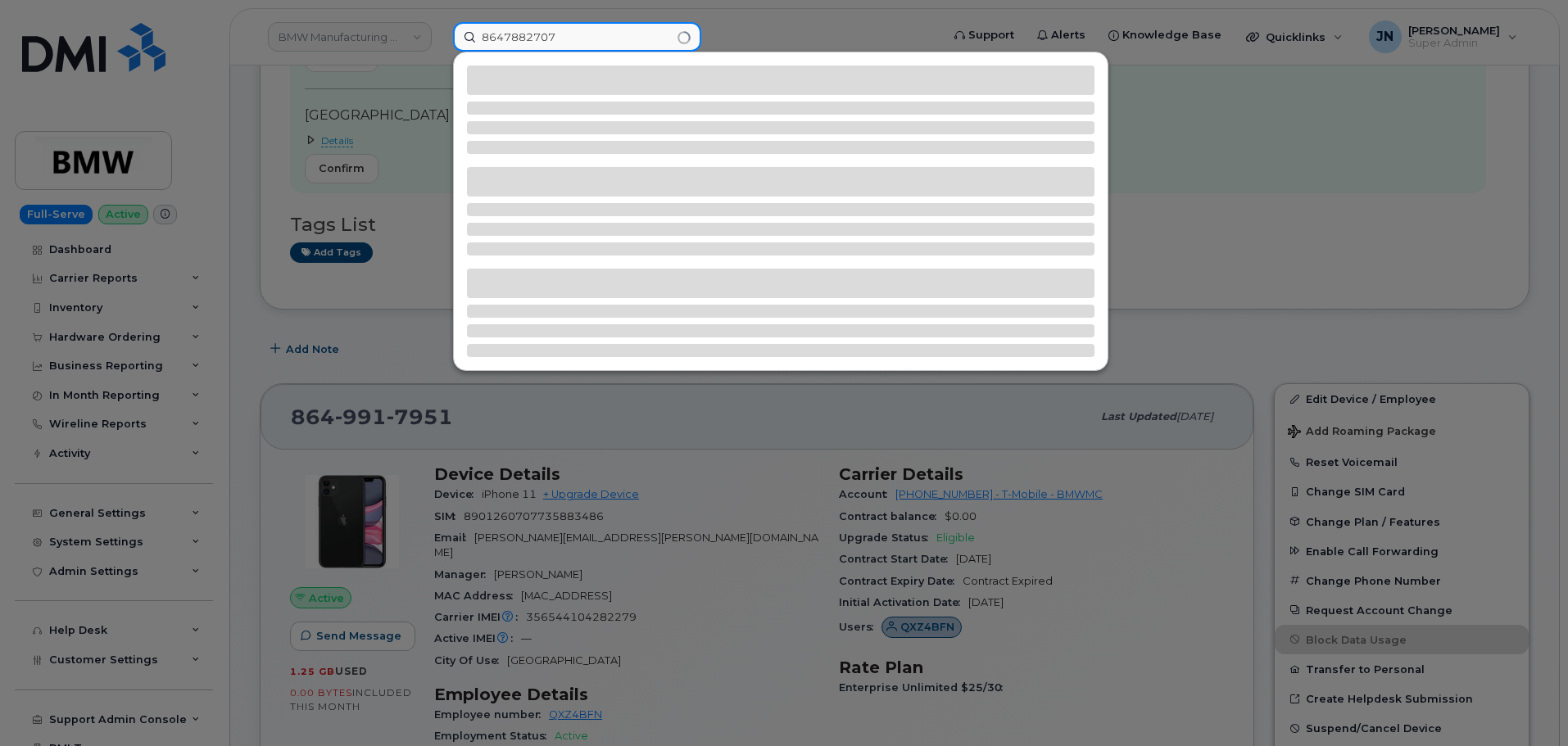
type input "8647882707"
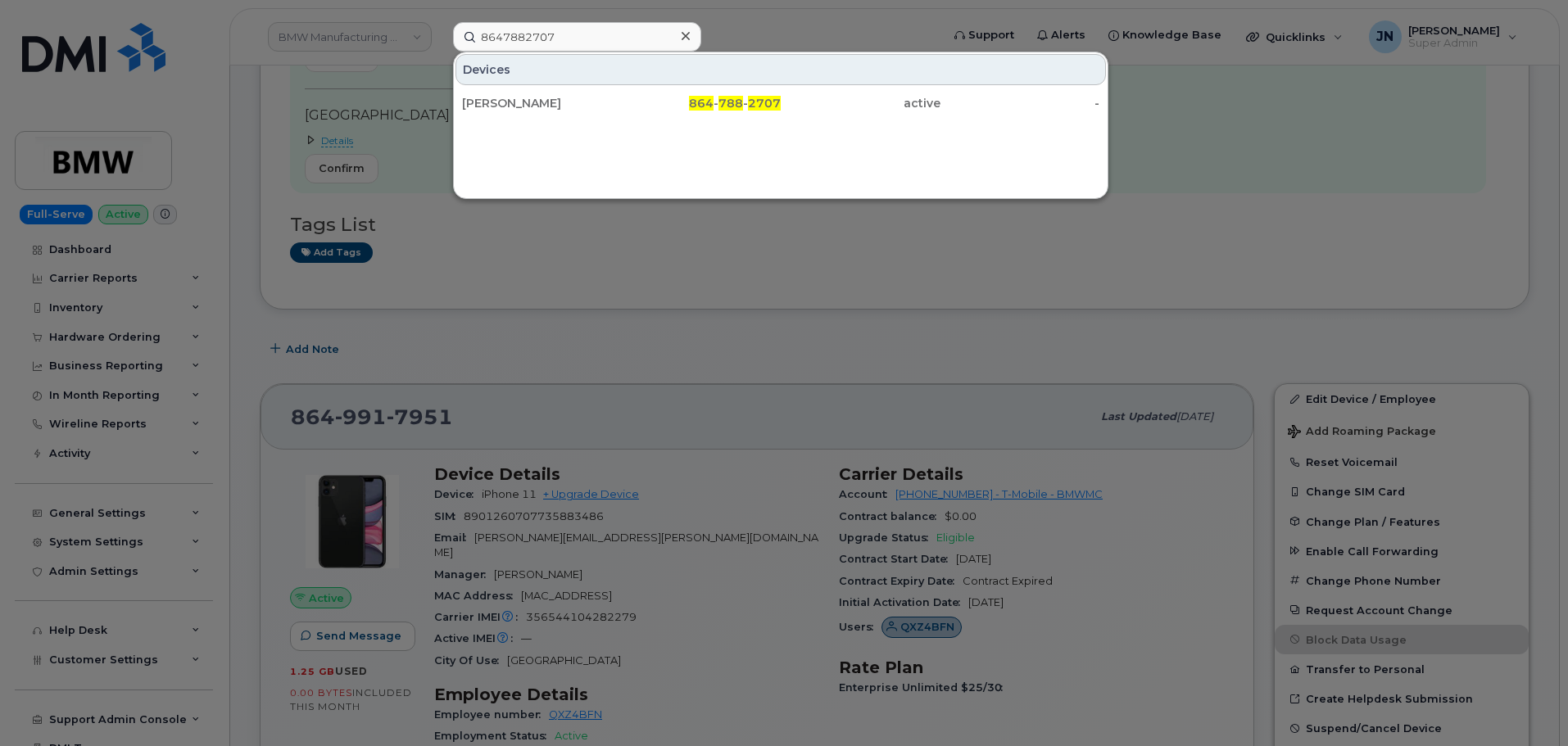
drag, startPoint x: 717, startPoint y: 98, endPoint x: 1127, endPoint y: 210, distance: 425.0
click at [718, 98] on div "864 - 788 - 2707" at bounding box center [700, 103] width 159 height 17
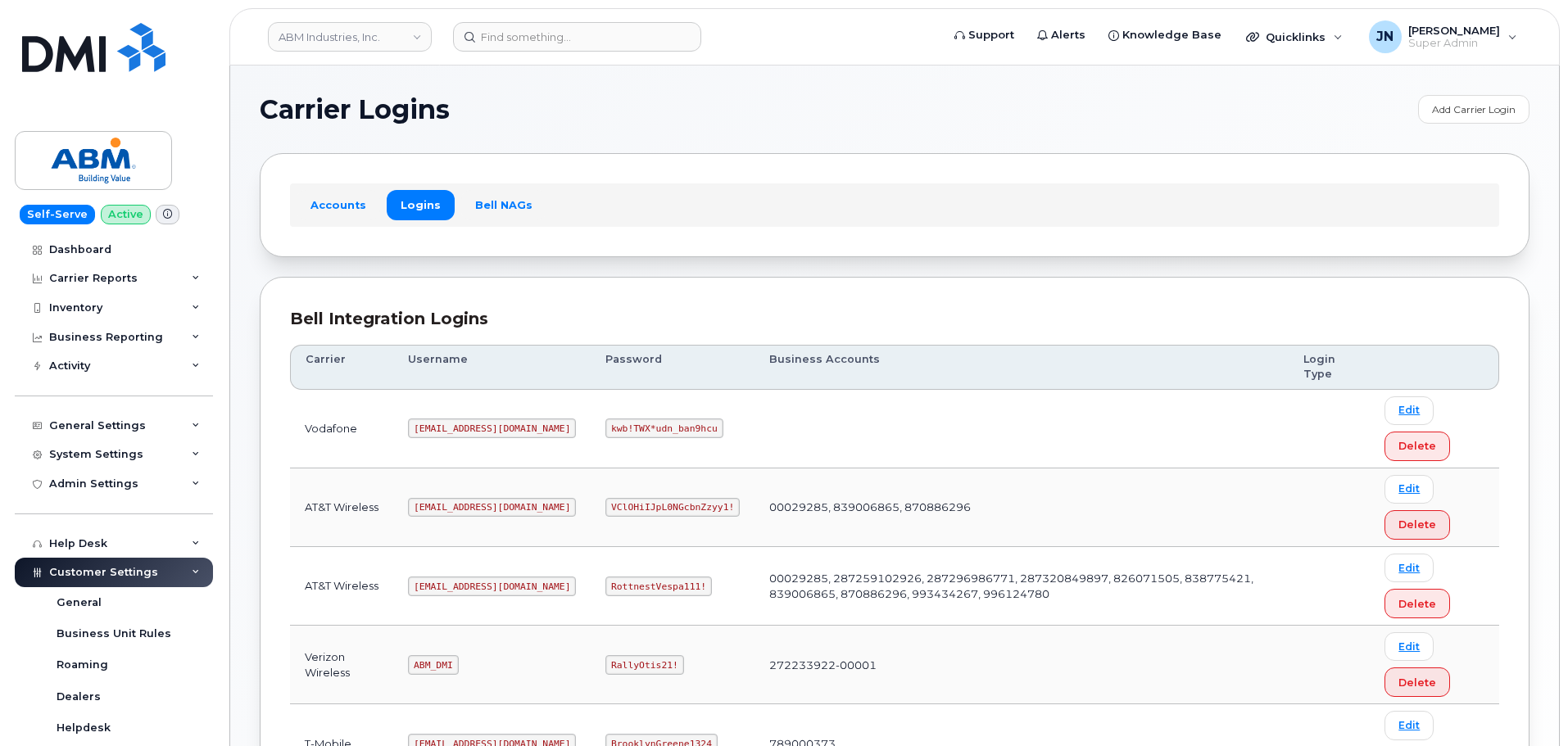
scroll to position [256, 0]
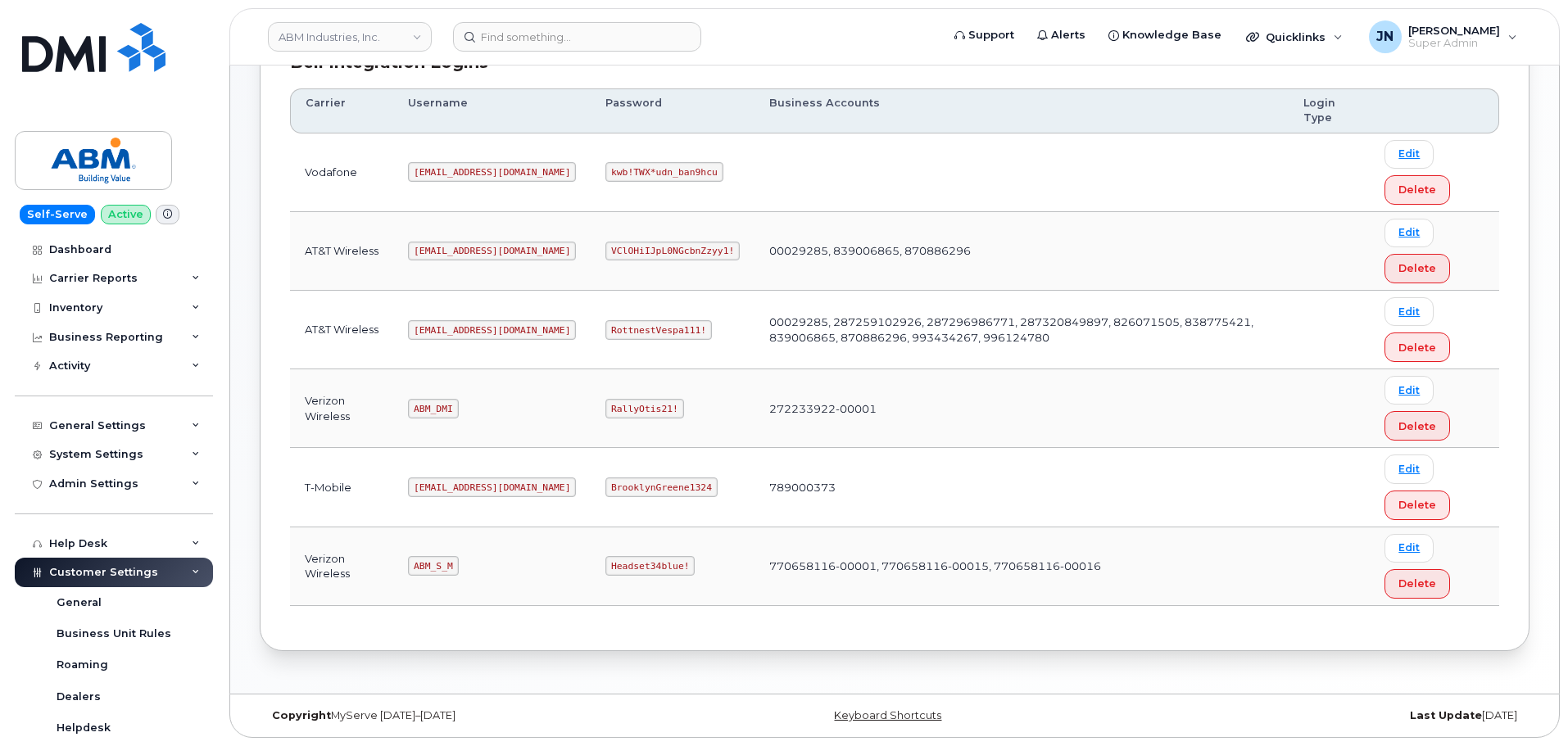
click at [432, 407] on code "ABM_DMI" at bounding box center [432, 409] width 50 height 20
click at [433, 407] on code "ABM_DMI" at bounding box center [432, 409] width 50 height 20
copy code "ABM_DMI"
click at [605, 408] on code "RallyOtis21!" at bounding box center [644, 409] width 78 height 20
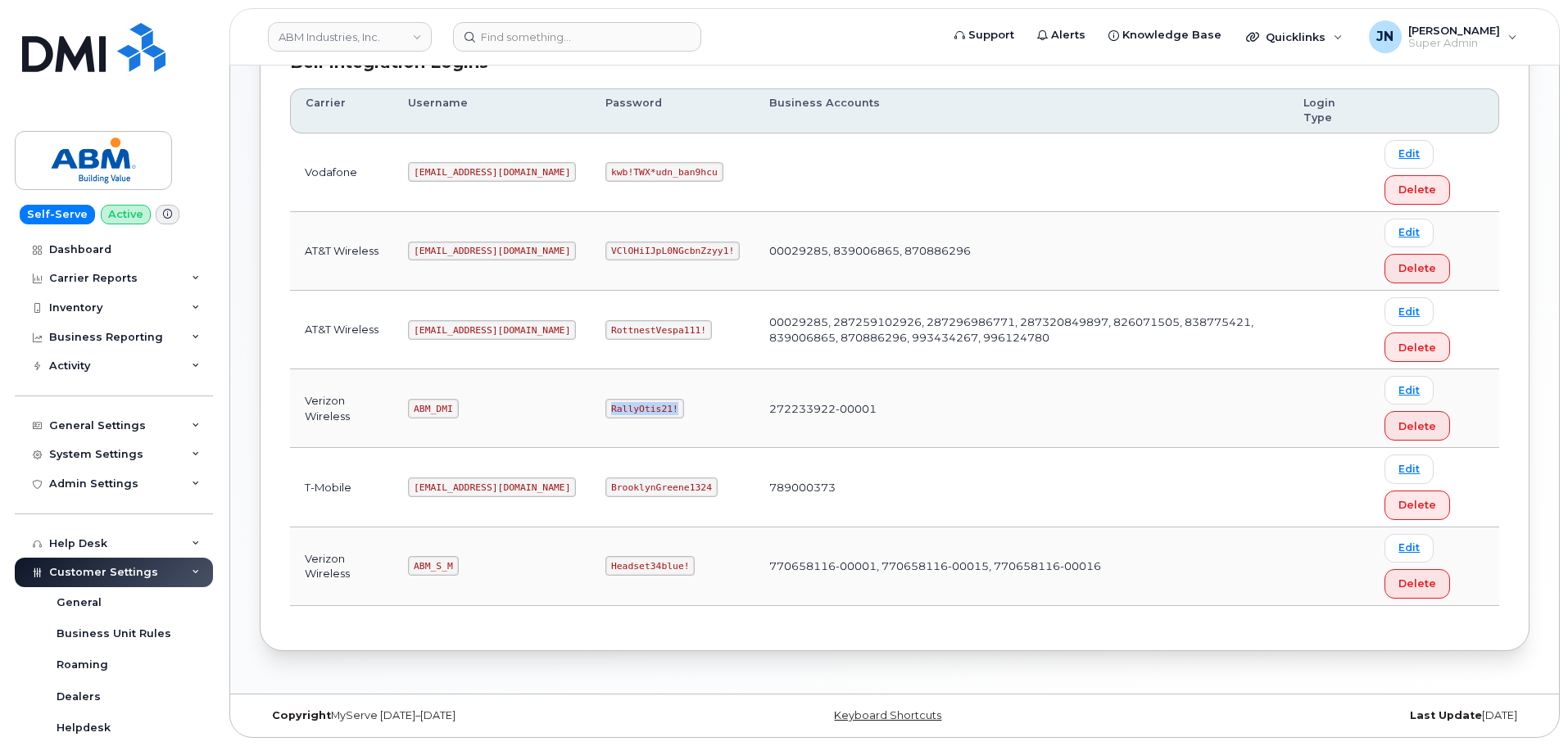
click at [605, 408] on code "RallyOtis21!" at bounding box center [644, 409] width 78 height 20
copy code "RallyOtis21!"
click at [433, 327] on code "abm@dminc.com" at bounding box center [492, 330] width 168 height 20
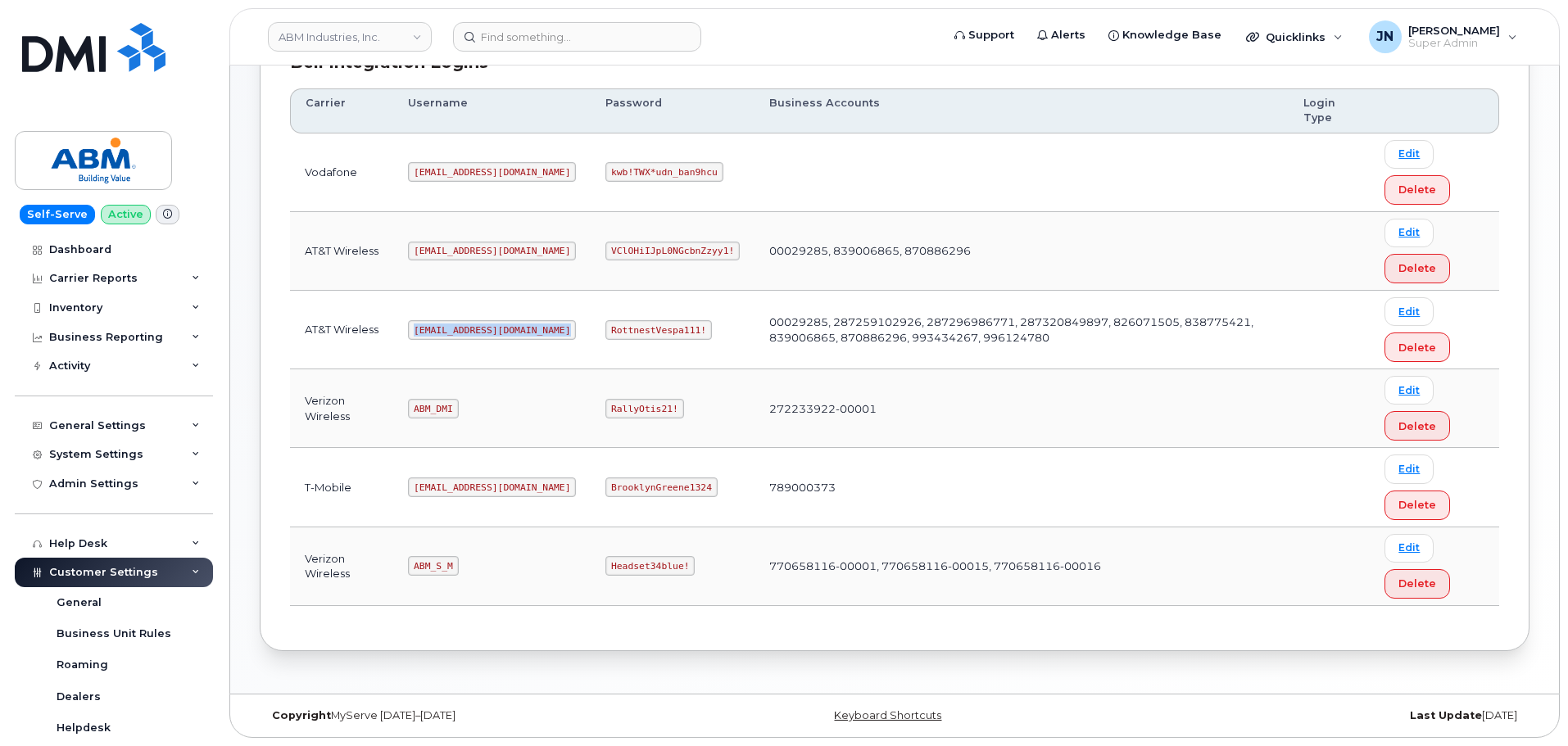
copy code "abm@dminc.com"
click at [605, 326] on code "RottnestVespa111!" at bounding box center [659, 330] width 107 height 20
copy code "RottnestVespa111!"
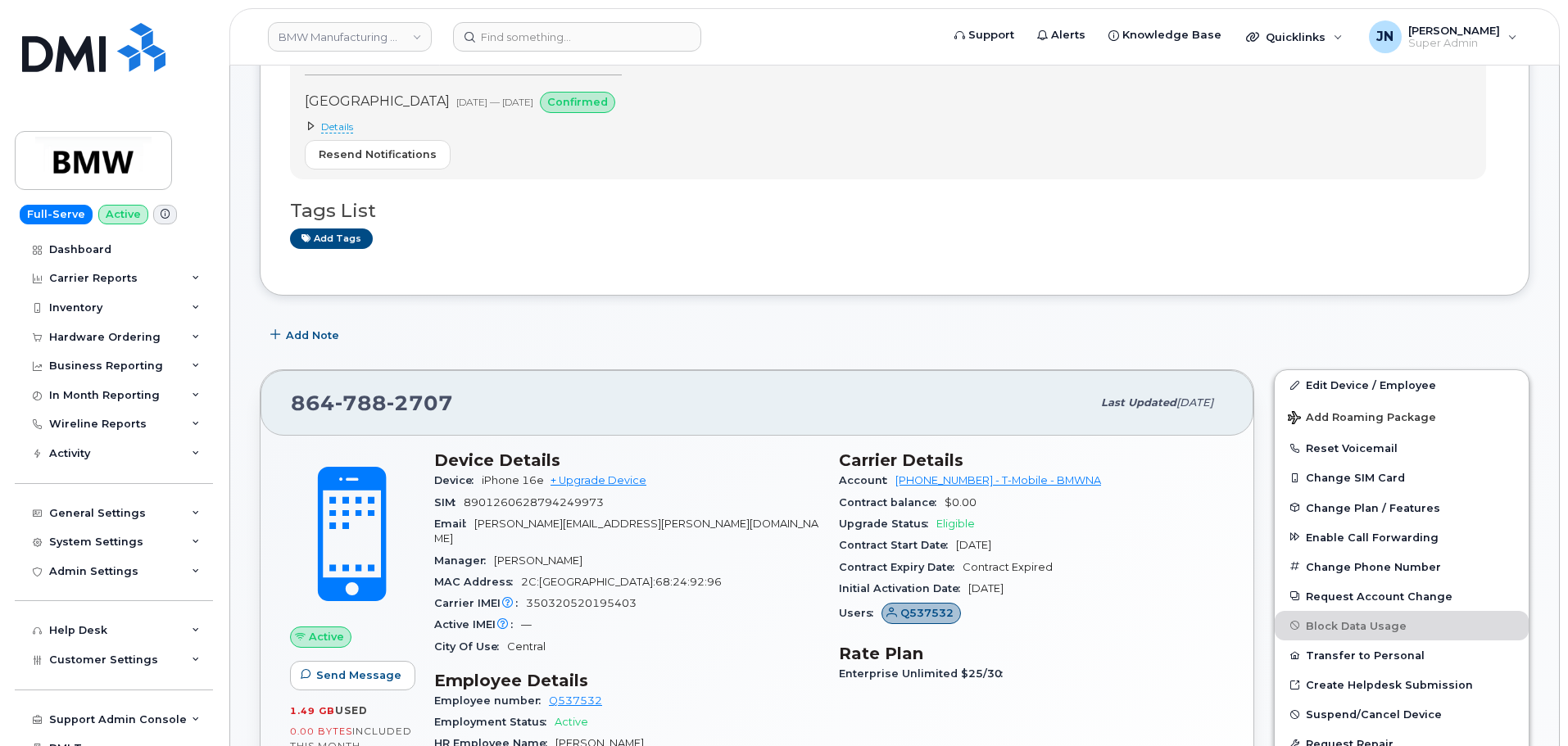
scroll to position [436, 0]
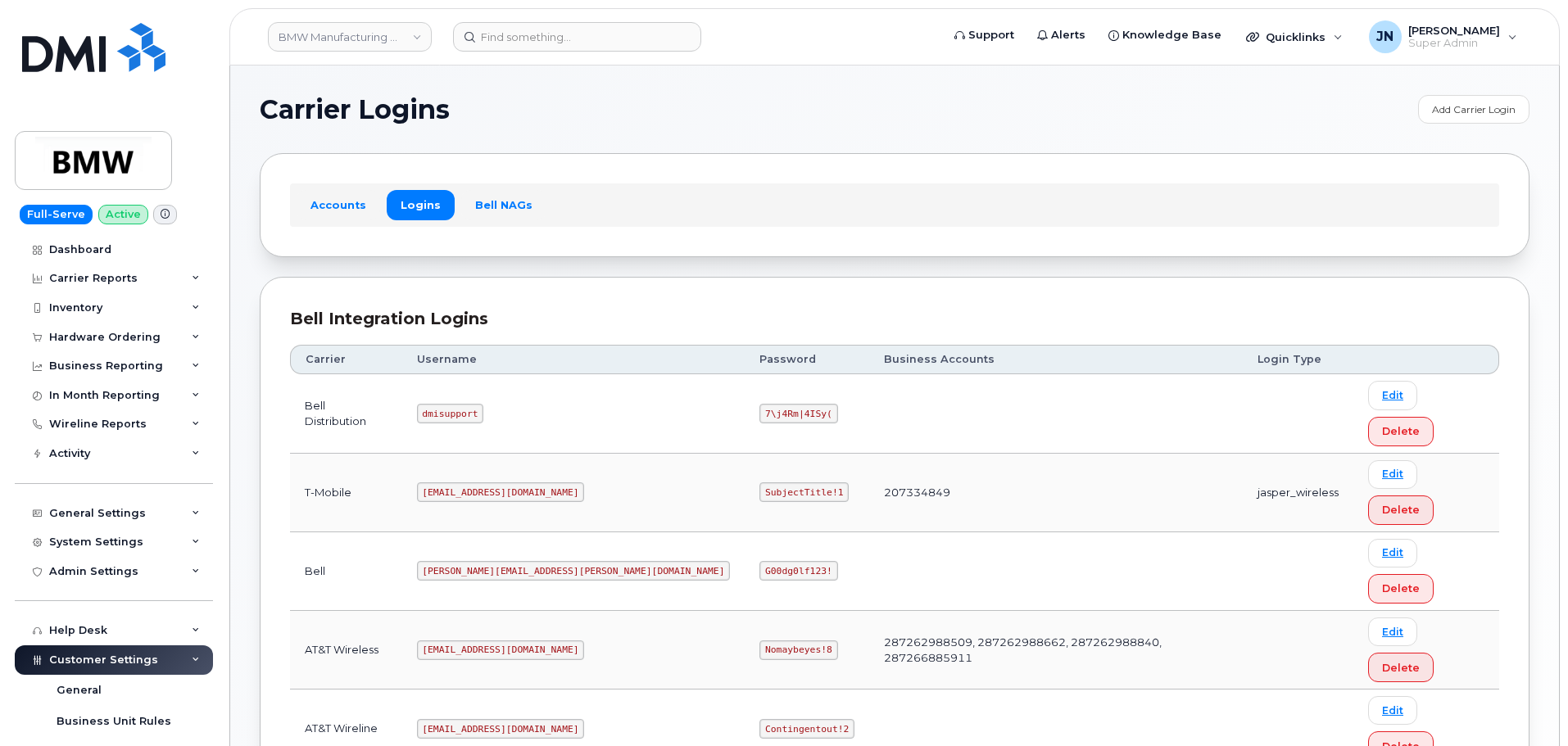
scroll to position [116, 0]
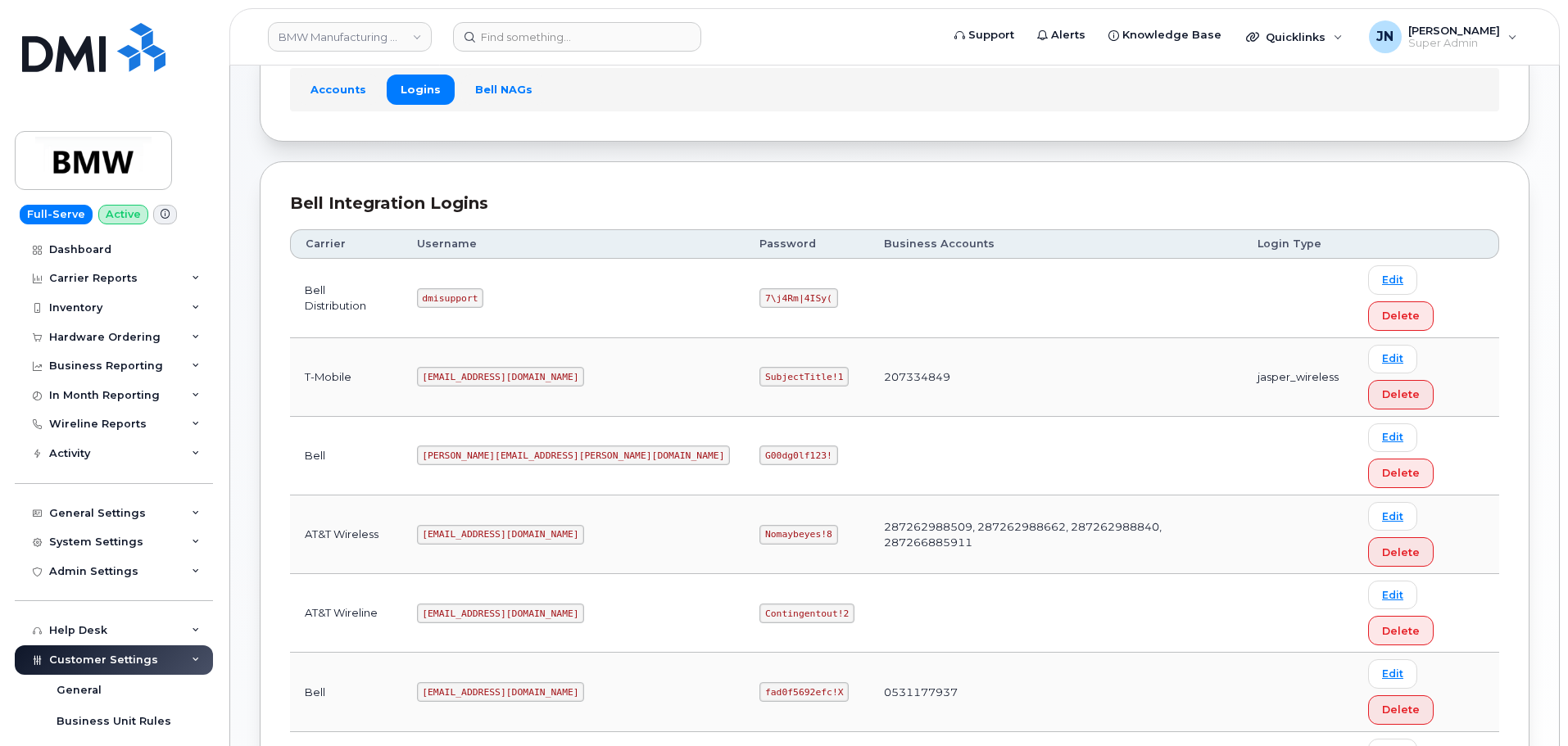
copy code "[EMAIL_ADDRESS][DOMAIN_NAME]"
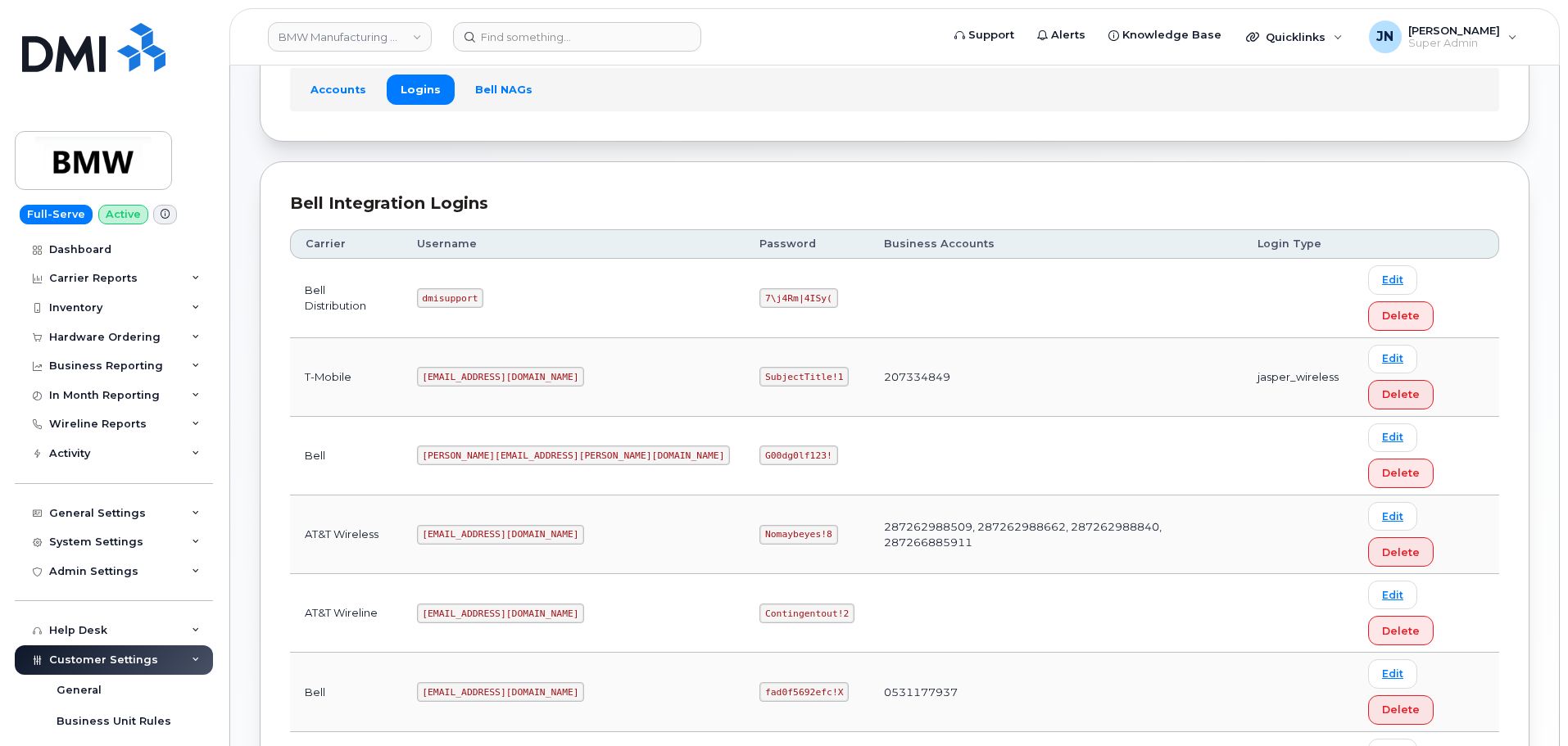
copy code "SubjectTitle!1"
